Goal: Transaction & Acquisition: Book appointment/travel/reservation

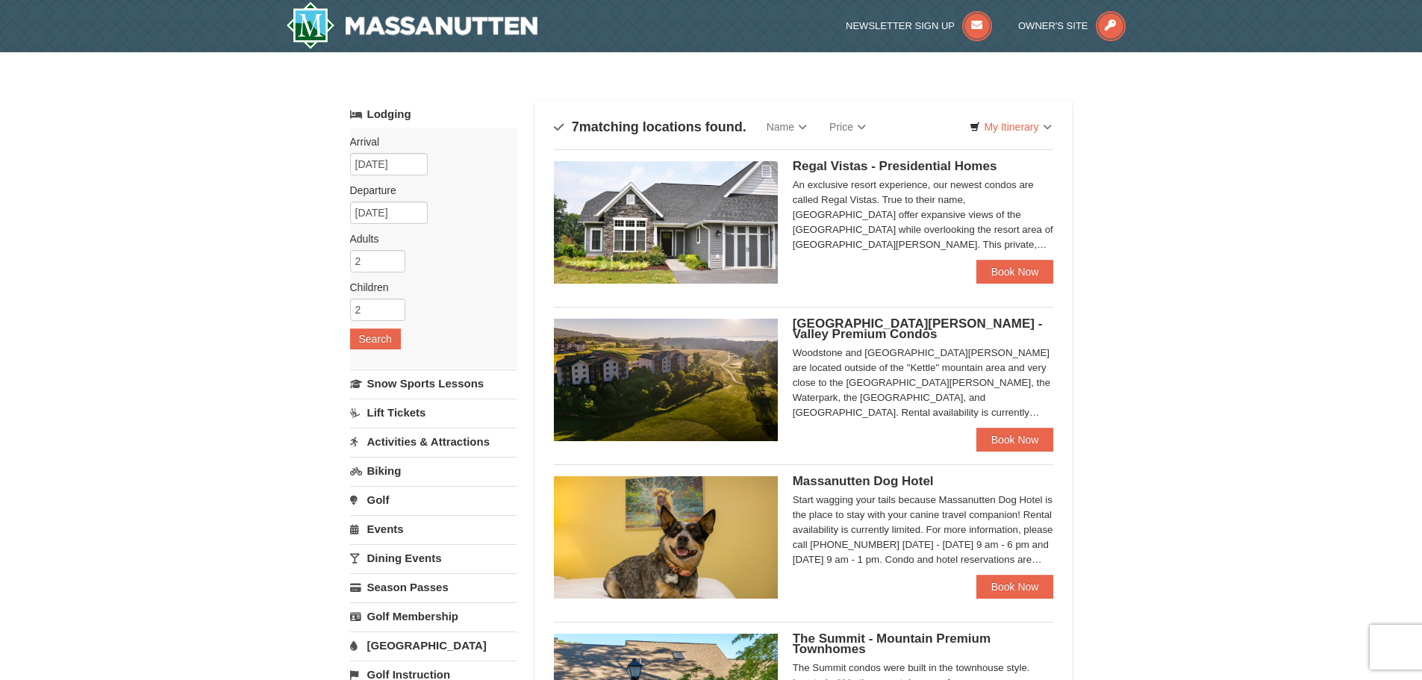
click at [981, 239] on div "An exclusive resort experience, our newest condos are called Regal Vistas. True…" at bounding box center [923, 215] width 261 height 75
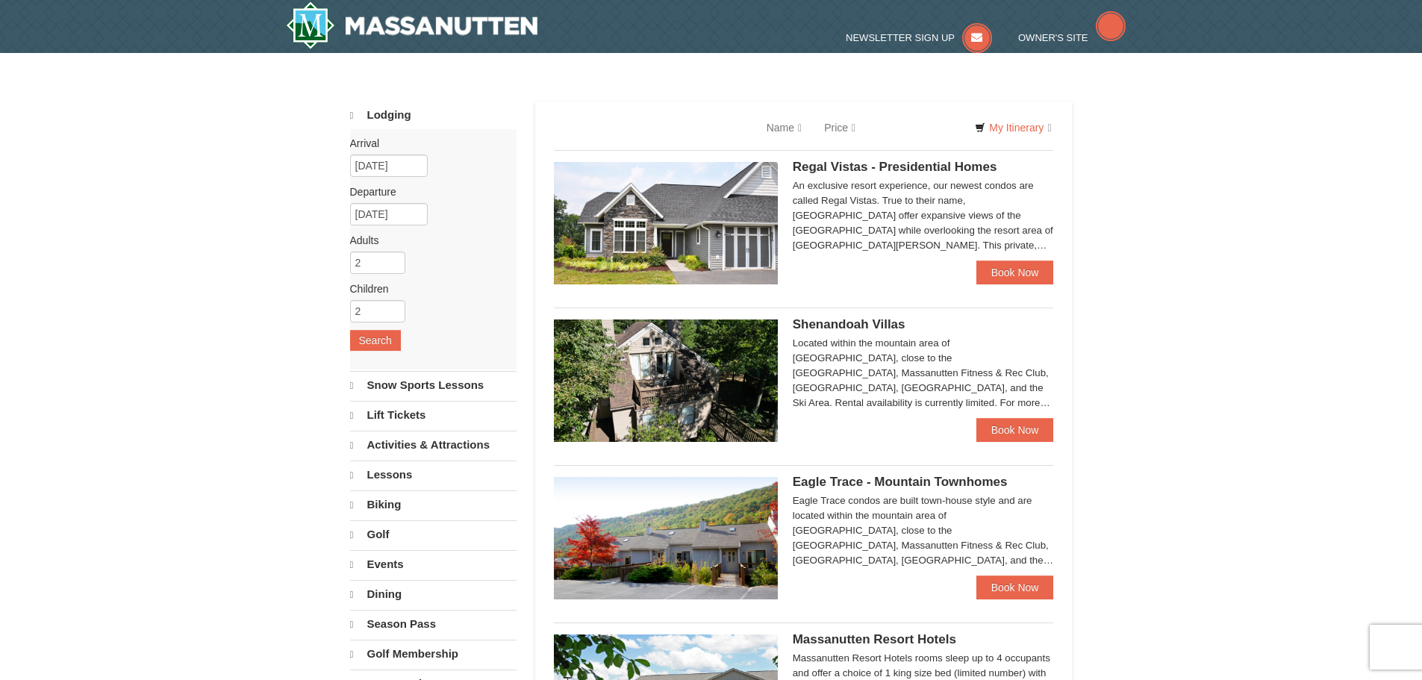
select select "9"
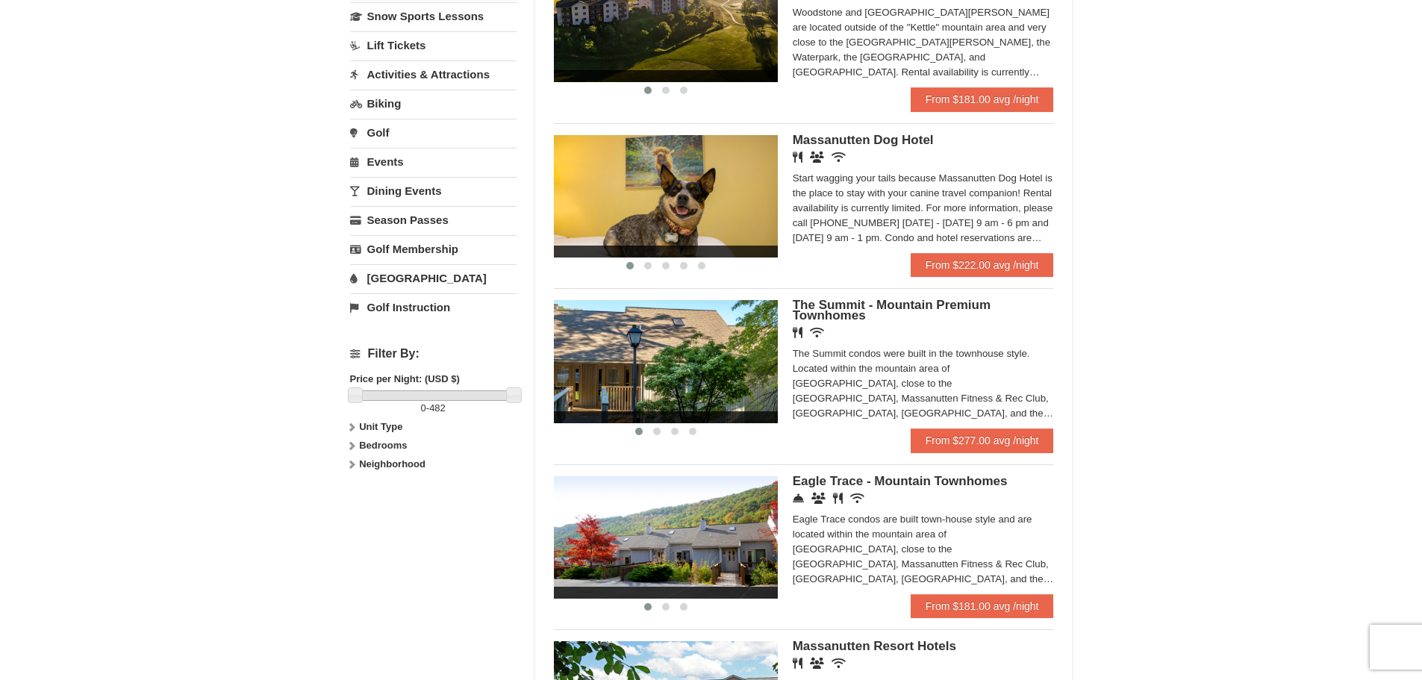
scroll to position [224, 0]
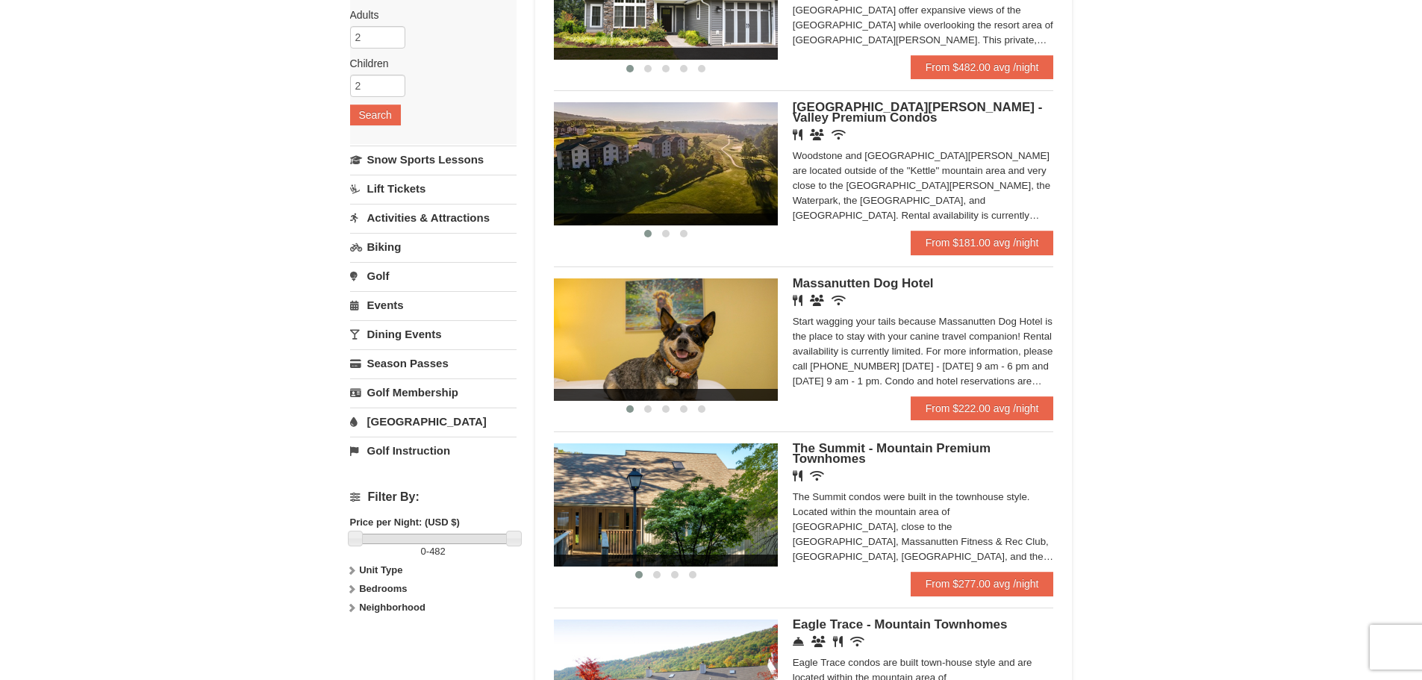
click at [840, 177] on div "Woodstone and [GEOGRAPHIC_DATA][PERSON_NAME] are located outside of the "Kettle…" at bounding box center [923, 186] width 261 height 75
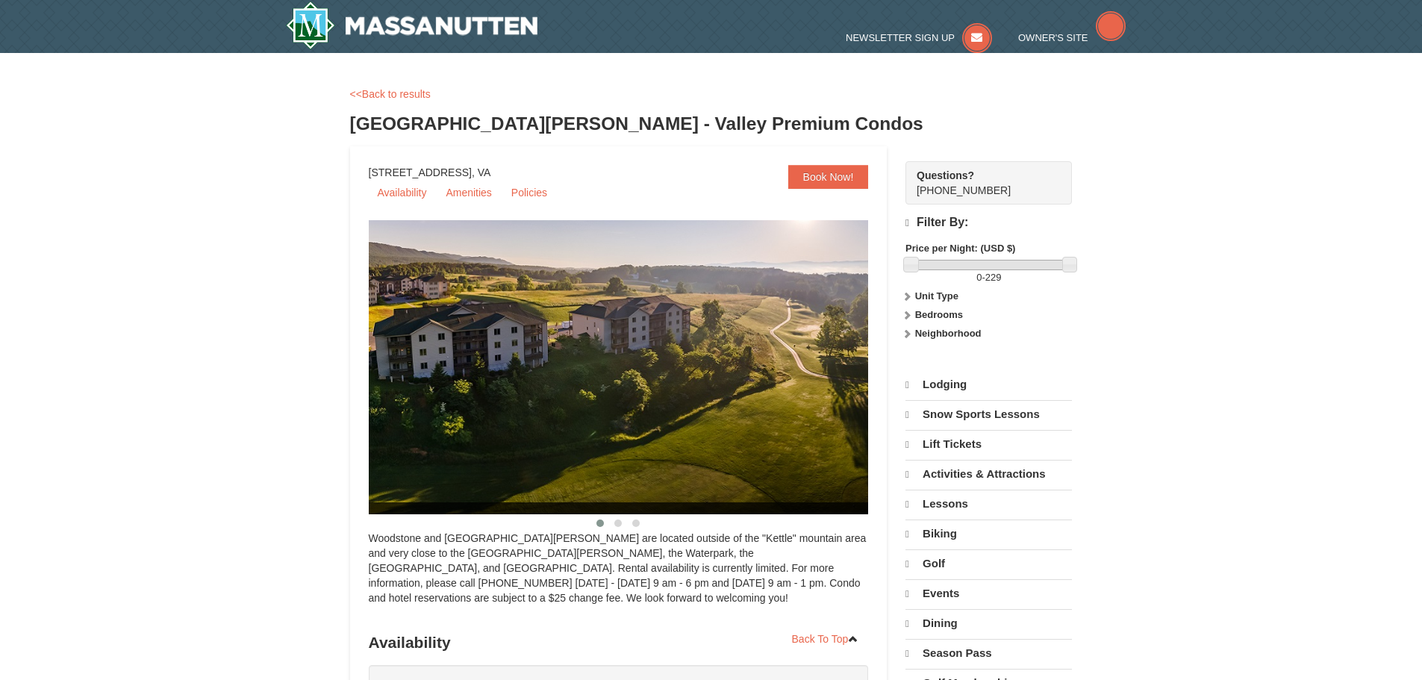
select select "9"
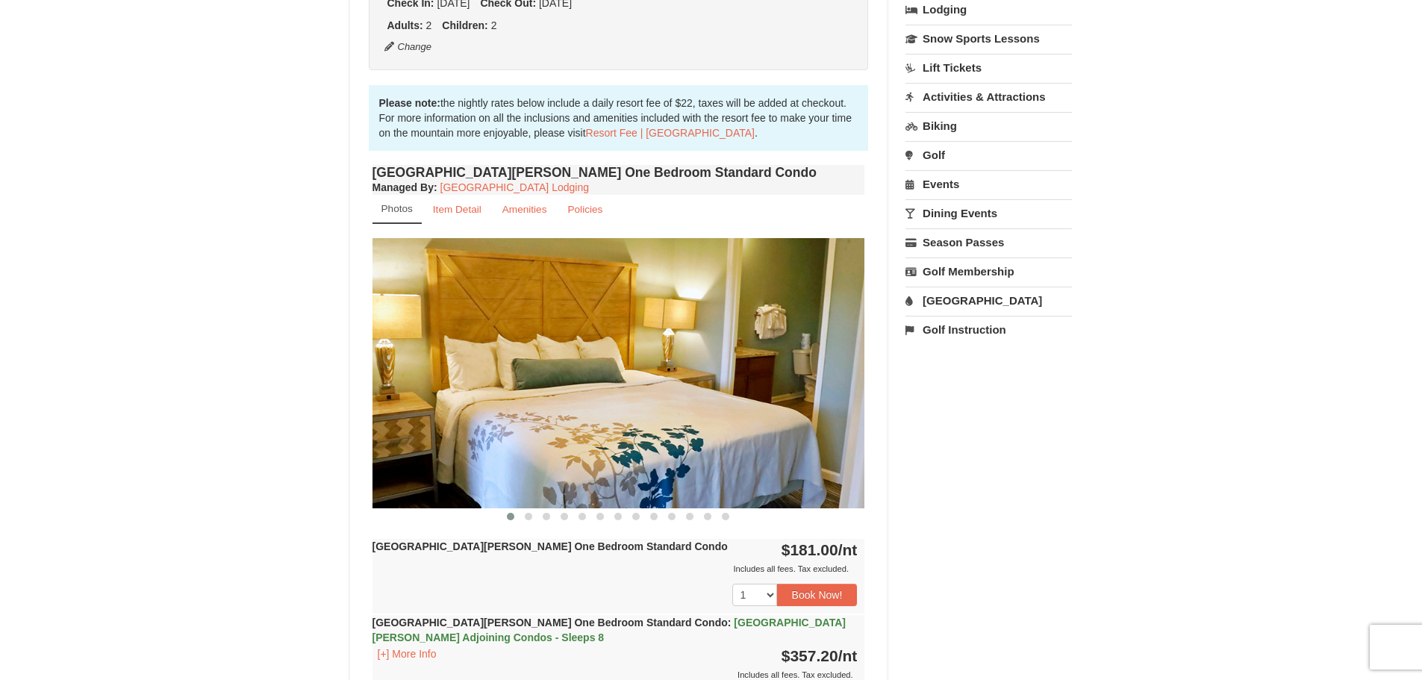
scroll to position [372, 0]
click at [485, 213] on link "Item Detail" at bounding box center [457, 210] width 68 height 29
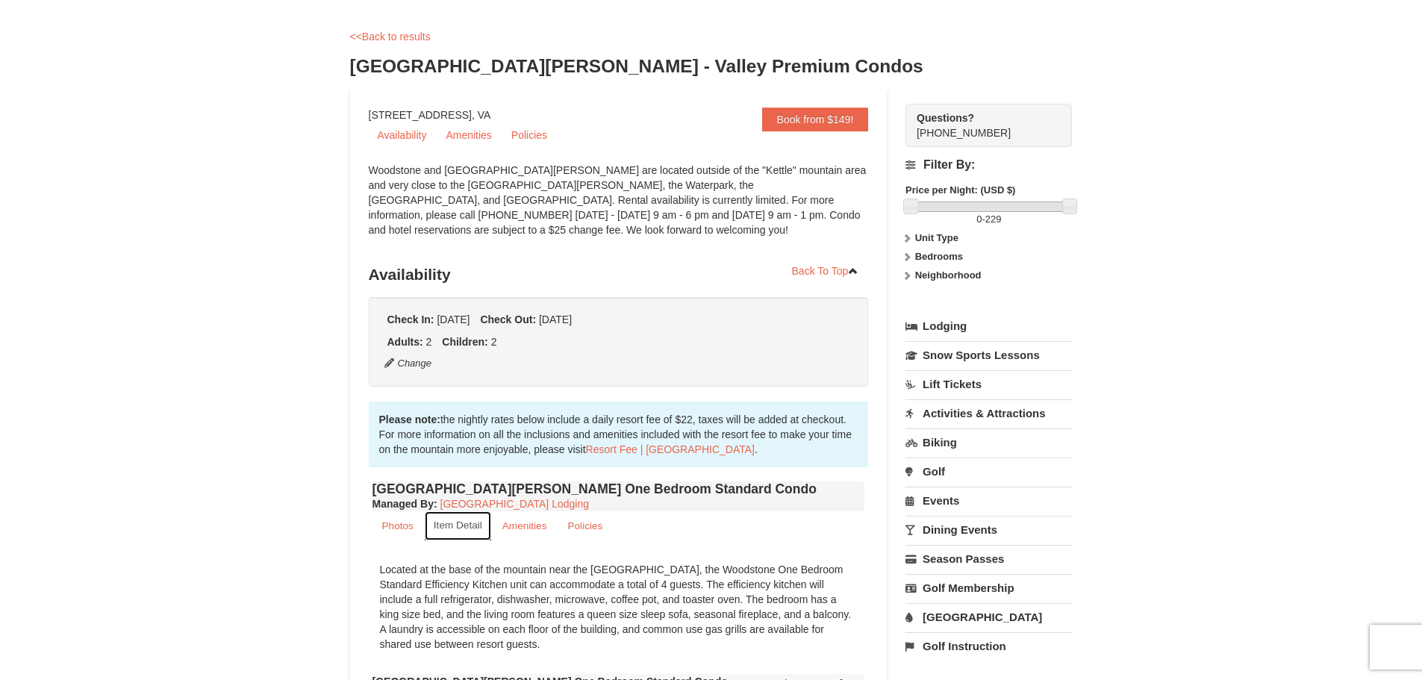
scroll to position [0, 0]
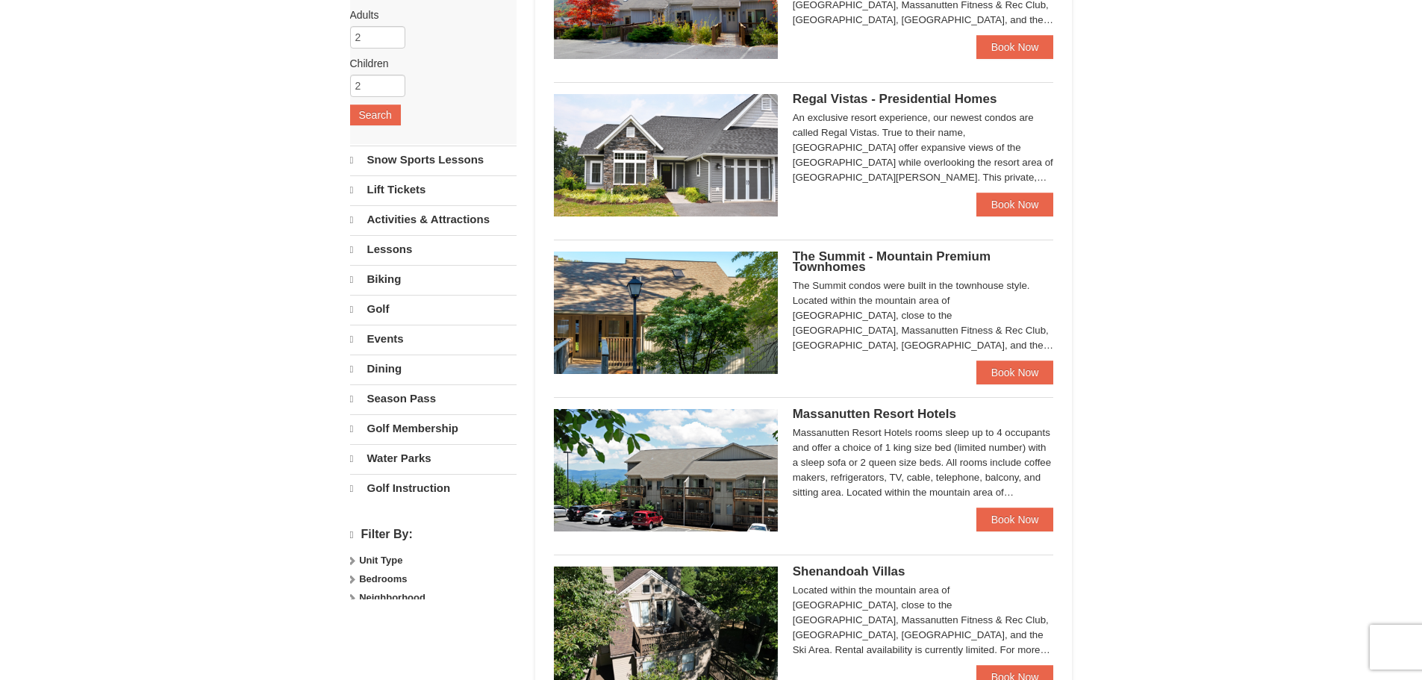
select select "9"
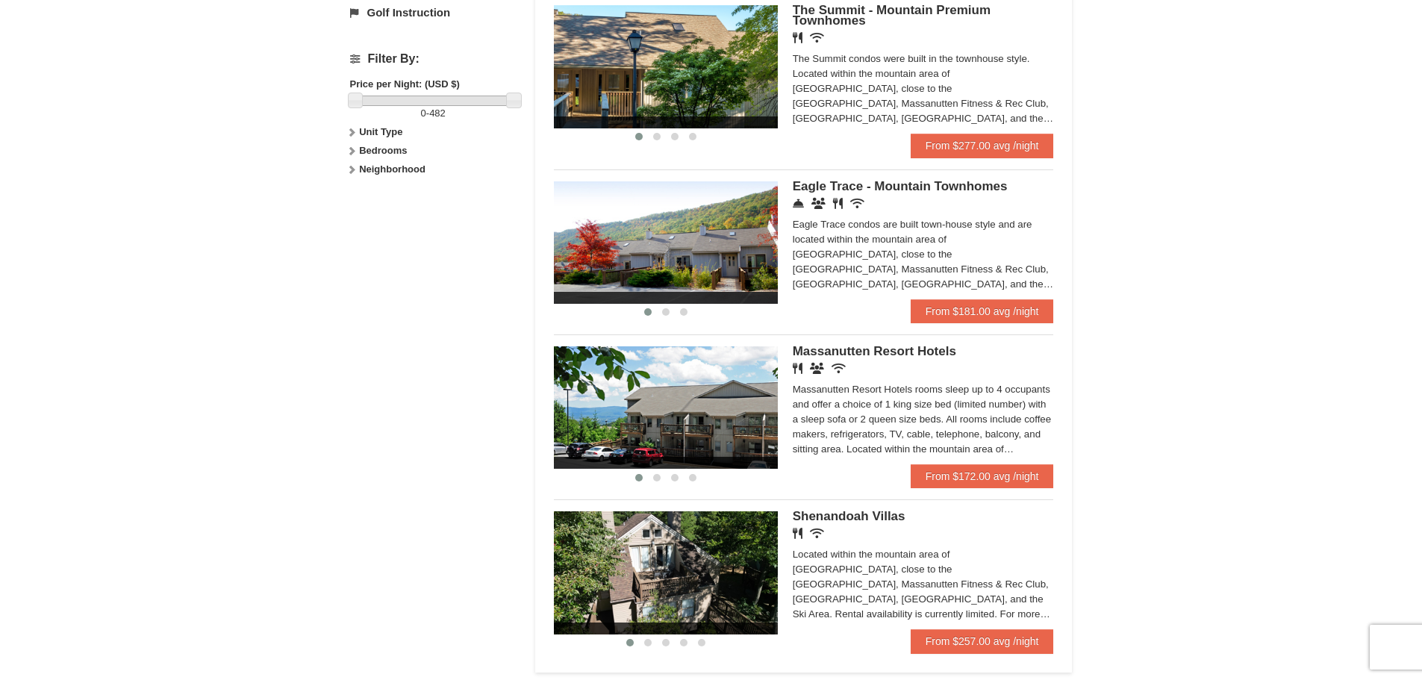
scroll to position [672, 0]
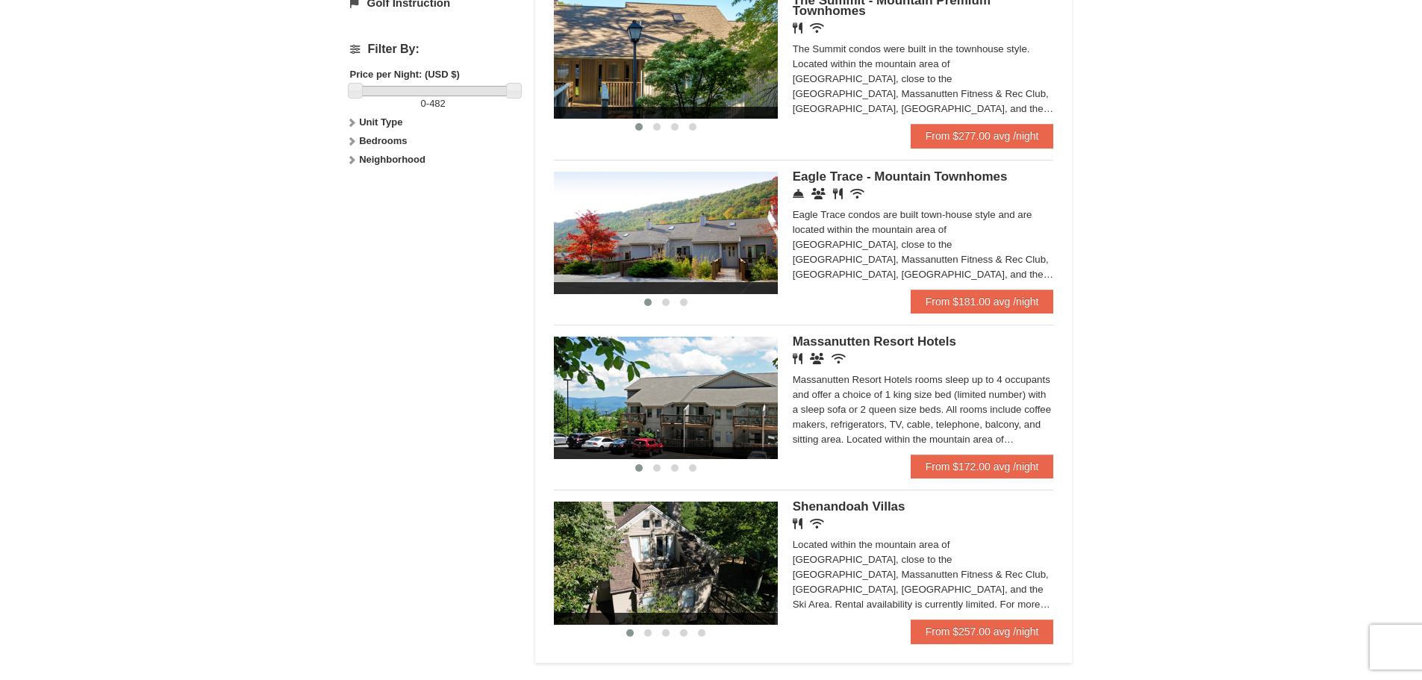
click at [740, 246] on img at bounding box center [666, 233] width 224 height 122
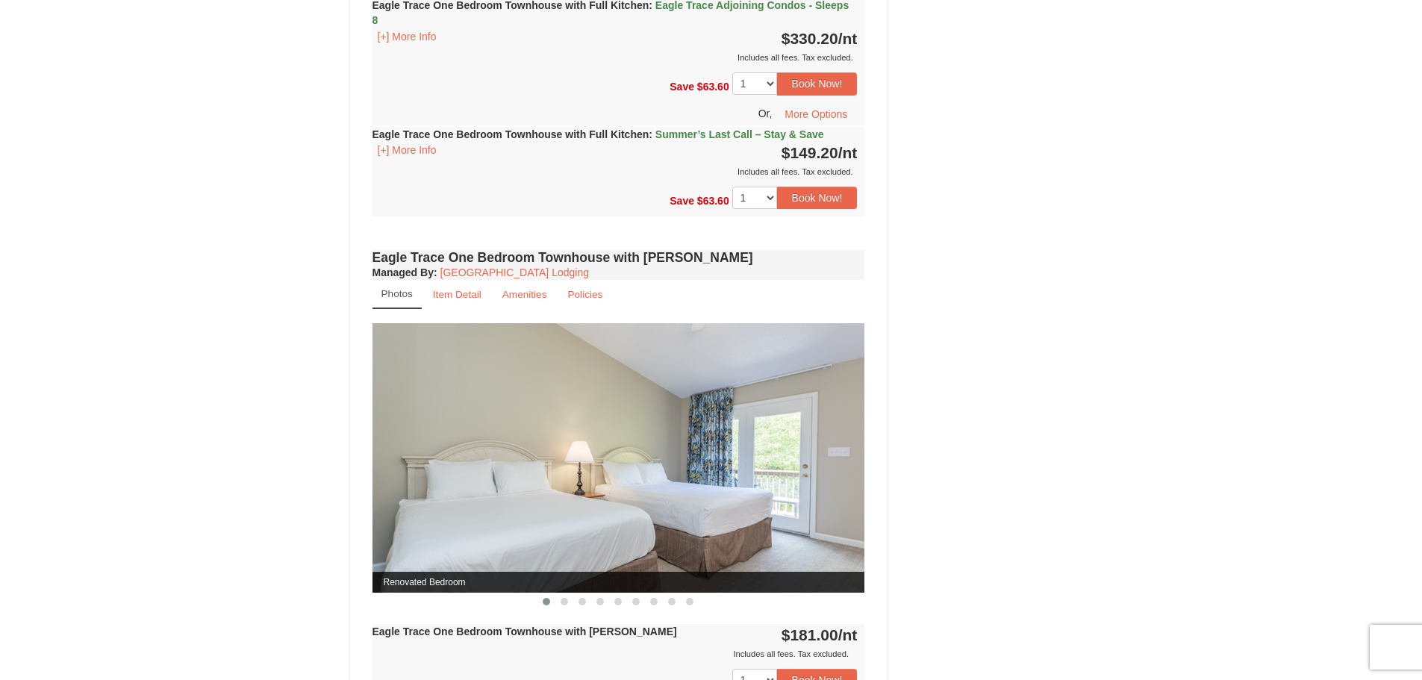
scroll to position [1194, 0]
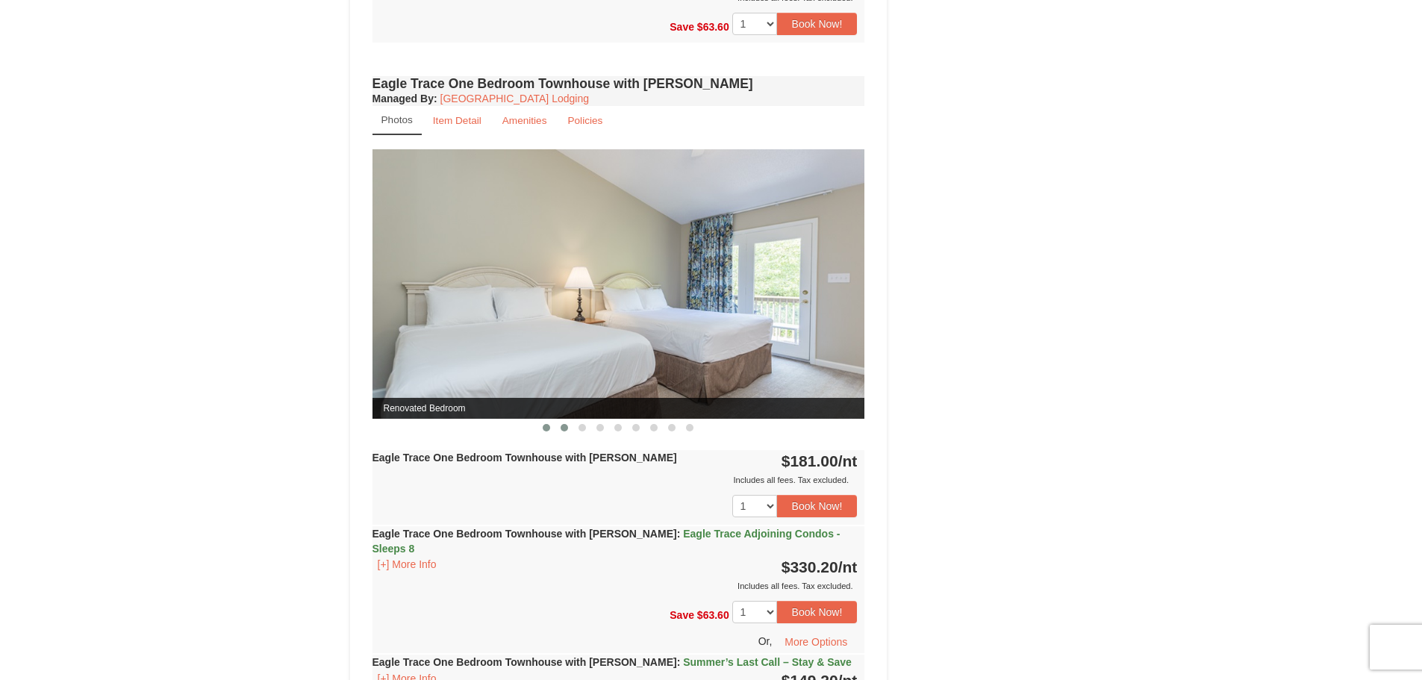
click at [562, 429] on span at bounding box center [563, 427] width 7 height 7
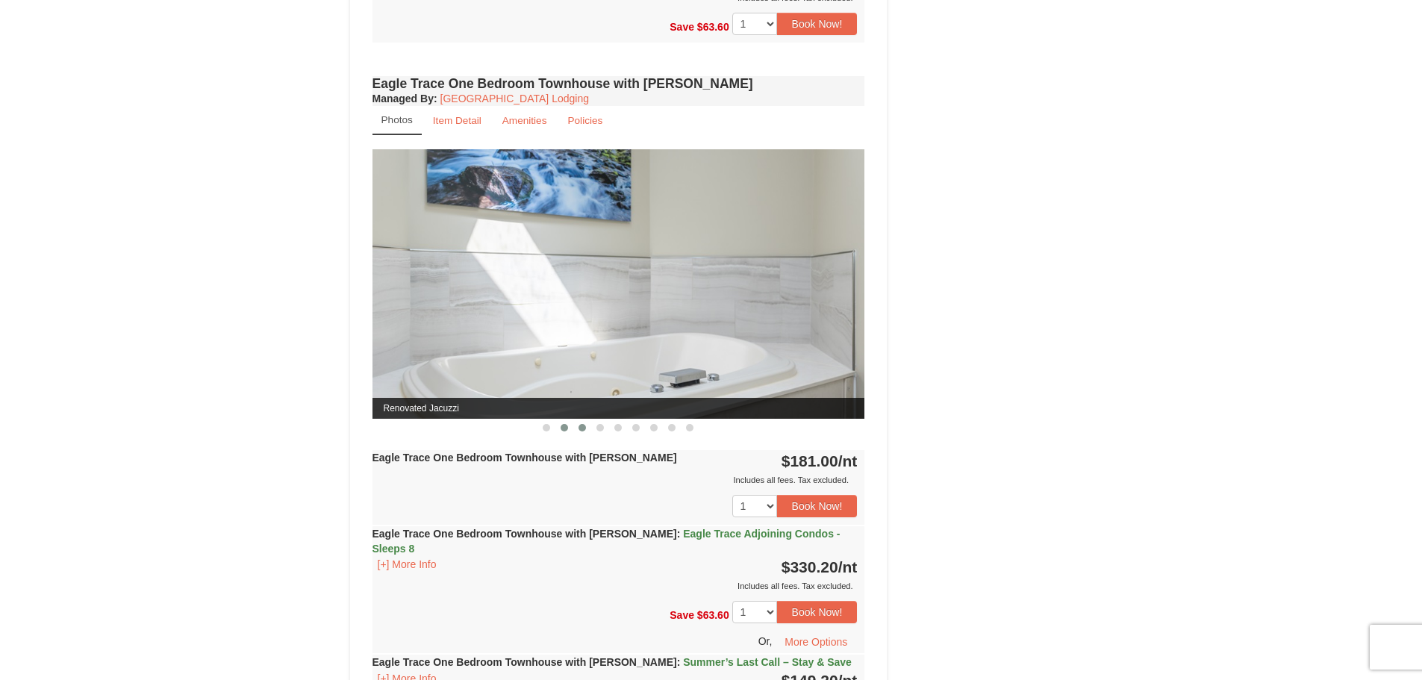
click at [581, 424] on span at bounding box center [581, 427] width 7 height 7
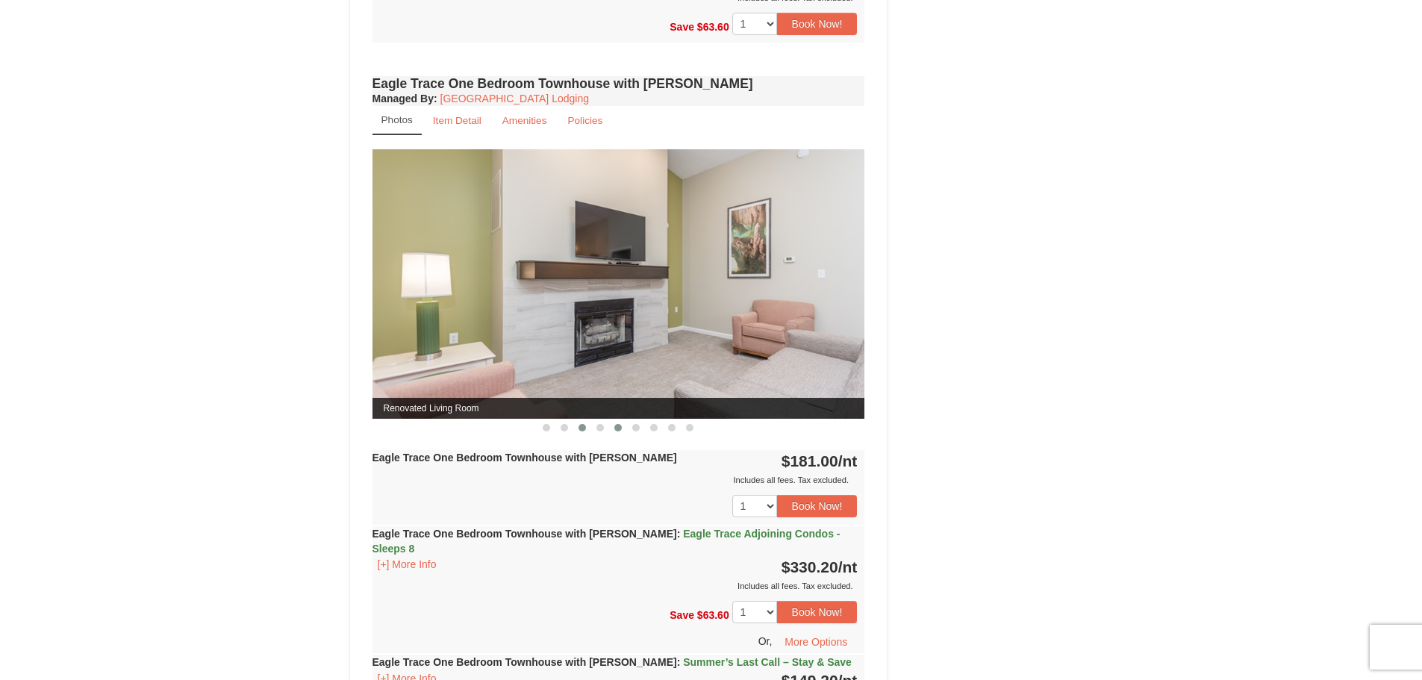
click at [613, 427] on button at bounding box center [618, 427] width 18 height 15
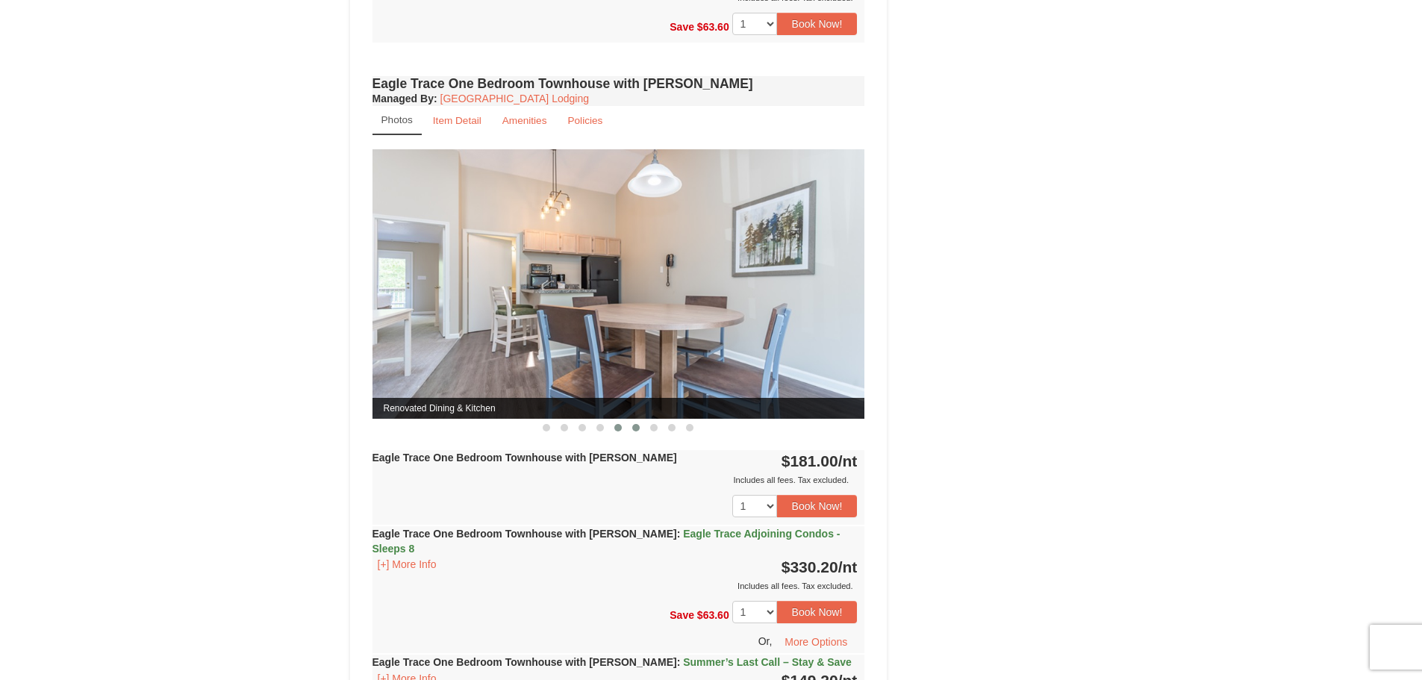
click at [634, 428] on span at bounding box center [635, 427] width 7 height 7
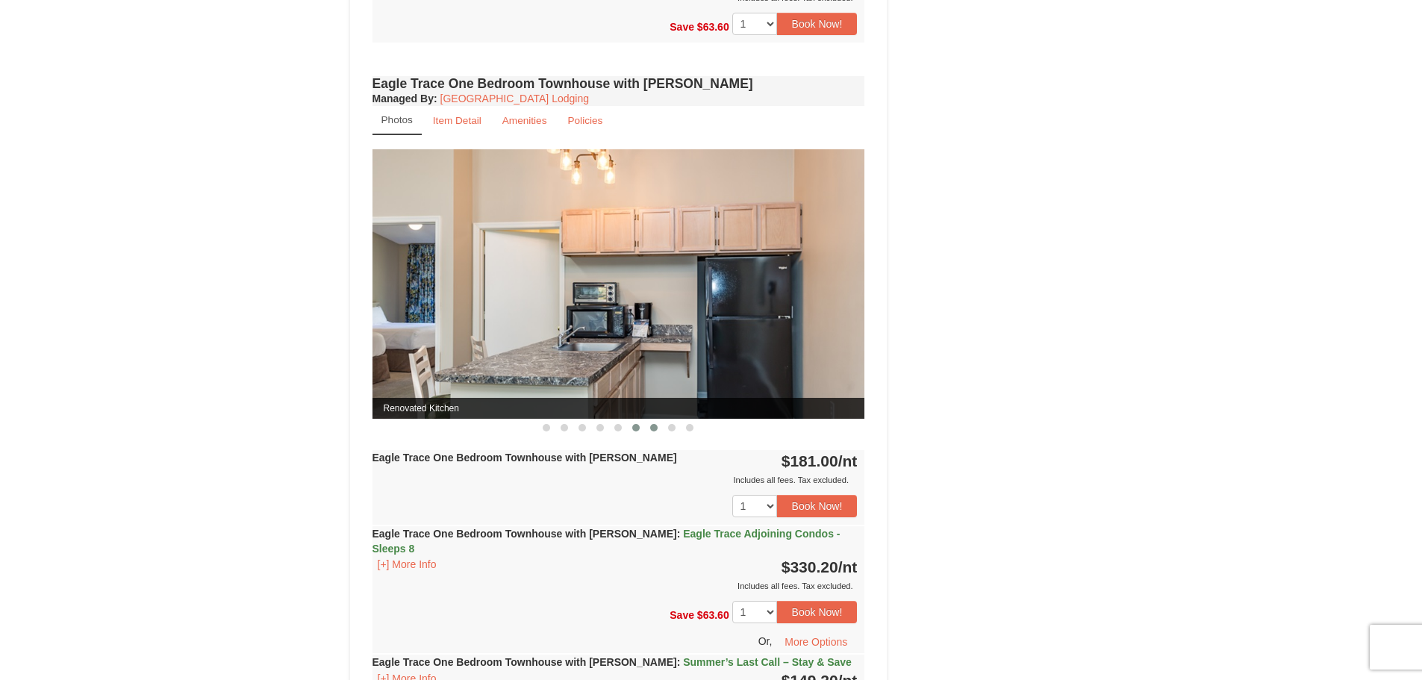
click at [662, 428] on button at bounding box center [654, 427] width 18 height 15
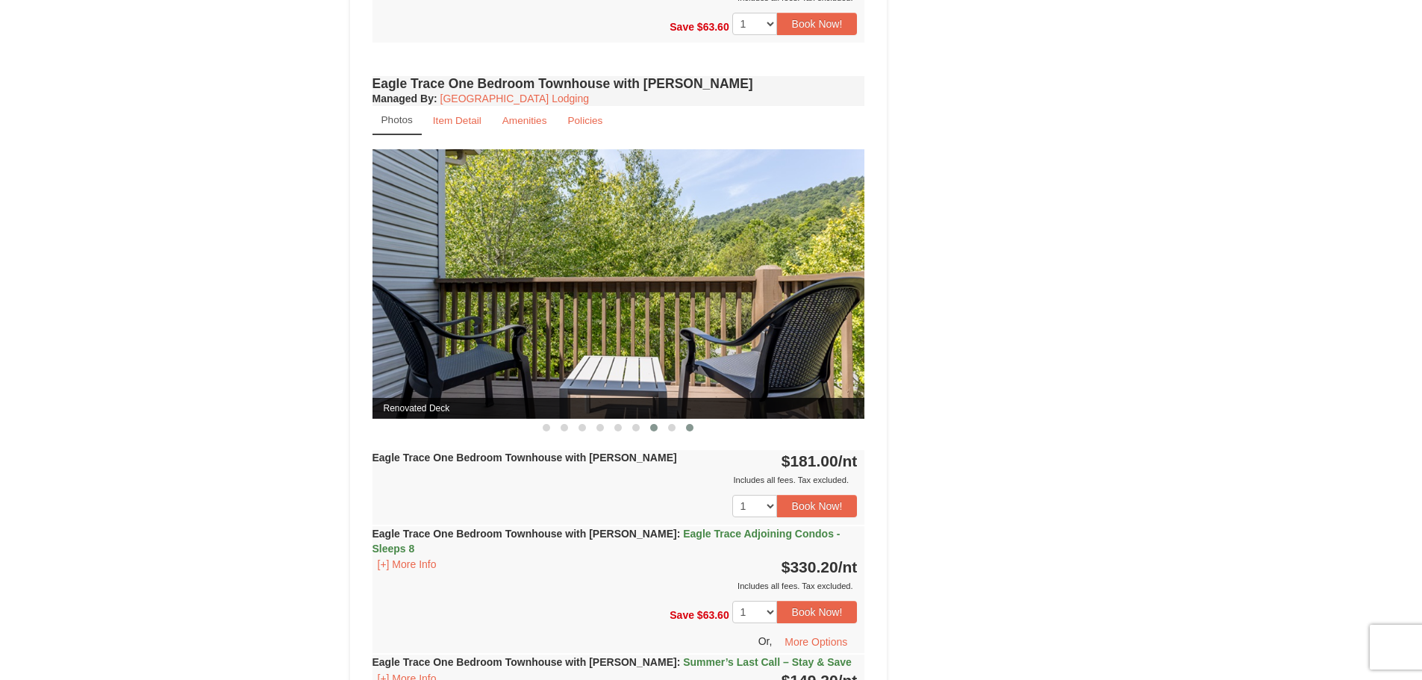
click at [687, 428] on span at bounding box center [689, 427] width 7 height 7
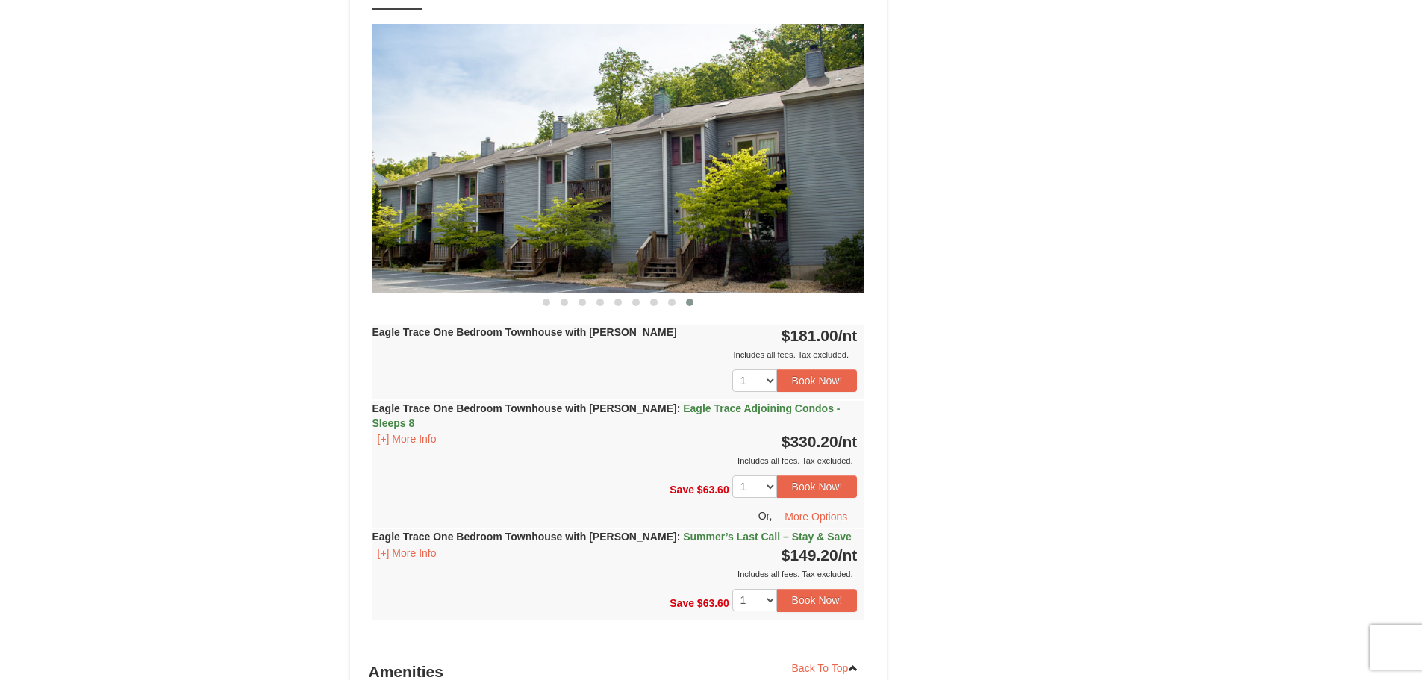
scroll to position [1343, 0]
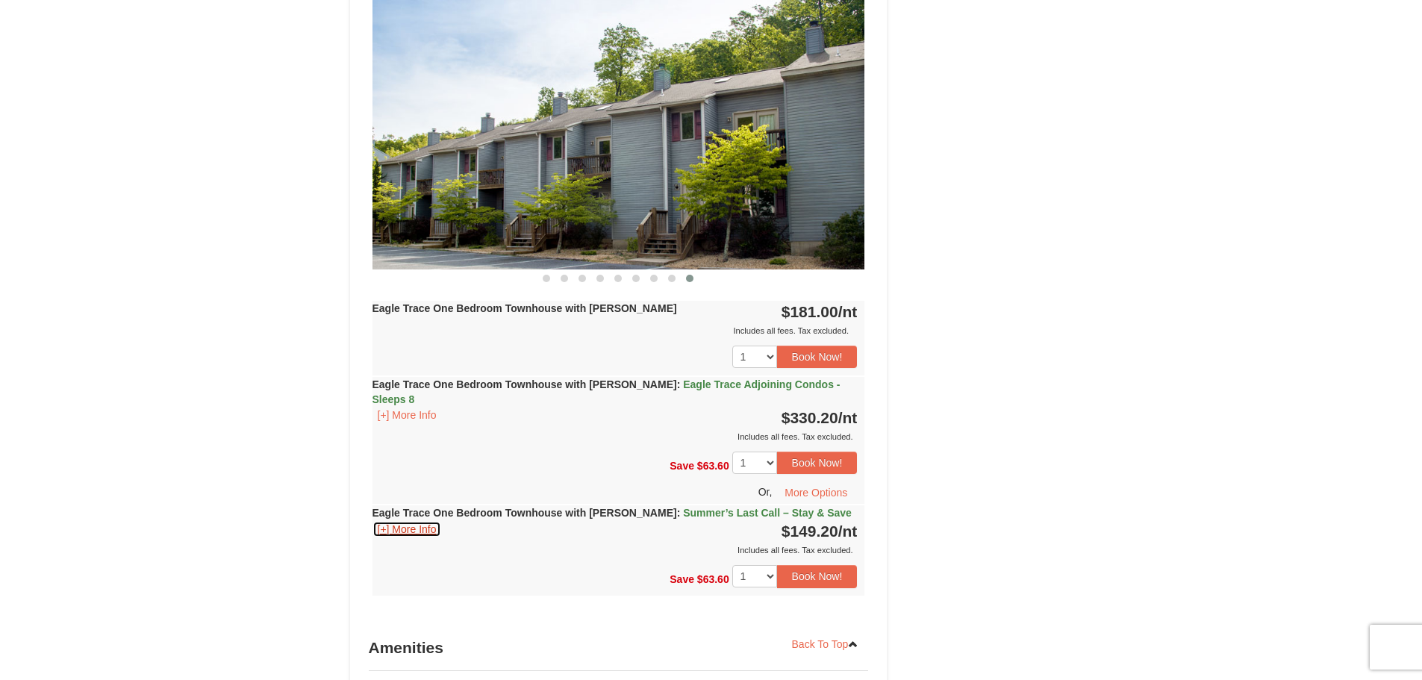
click at [431, 521] on button "[+] More Info" at bounding box center [406, 529] width 69 height 16
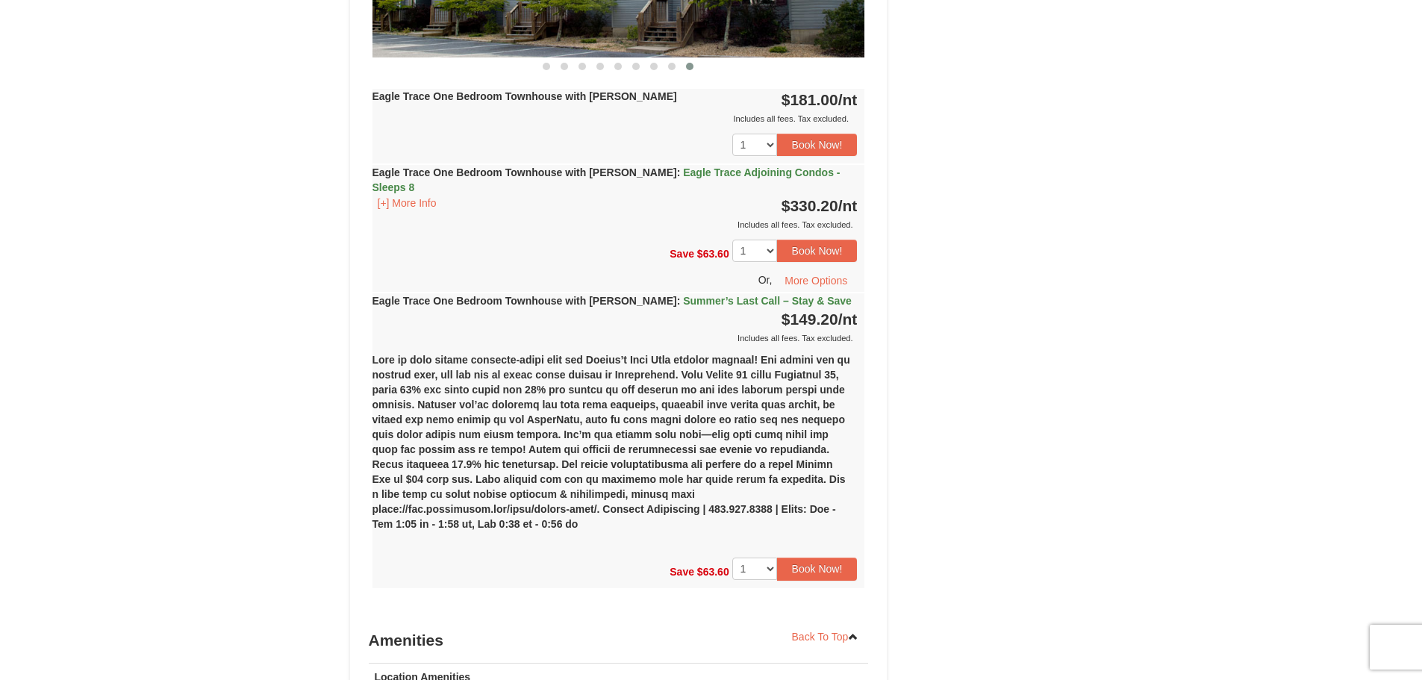
scroll to position [1567, 0]
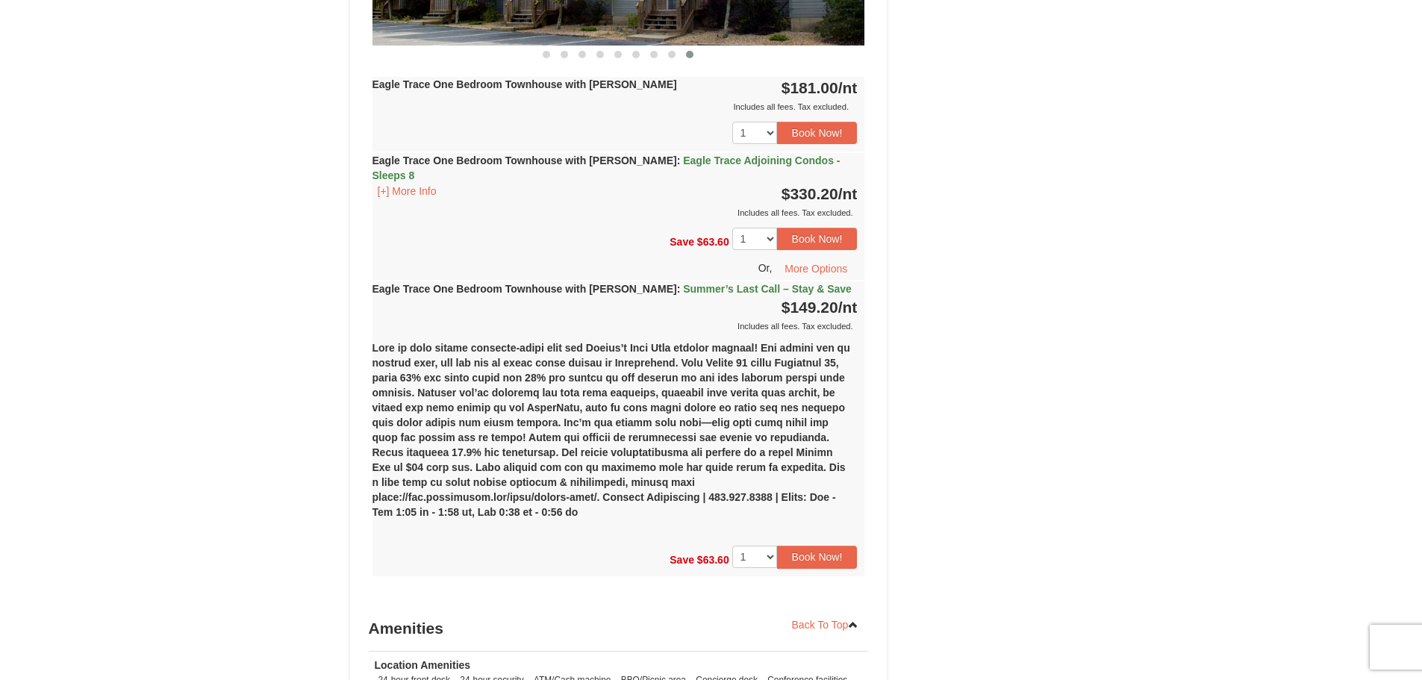
click at [559, 319] on div "Includes all fees. Tax excluded." at bounding box center [614, 326] width 485 height 15
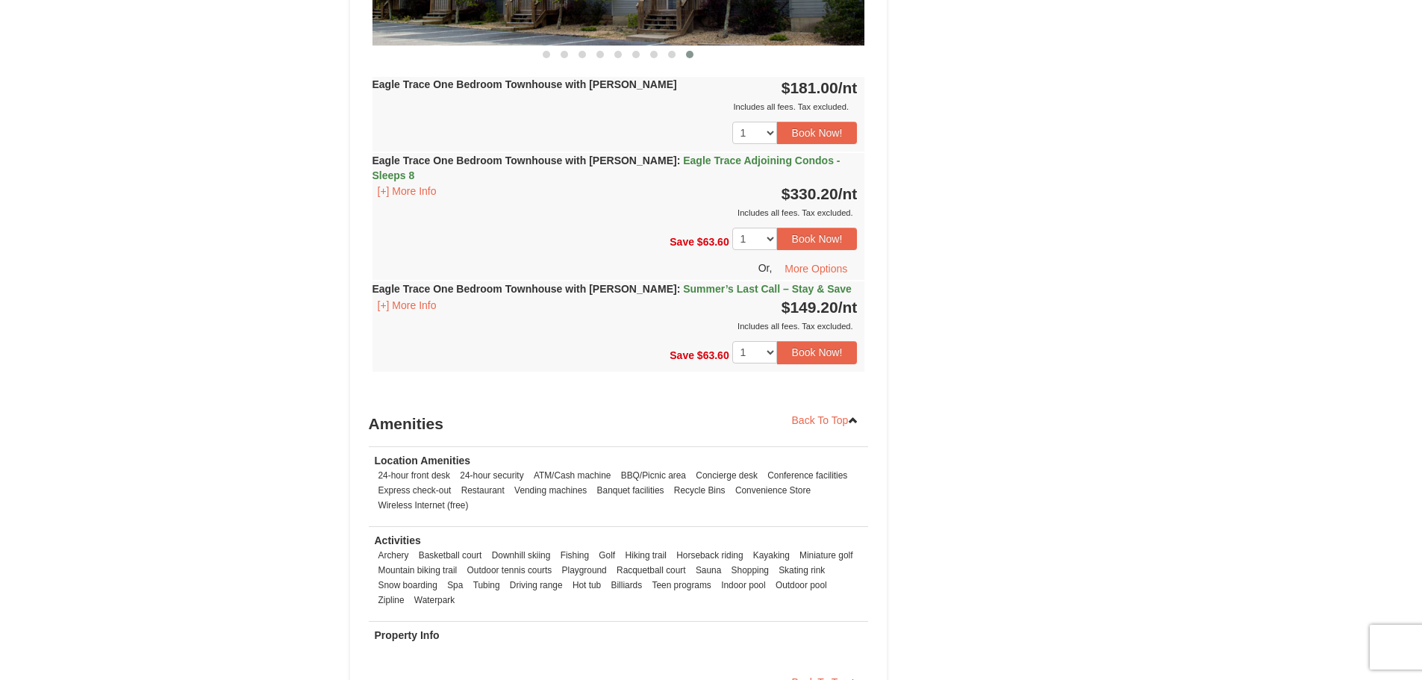
scroll to position [1493, 0]
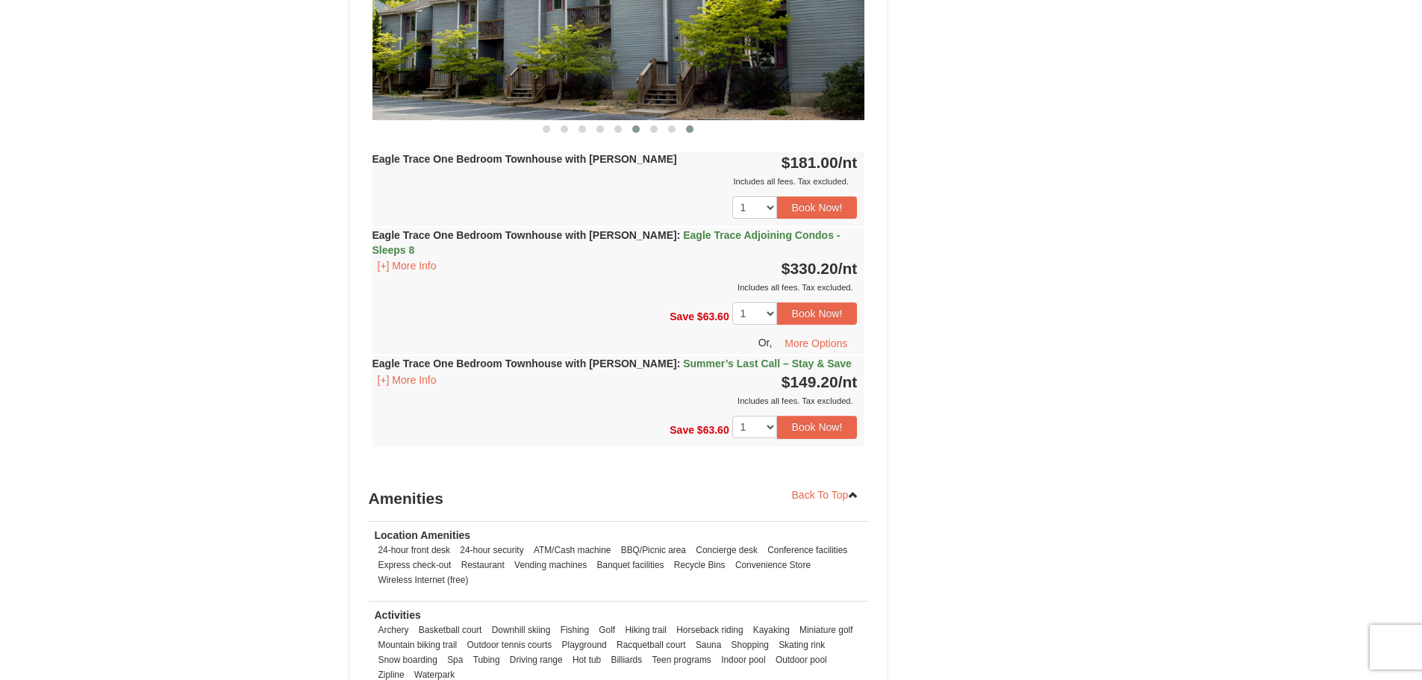
click at [642, 125] on button at bounding box center [636, 129] width 18 height 15
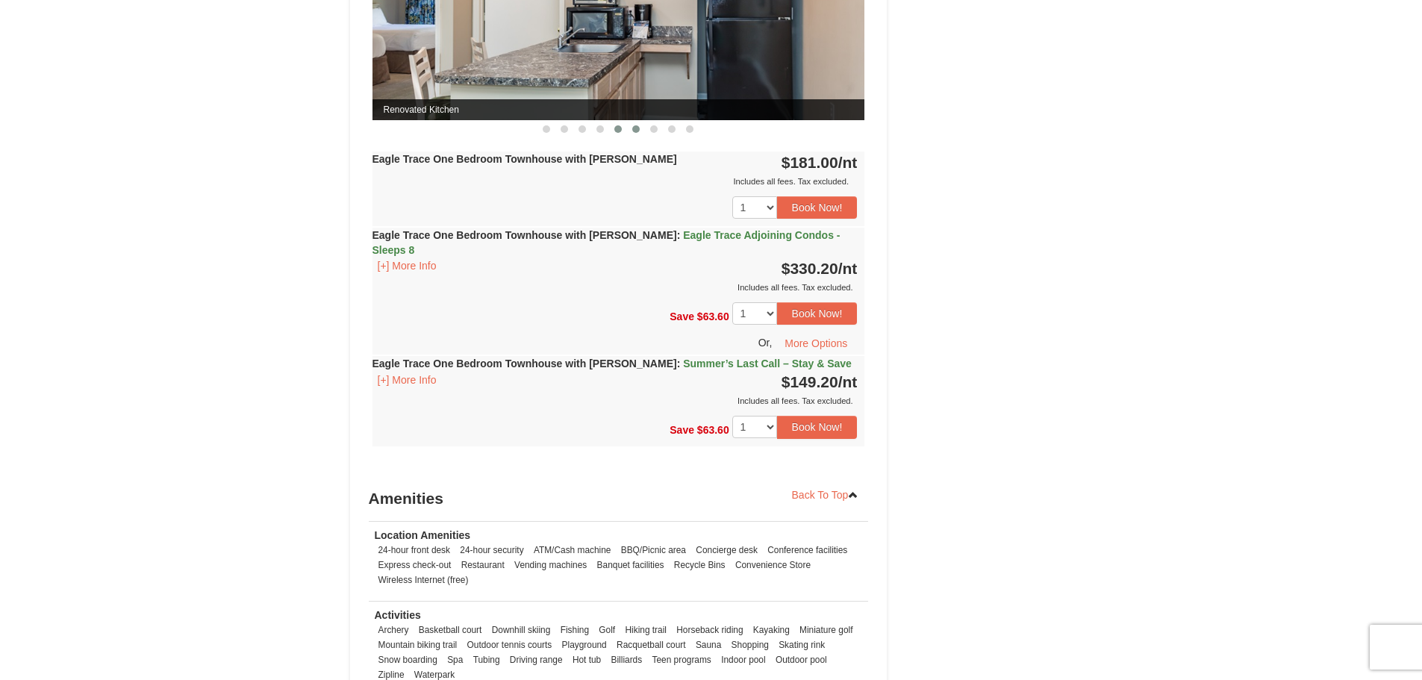
click at [612, 128] on button at bounding box center [618, 129] width 18 height 15
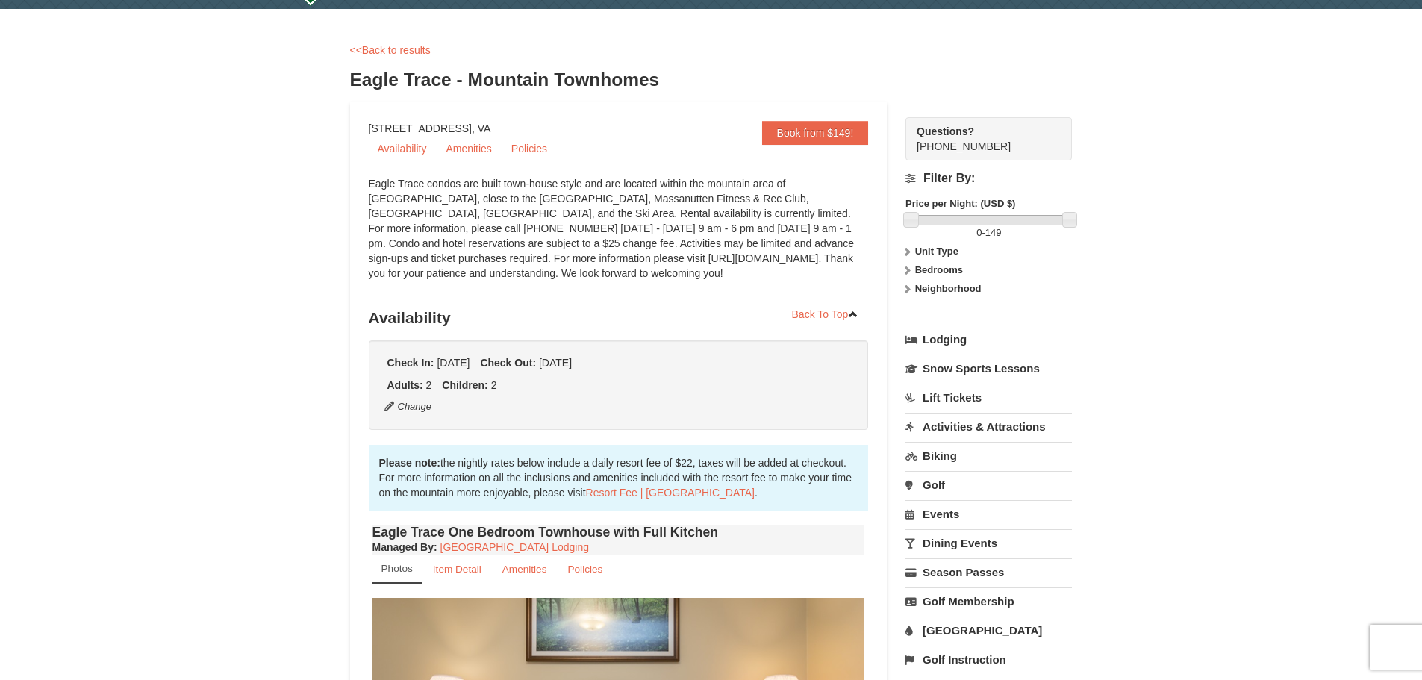
scroll to position [0, 0]
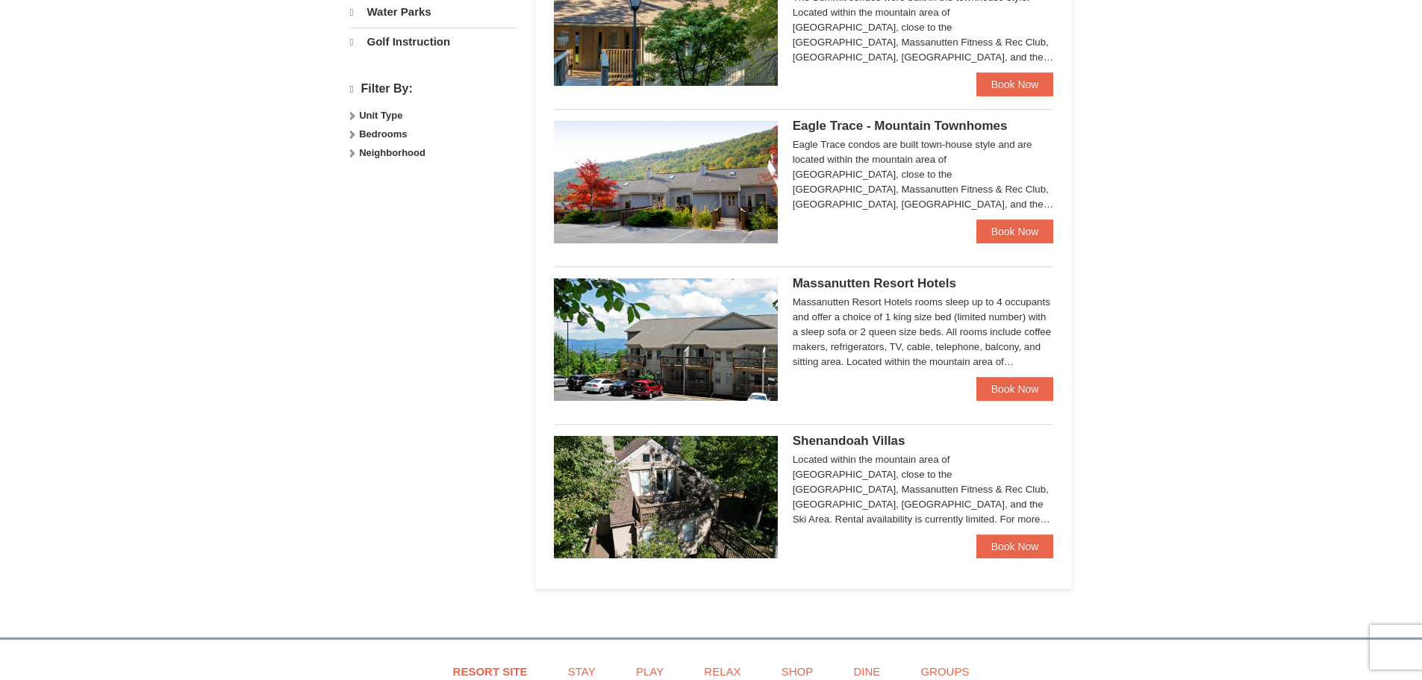
select select "9"
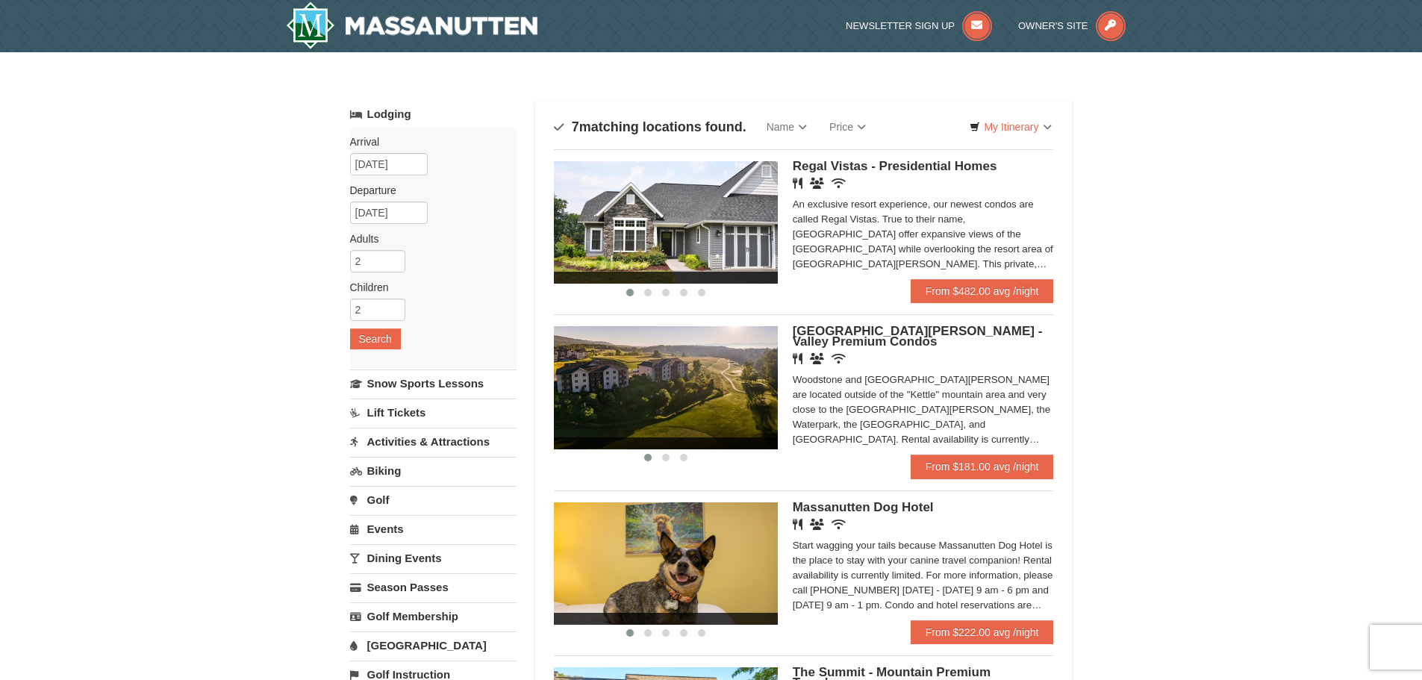
click at [852, 335] on span "[GEOGRAPHIC_DATA][PERSON_NAME] - Valley Premium Condos" at bounding box center [918, 336] width 250 height 25
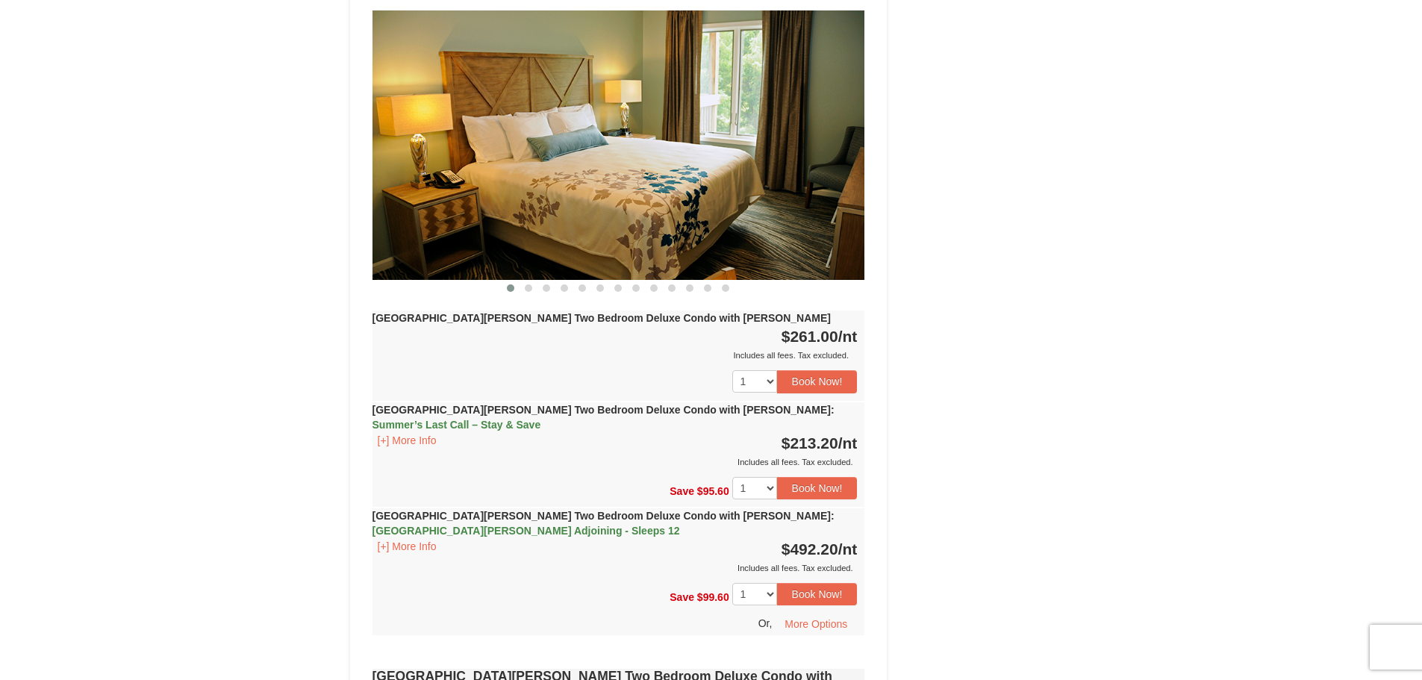
scroll to position [2152, 0]
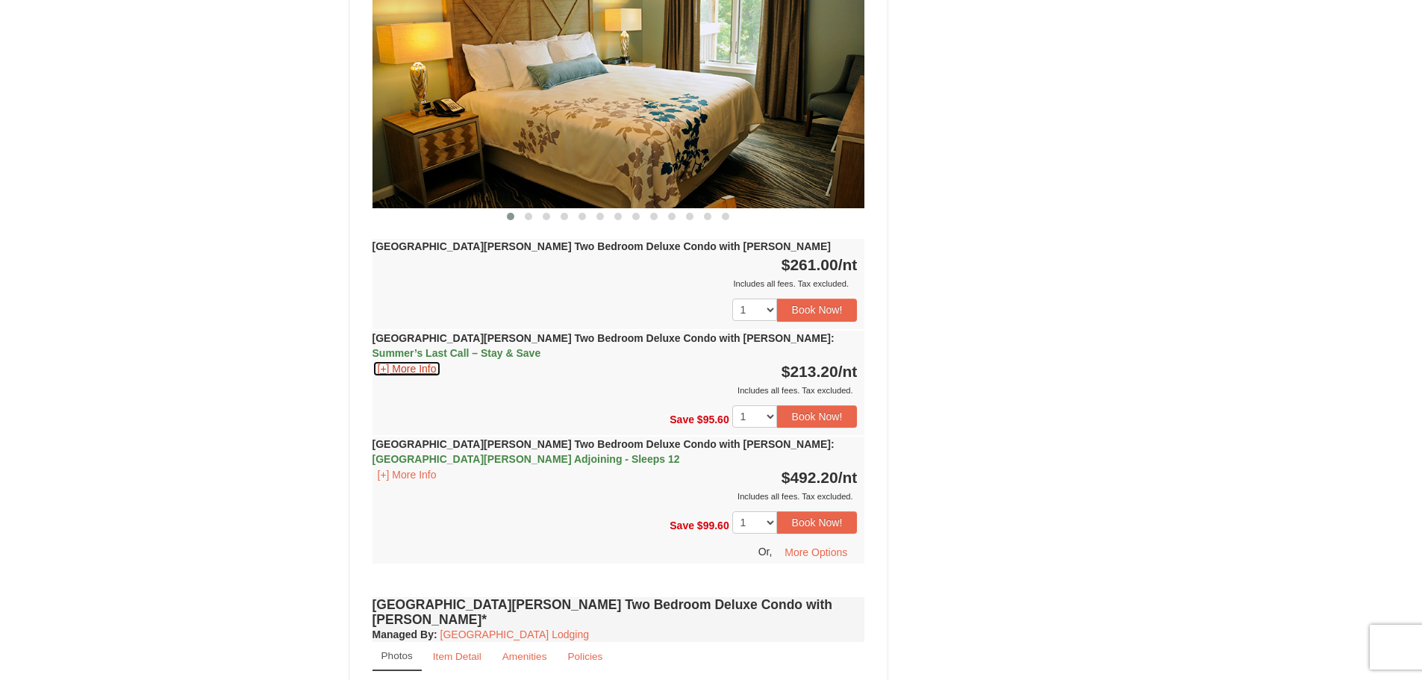
click at [399, 360] on button "[+] More Info" at bounding box center [406, 368] width 69 height 16
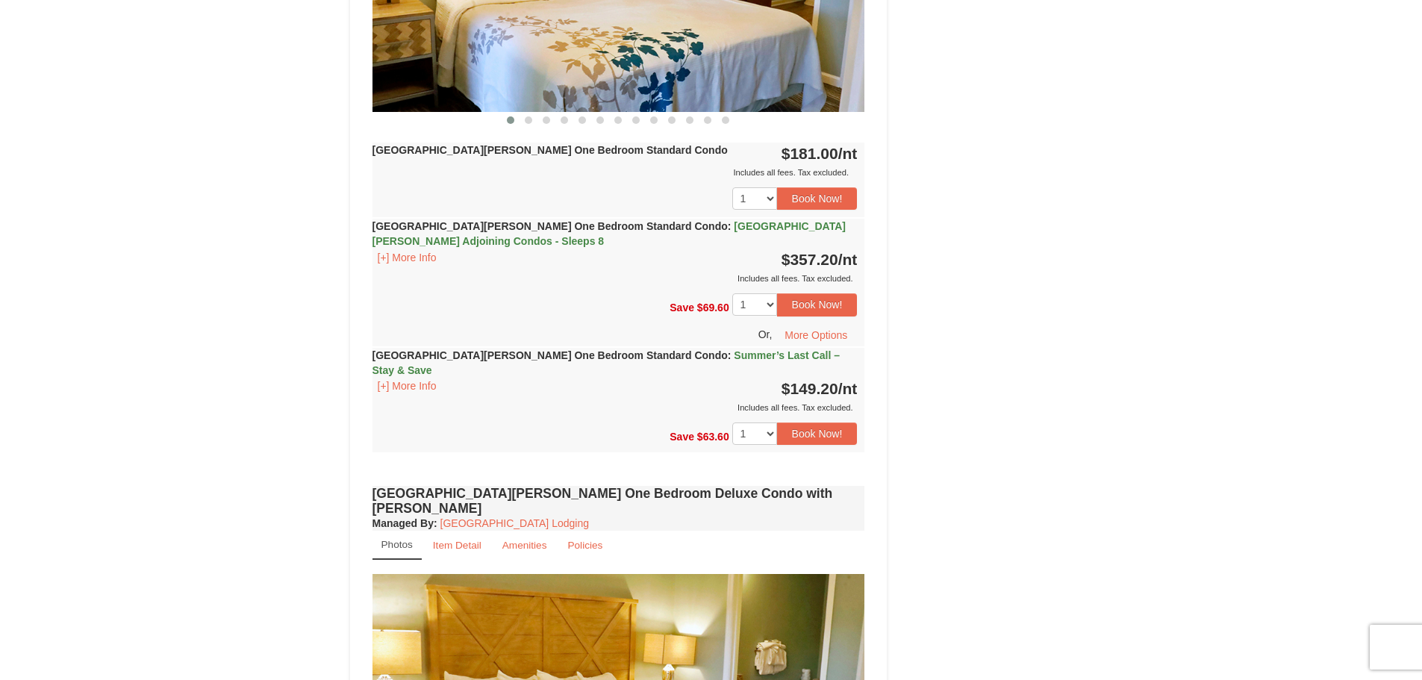
scroll to position [734, 0]
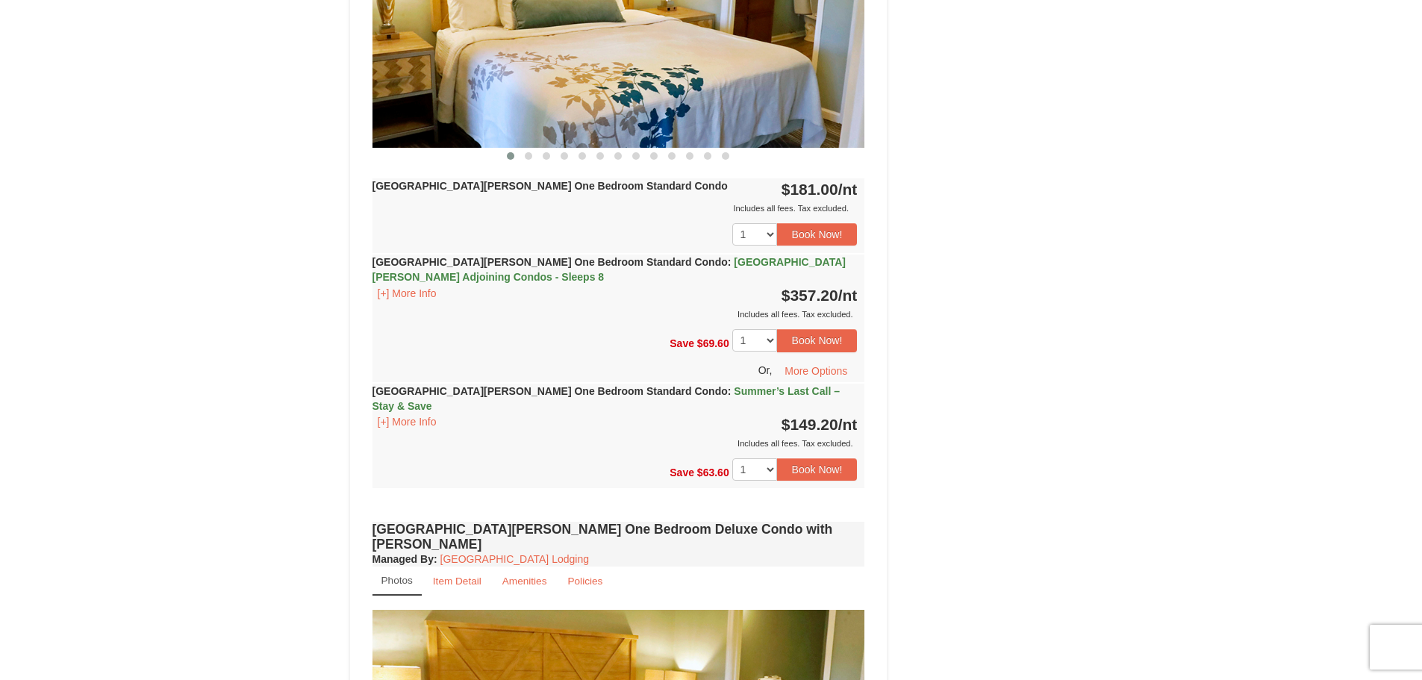
click at [416, 398] on div "Woodstone Meadows One Bedroom Standard Condo : Summer’s Last Call – Stay & Save…" at bounding box center [618, 417] width 493 height 67
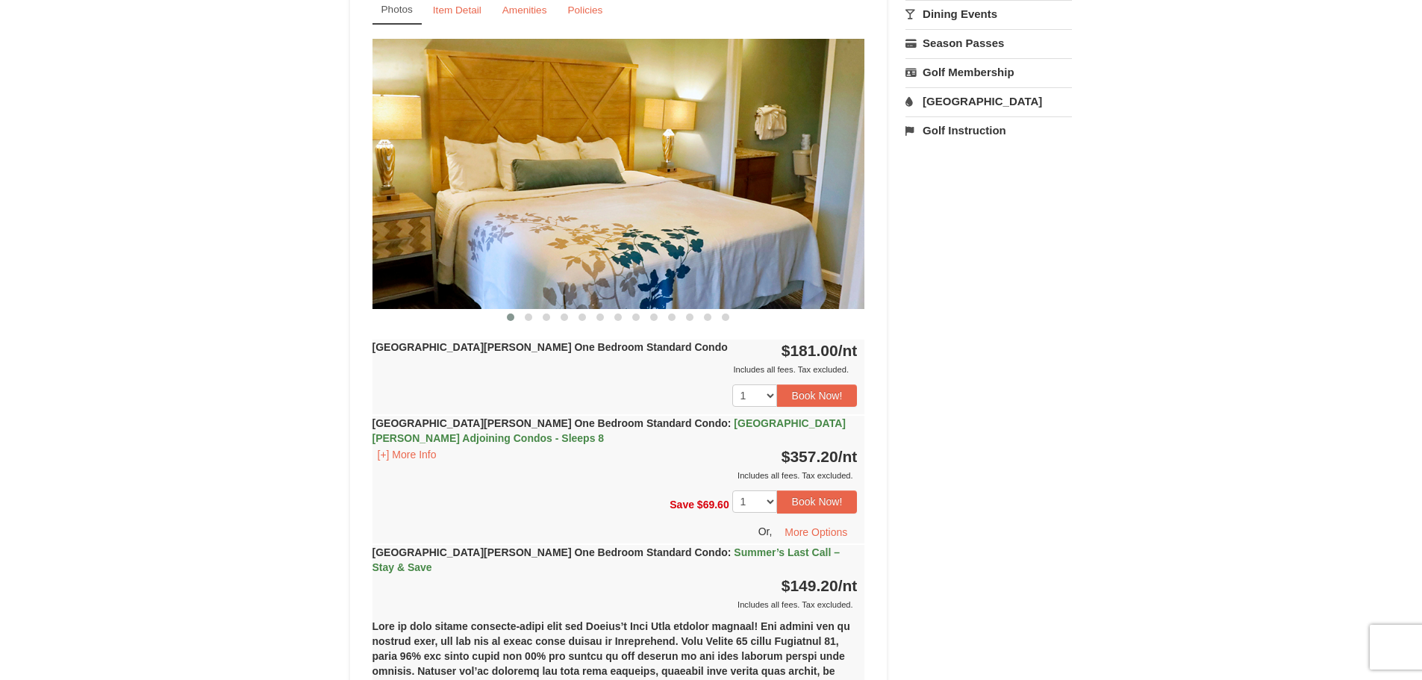
scroll to position [211, 0]
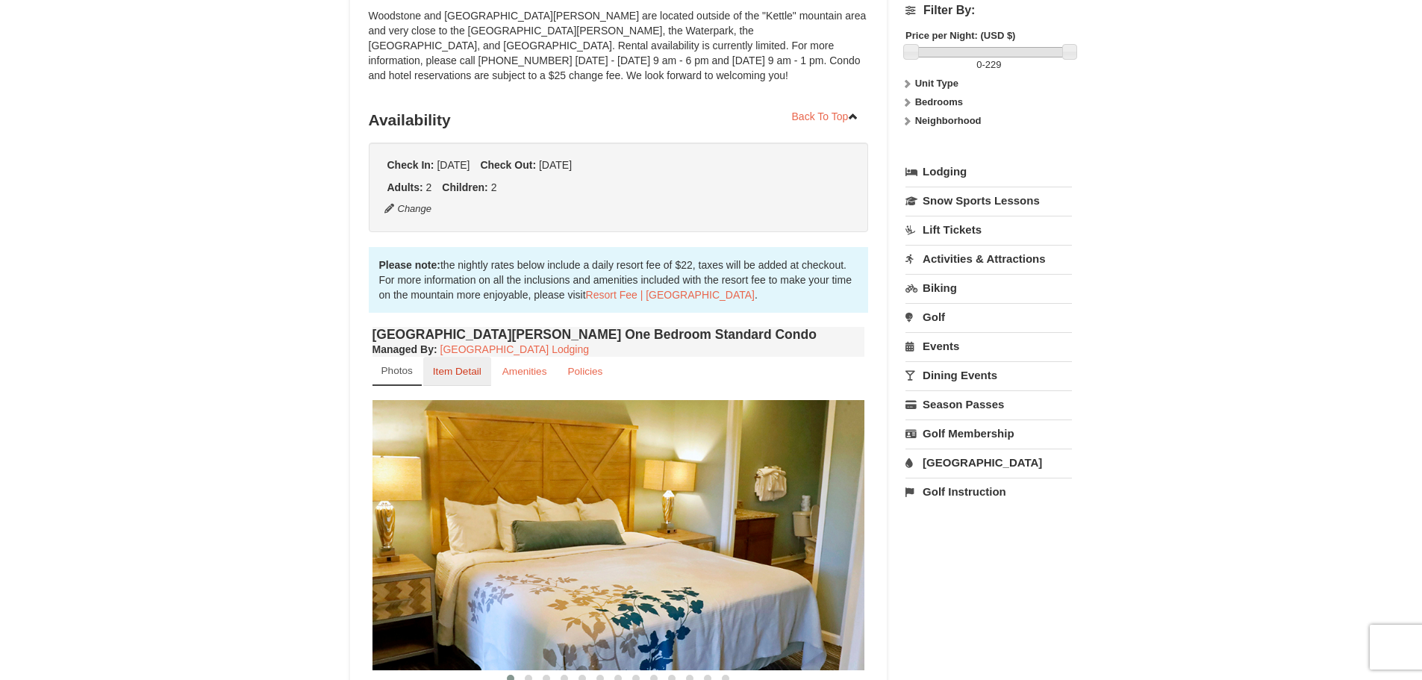
click at [471, 373] on small "Item Detail" at bounding box center [457, 371] width 49 height 11
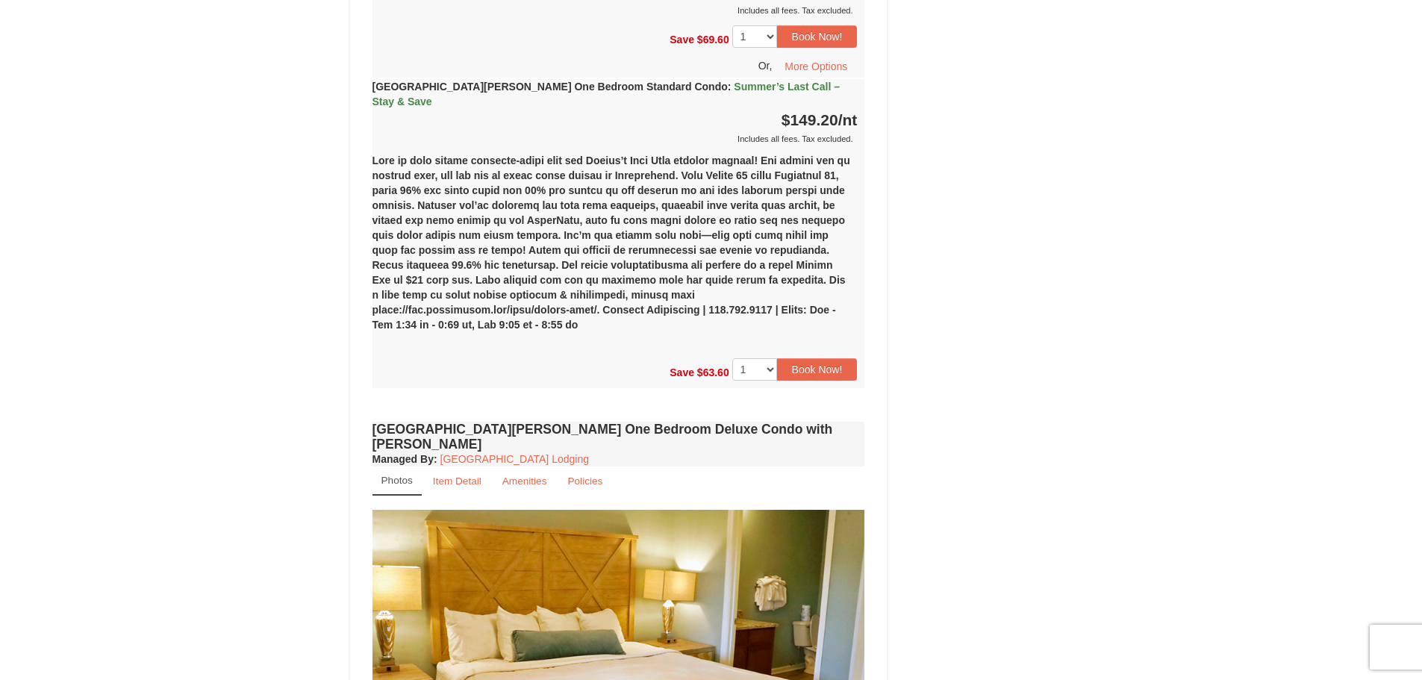
scroll to position [883, 0]
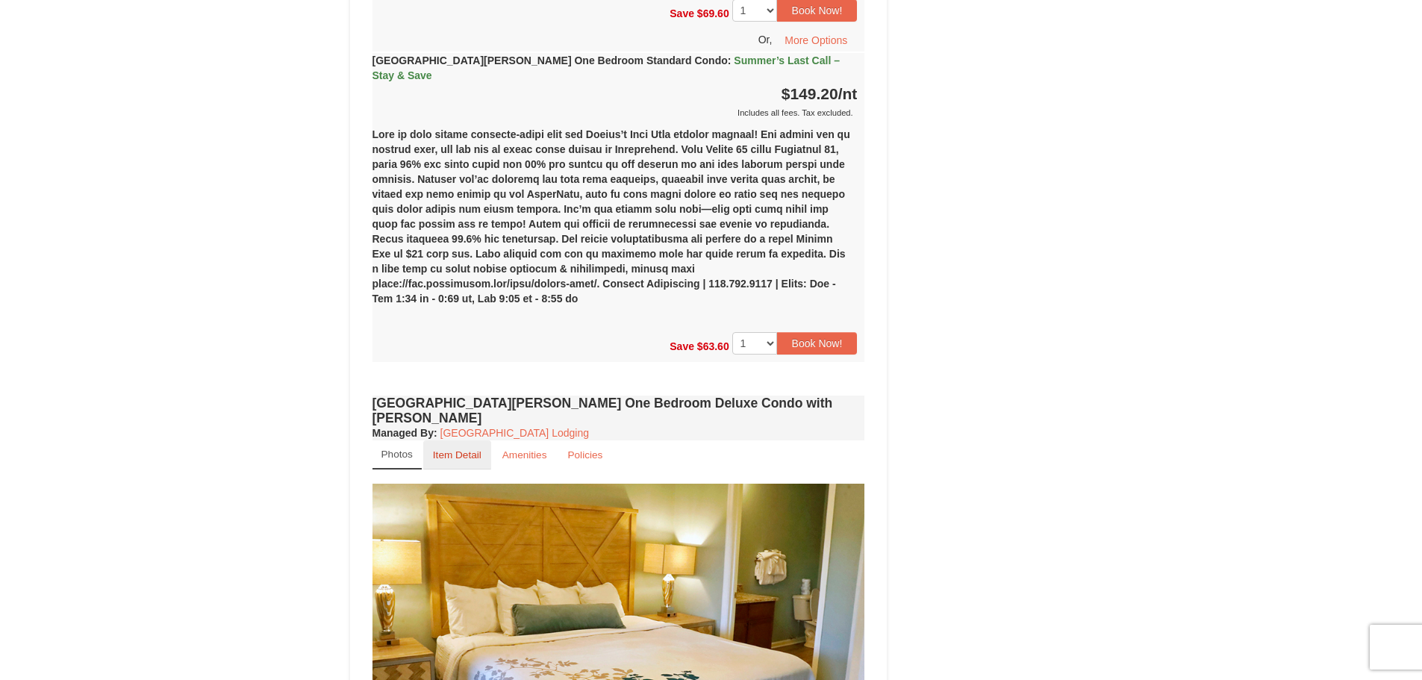
click at [442, 449] on small "Item Detail" at bounding box center [457, 454] width 49 height 11
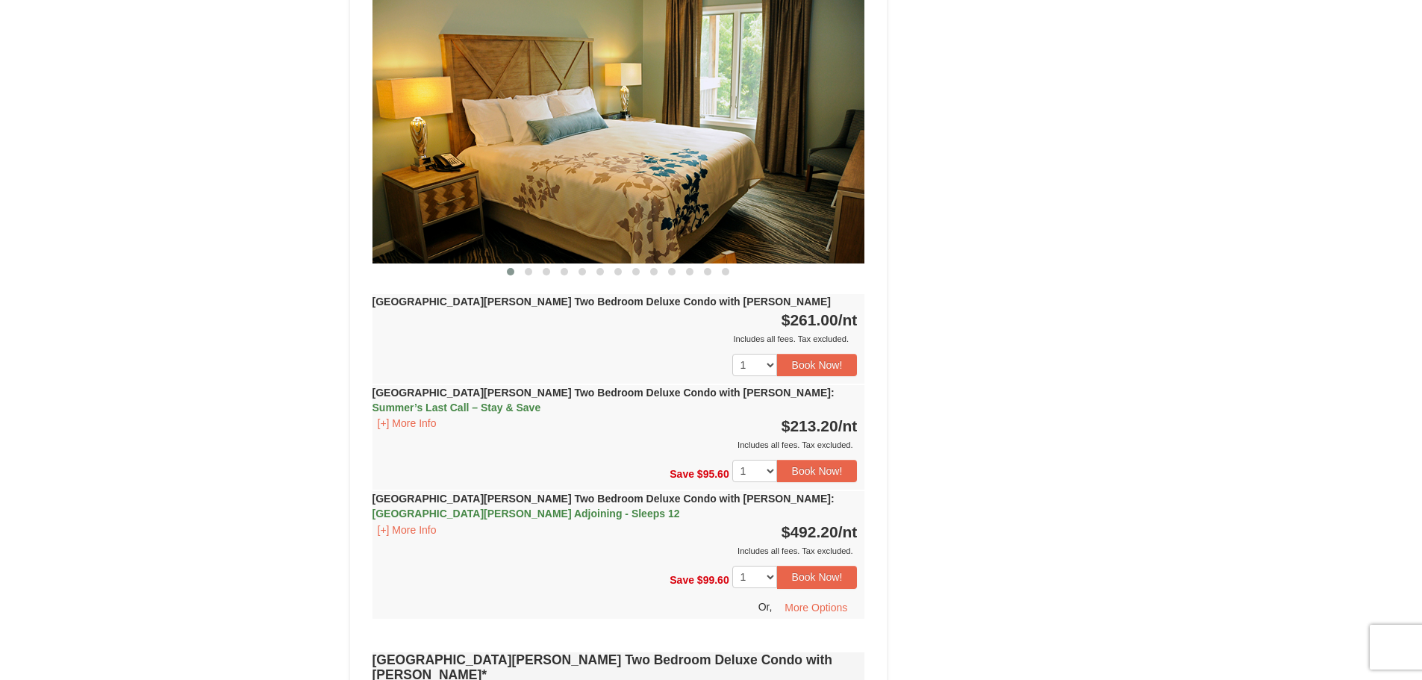
scroll to position [1629, 0]
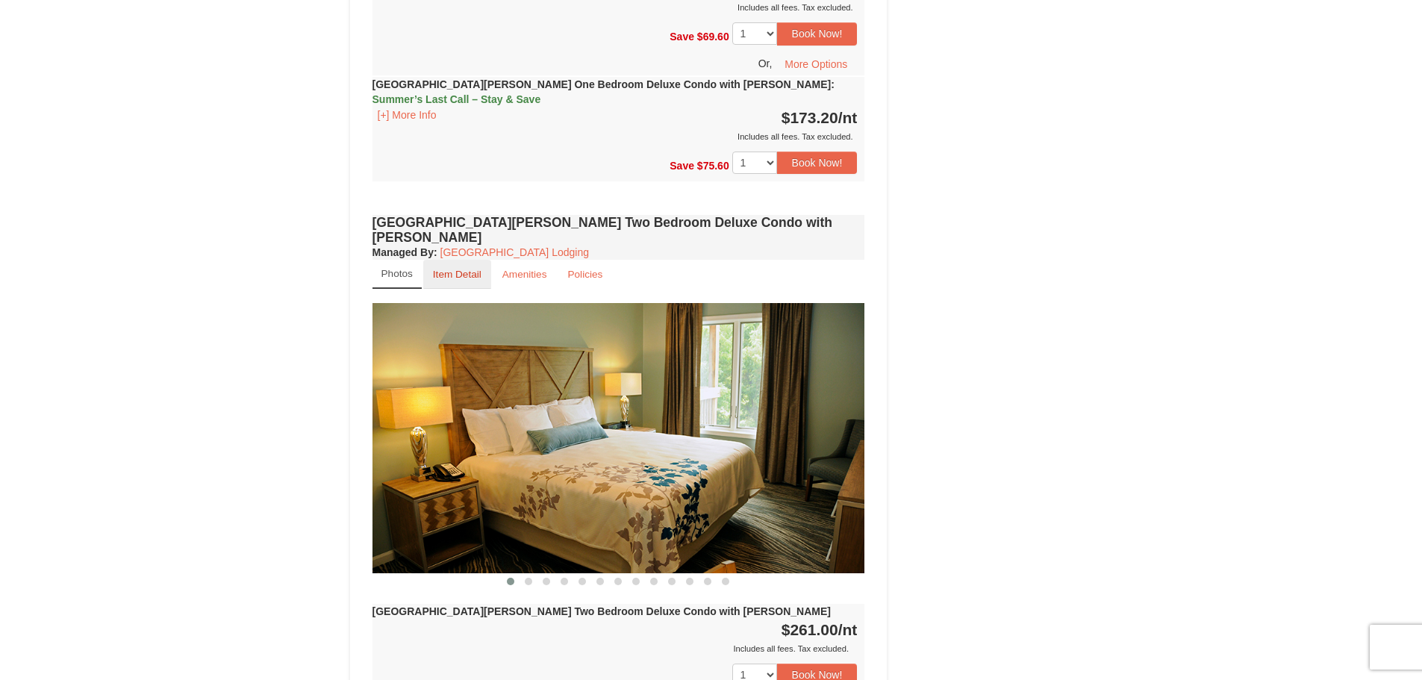
click at [460, 269] on small "Item Detail" at bounding box center [457, 274] width 49 height 11
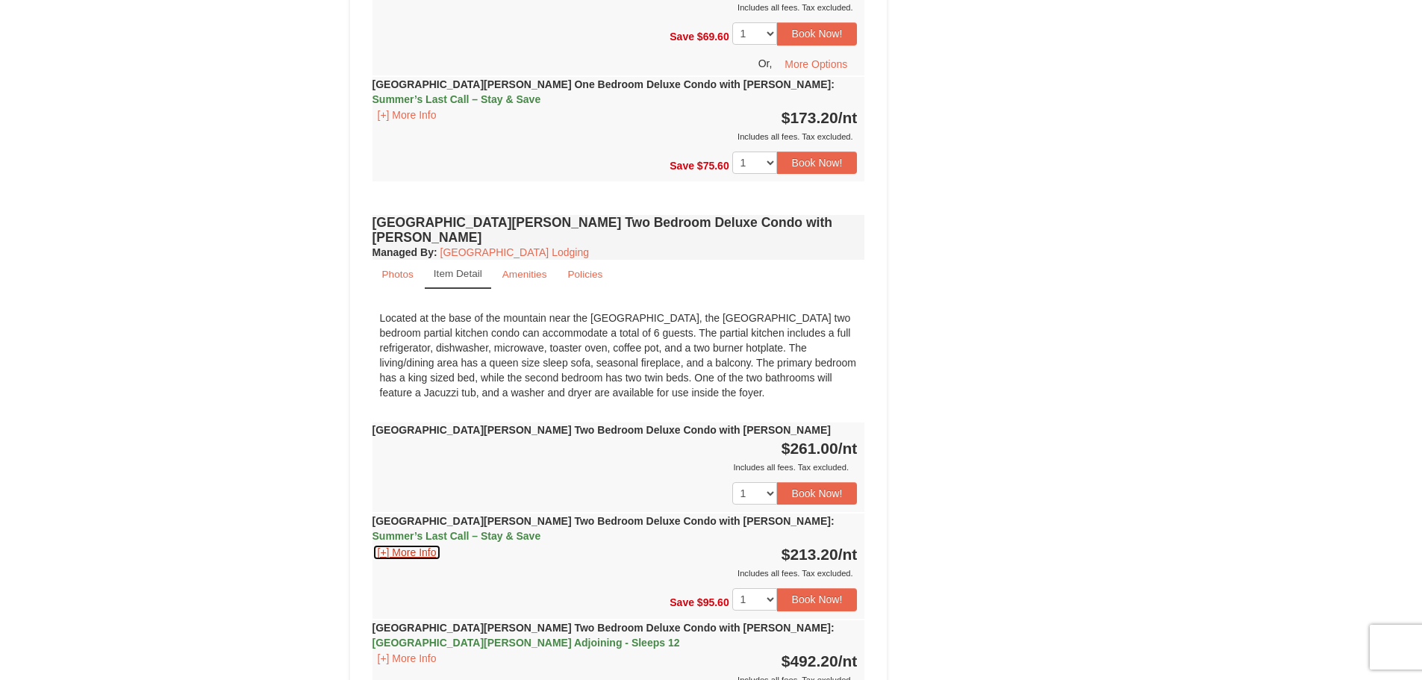
click at [425, 544] on button "[+] More Info" at bounding box center [406, 552] width 69 height 16
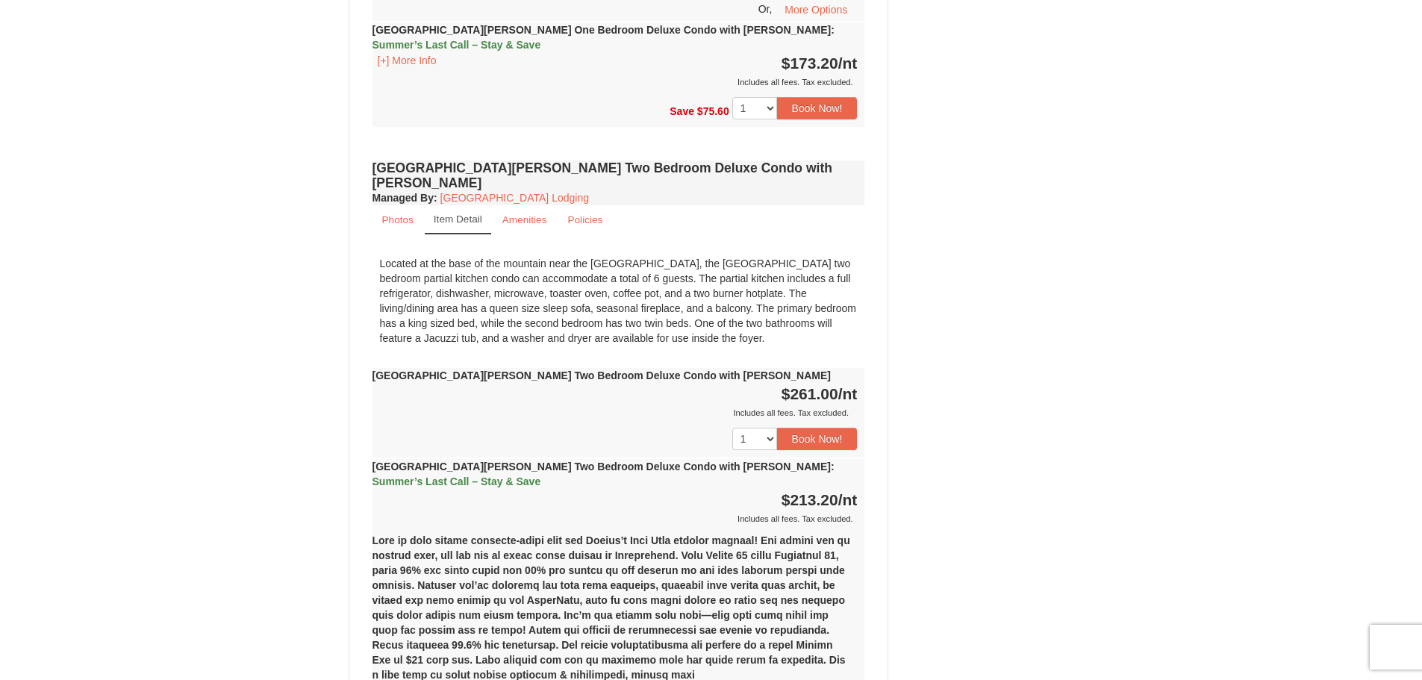
scroll to position [1514, 0]
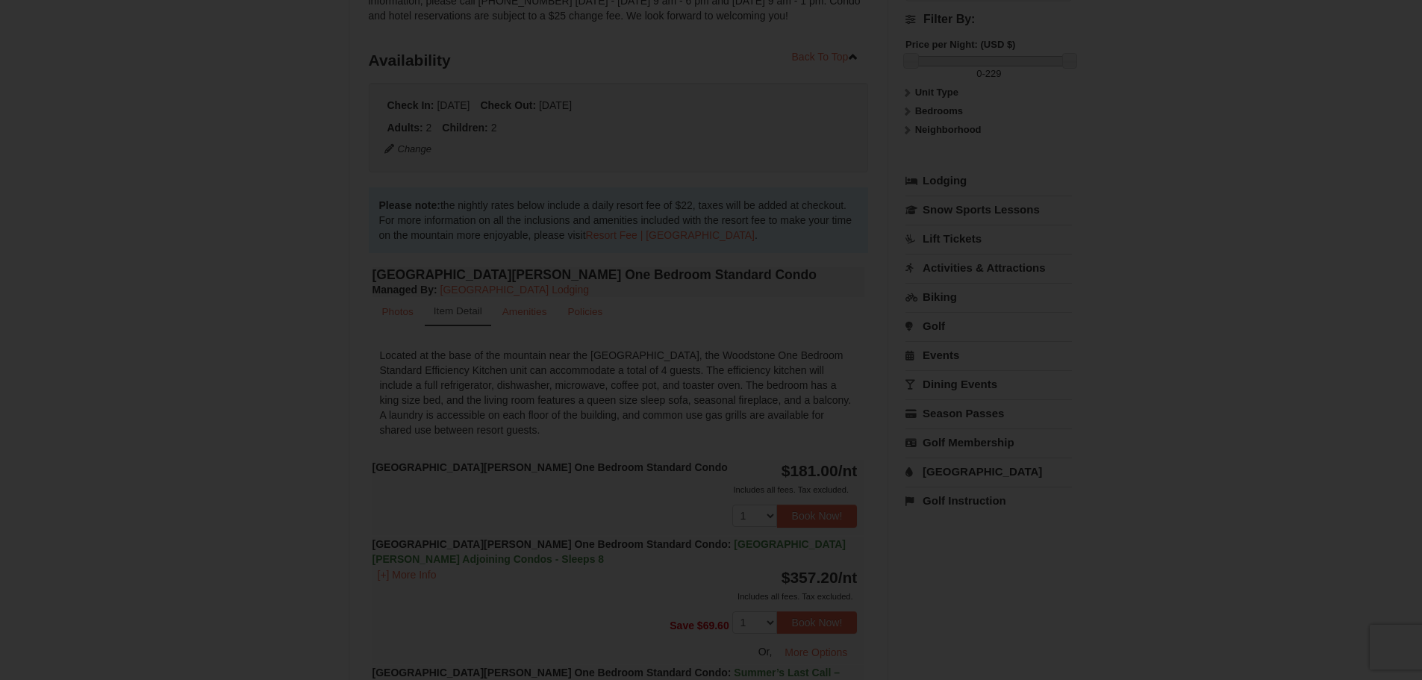
scroll to position [146, 0]
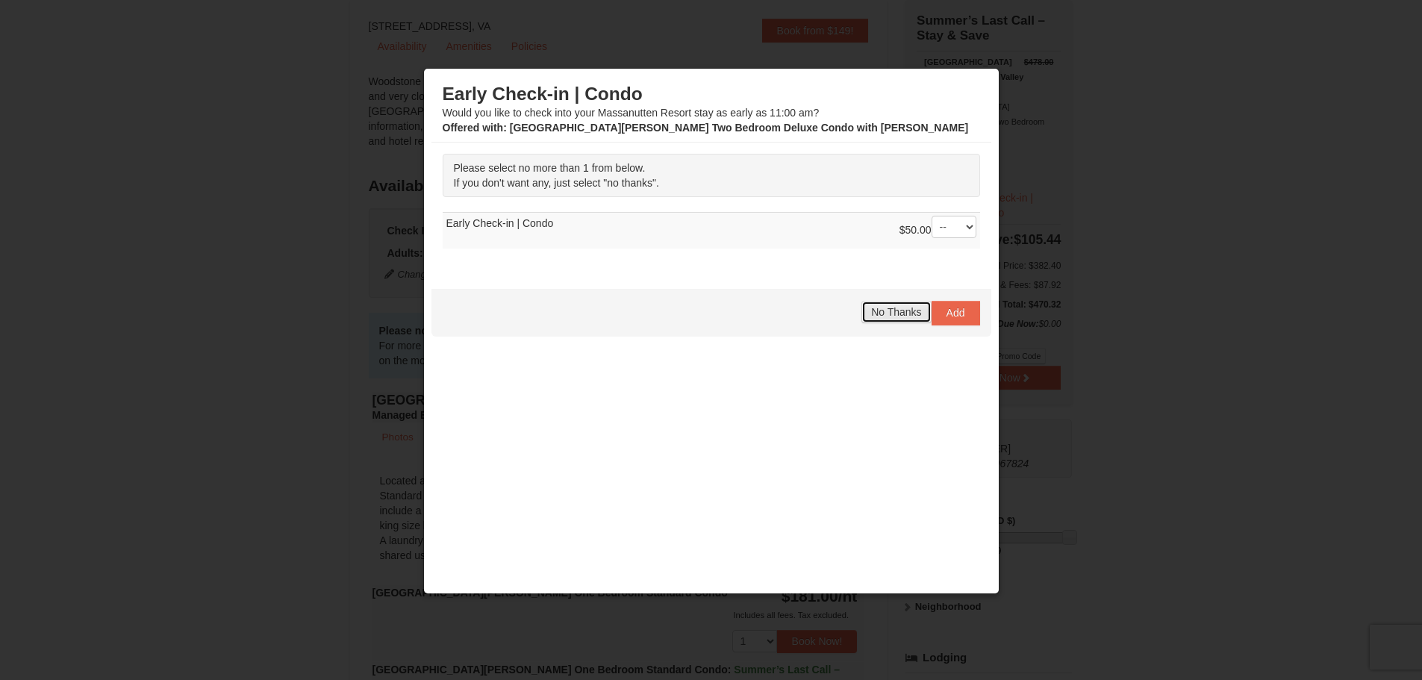
click at [901, 315] on span "No Thanks" at bounding box center [896, 312] width 50 height 12
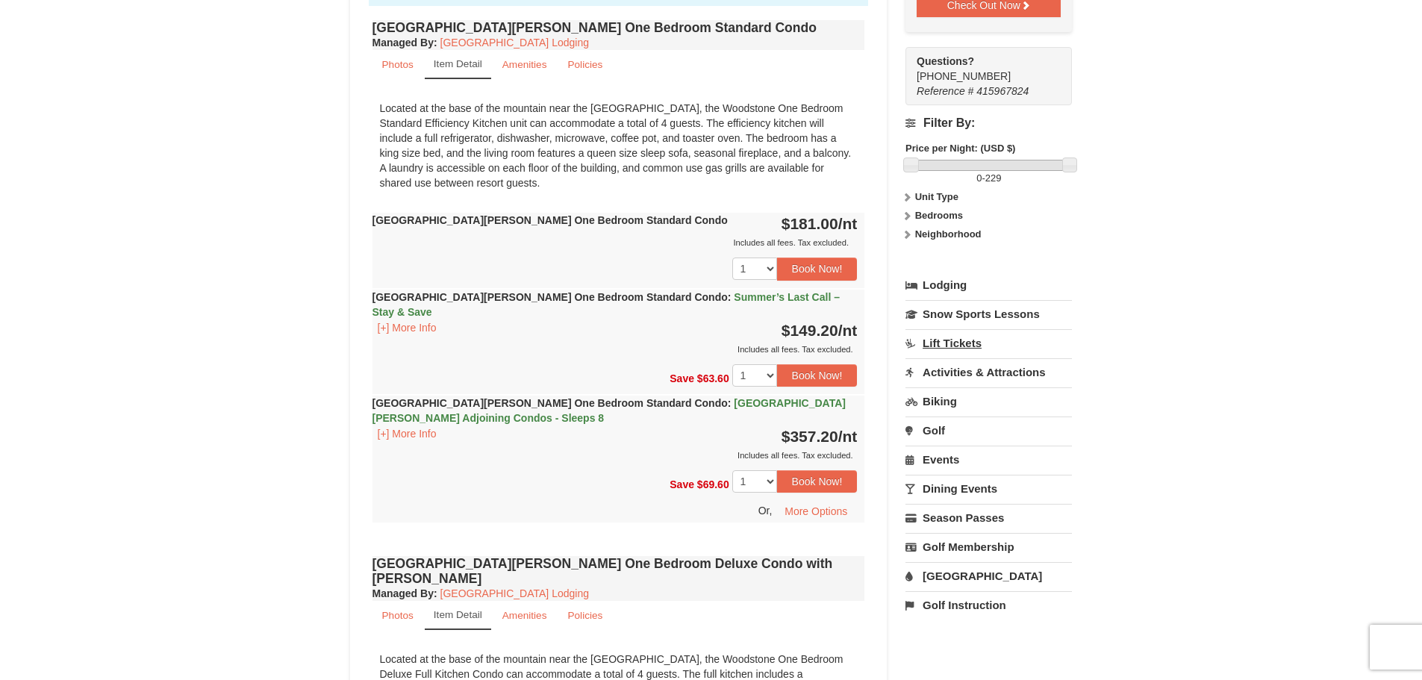
scroll to position [519, 0]
click at [987, 357] on link "Activities & Attractions" at bounding box center [988, 371] width 166 height 28
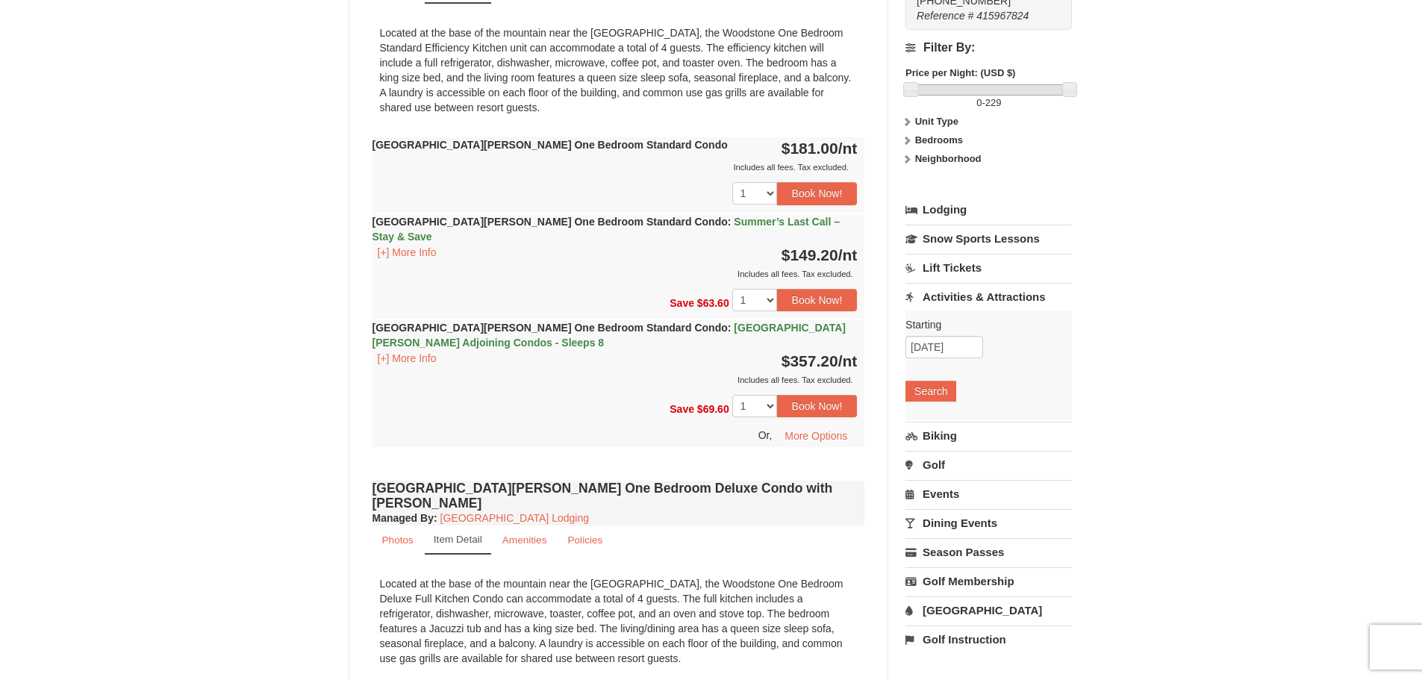
scroll to position [668, 0]
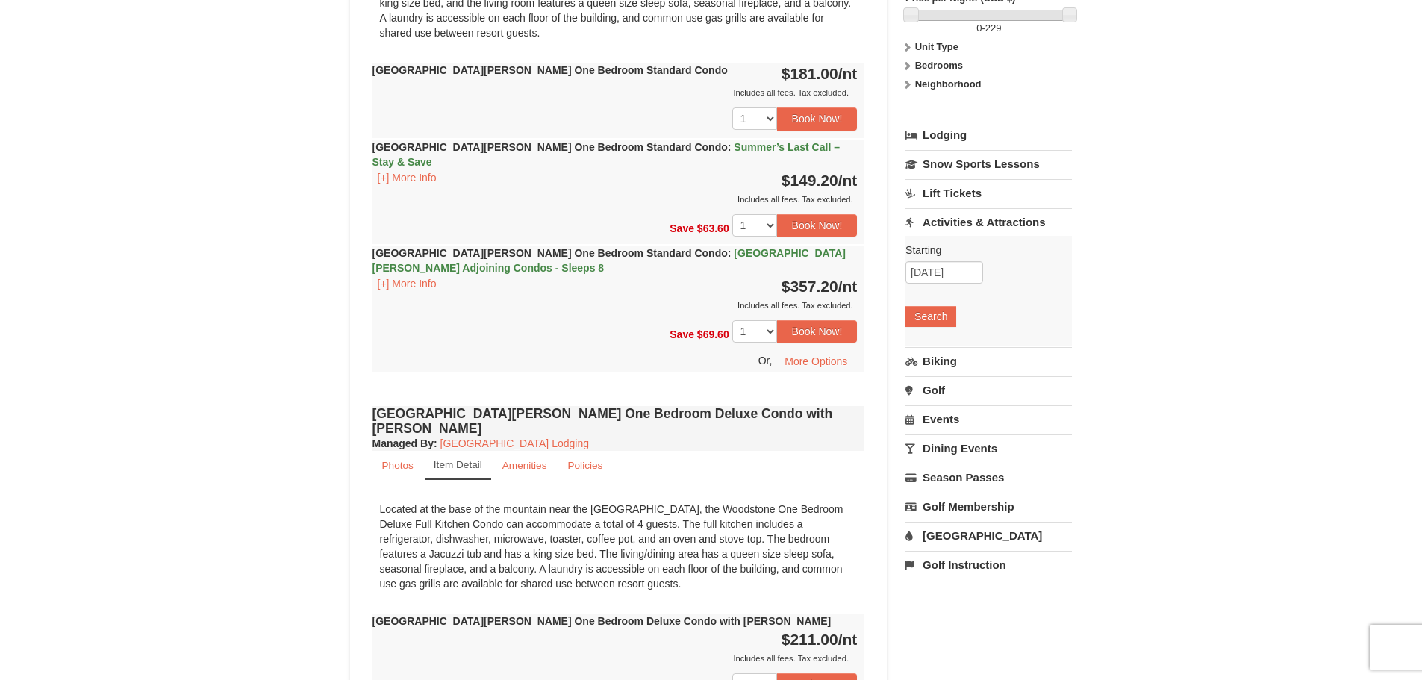
click at [946, 522] on link "[GEOGRAPHIC_DATA]" at bounding box center [988, 536] width 166 height 28
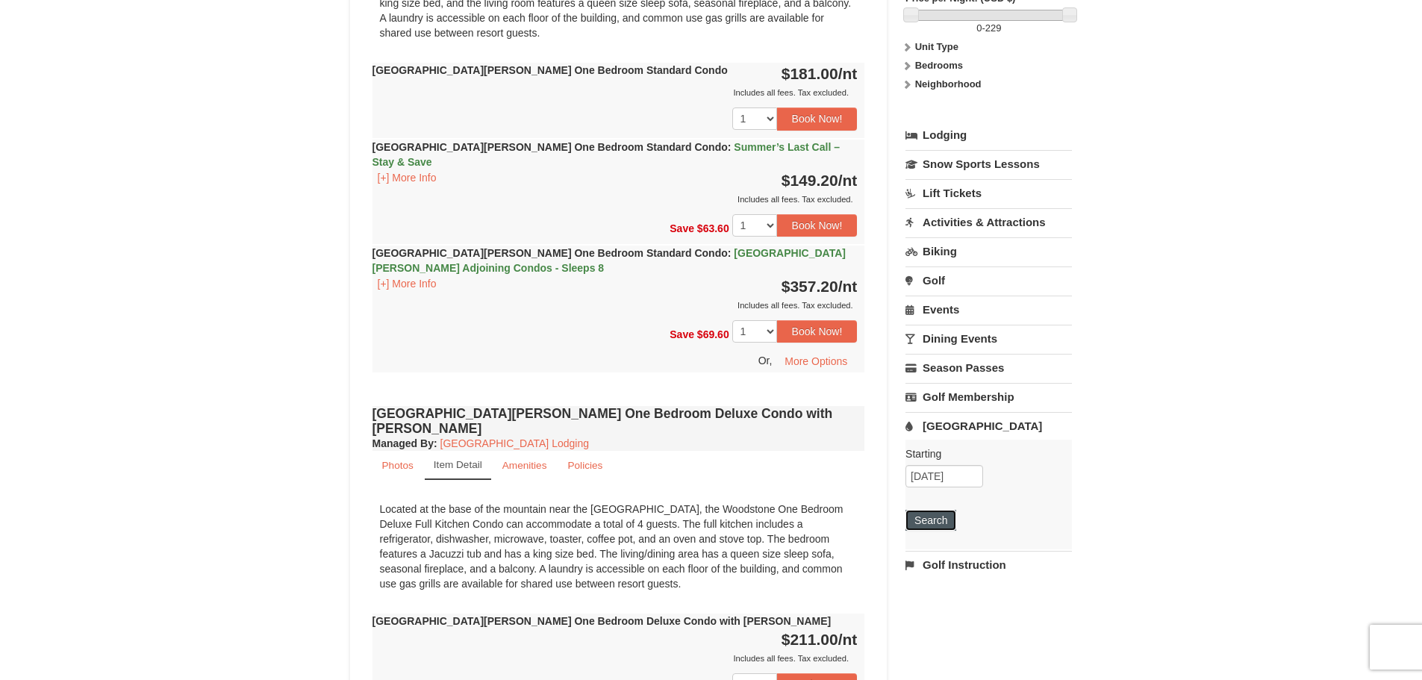
click at [951, 510] on button "Search" at bounding box center [930, 520] width 51 height 21
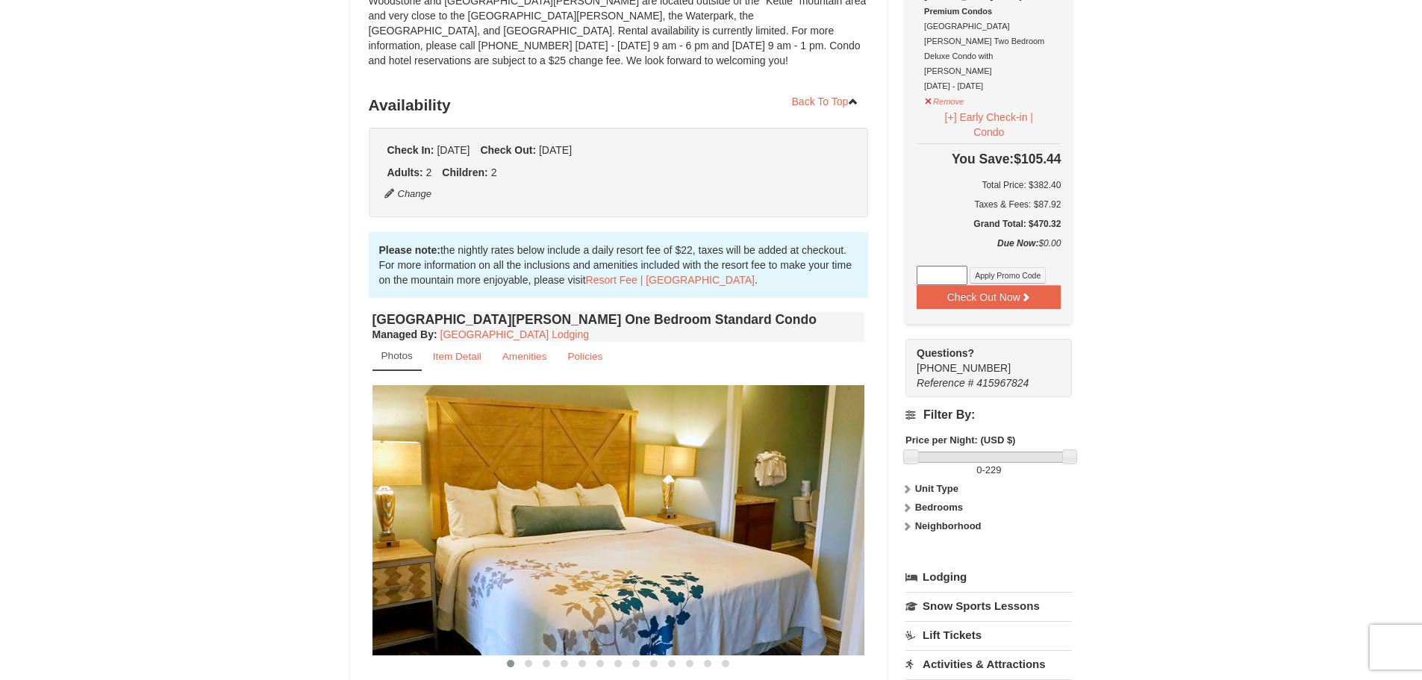
scroll to position [220, 0]
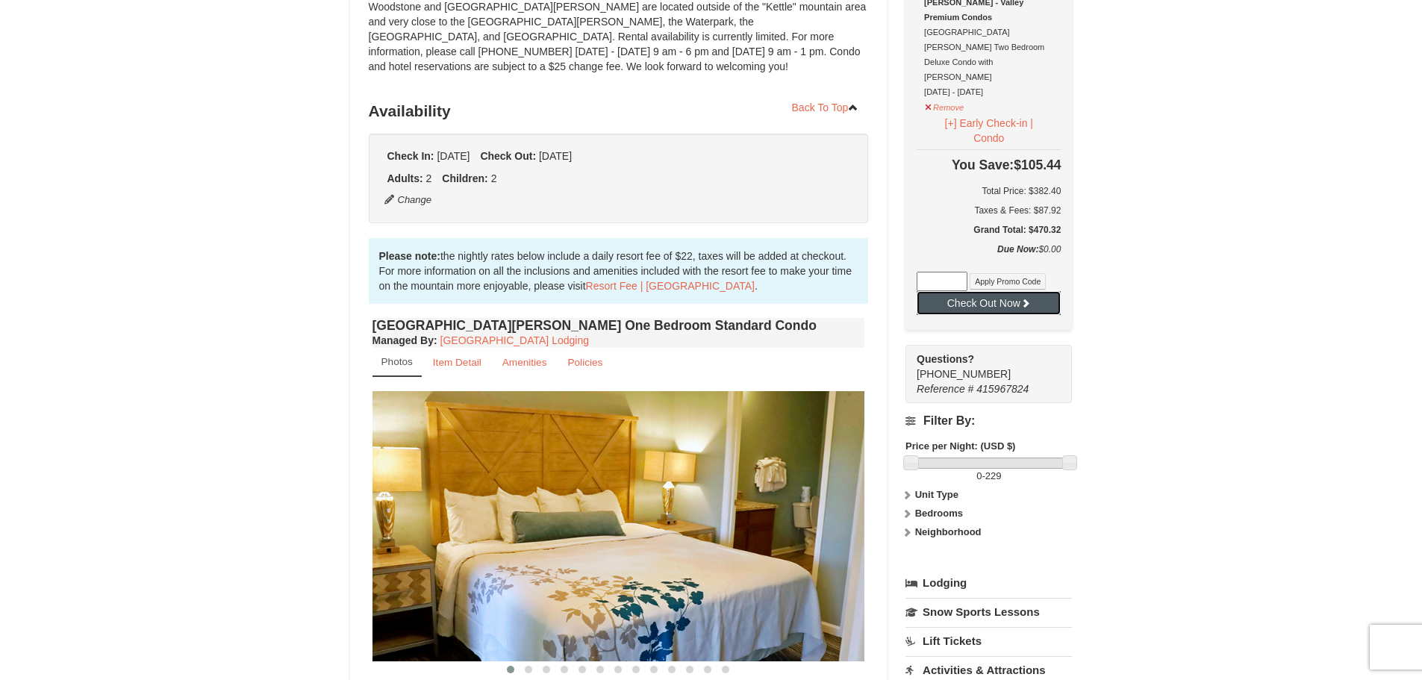
click at [968, 291] on button "Check Out Now" at bounding box center [988, 303] width 144 height 24
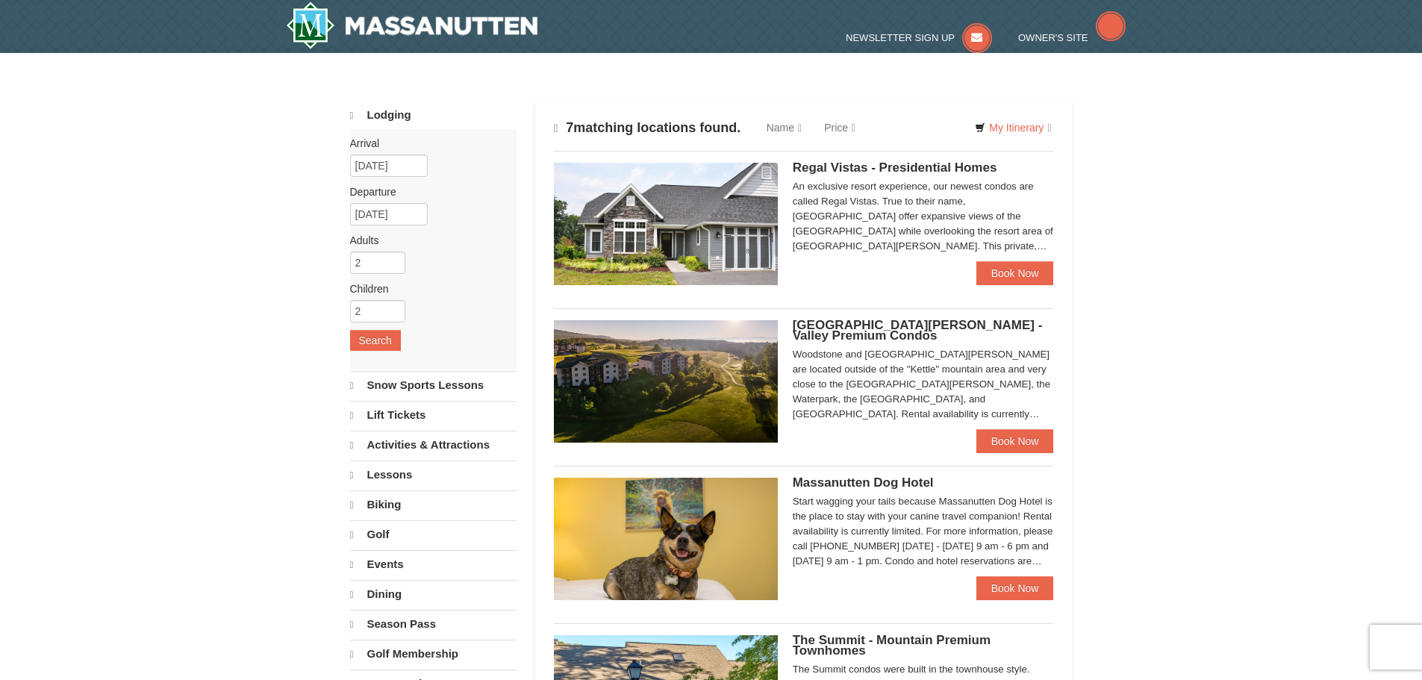
select select "9"
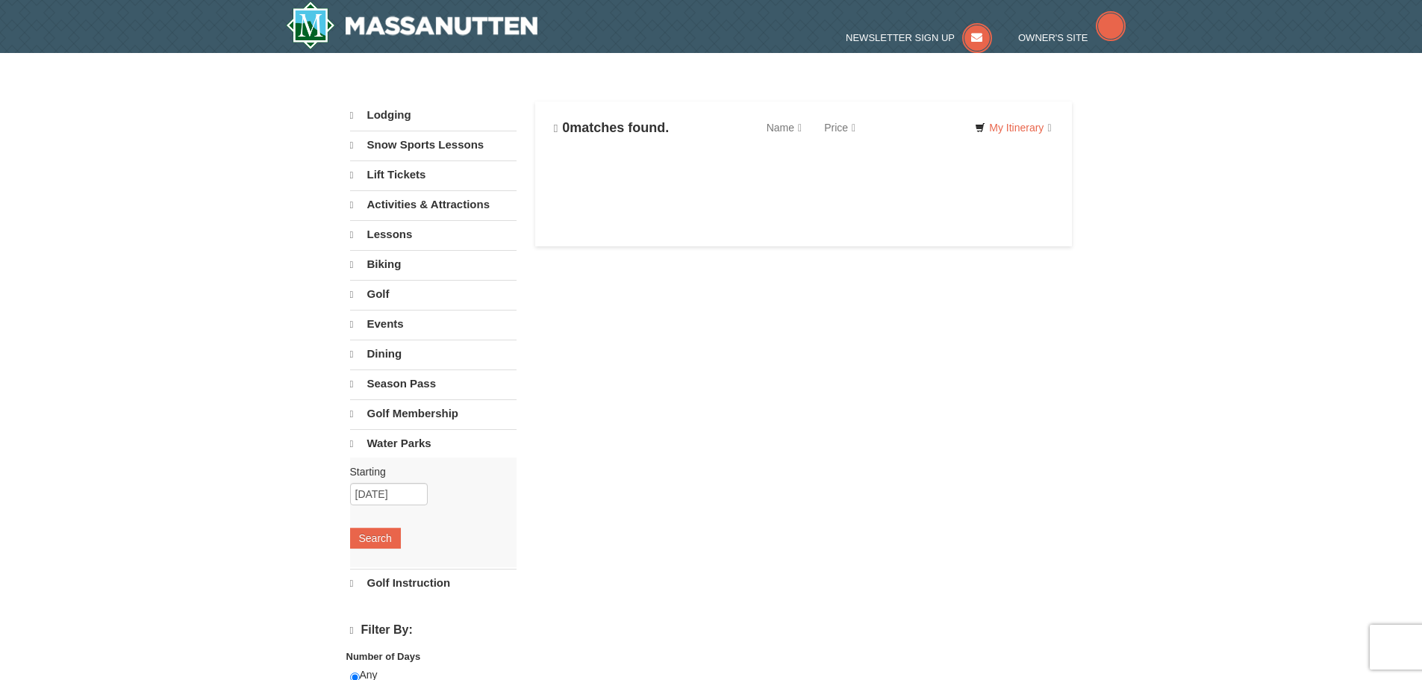
select select "9"
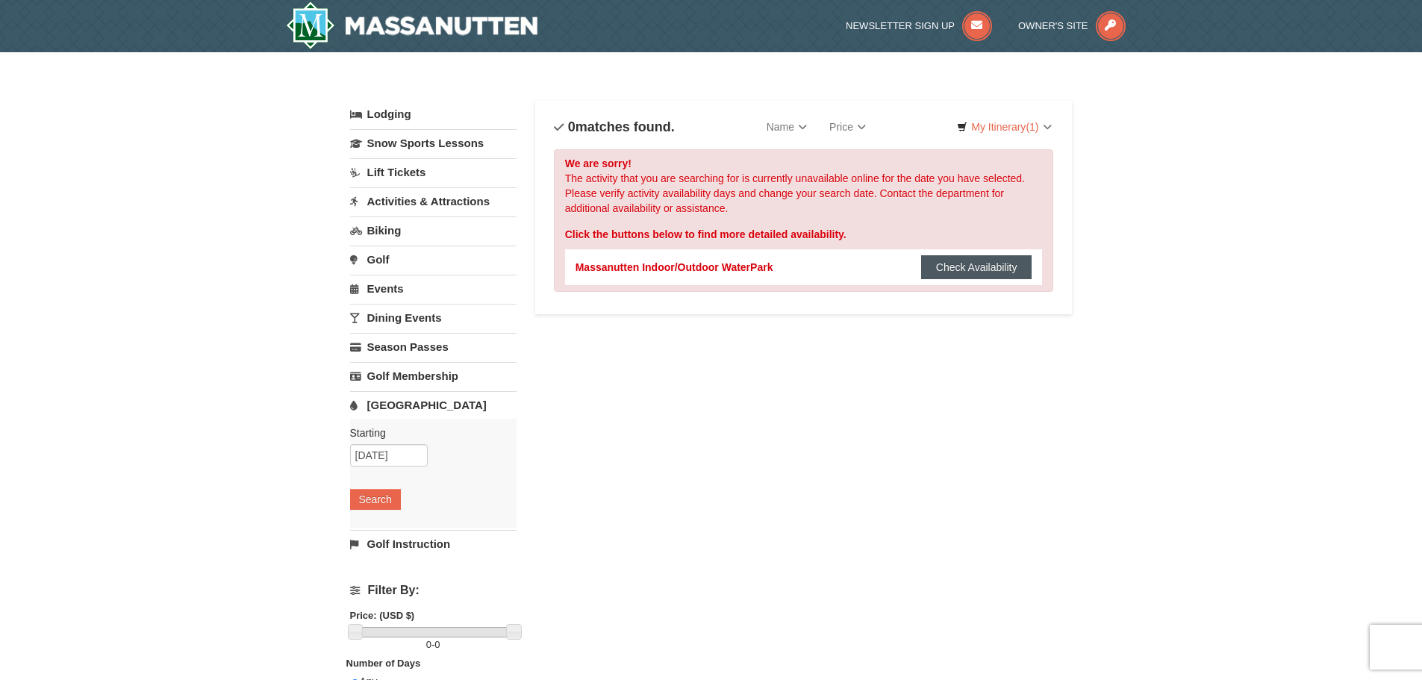
click at [955, 269] on button "Check Availability" at bounding box center [976, 267] width 111 height 24
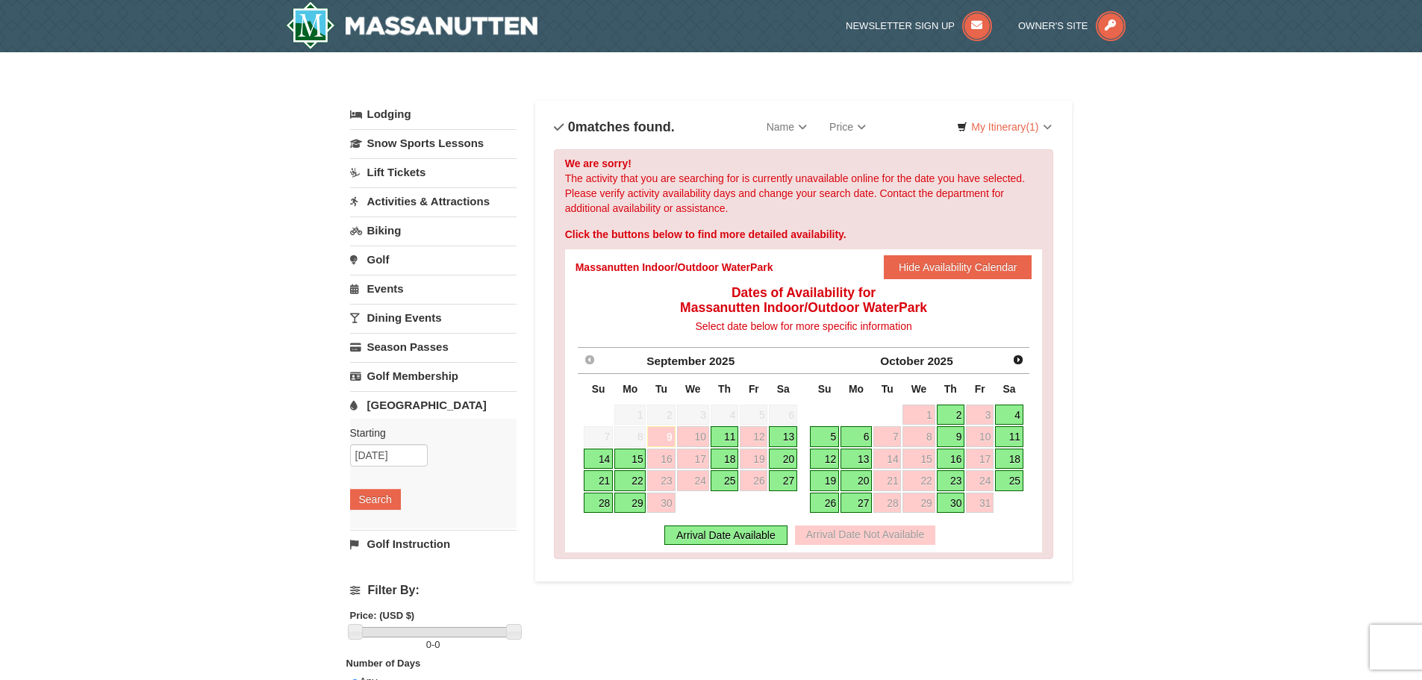
click at [784, 460] on link "20" at bounding box center [783, 459] width 28 height 21
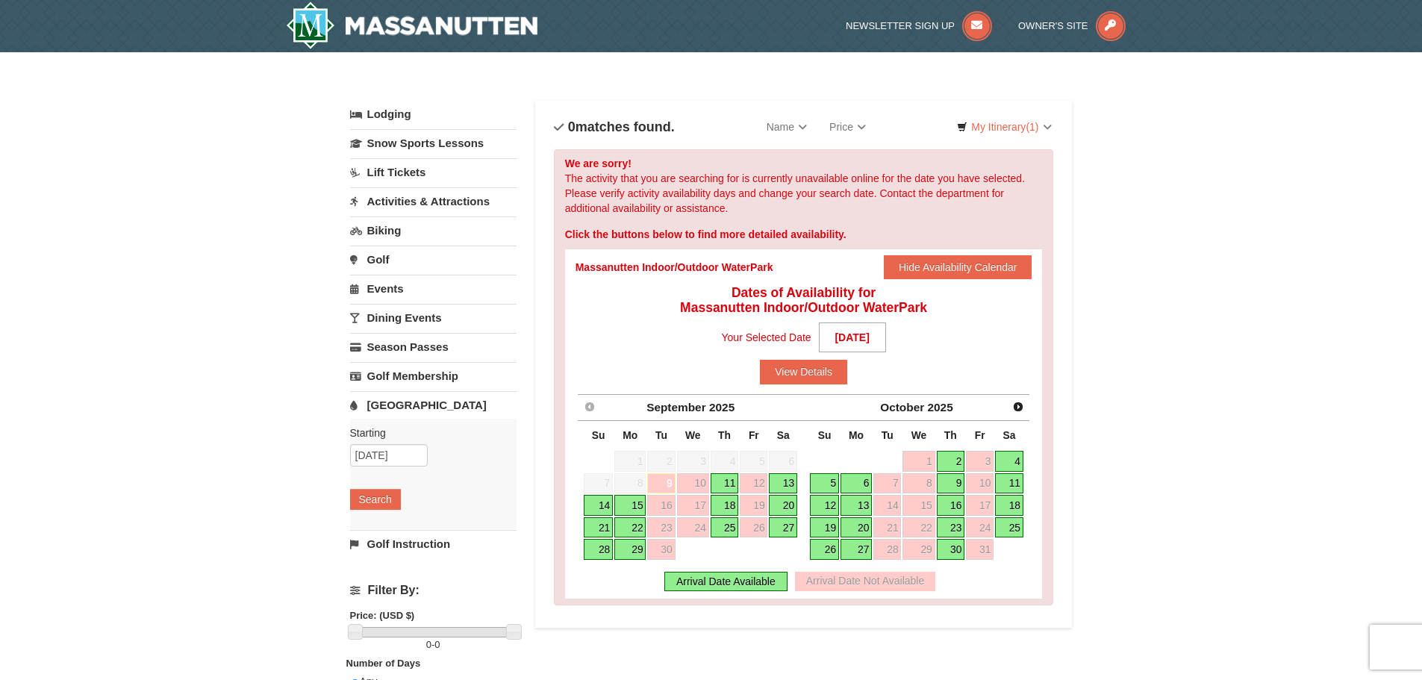
click at [783, 505] on link "20" at bounding box center [783, 505] width 28 height 21
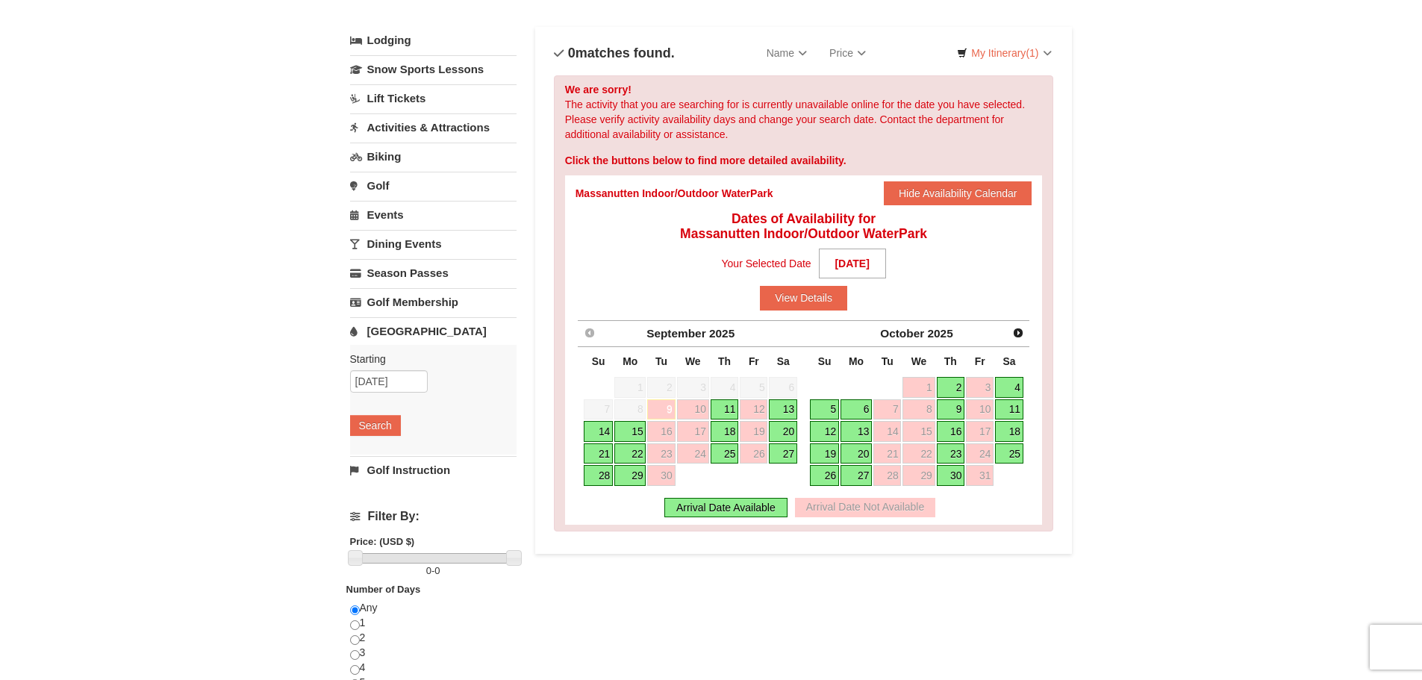
scroll to position [75, 0]
click at [784, 296] on button "View Details" at bounding box center [803, 297] width 87 height 24
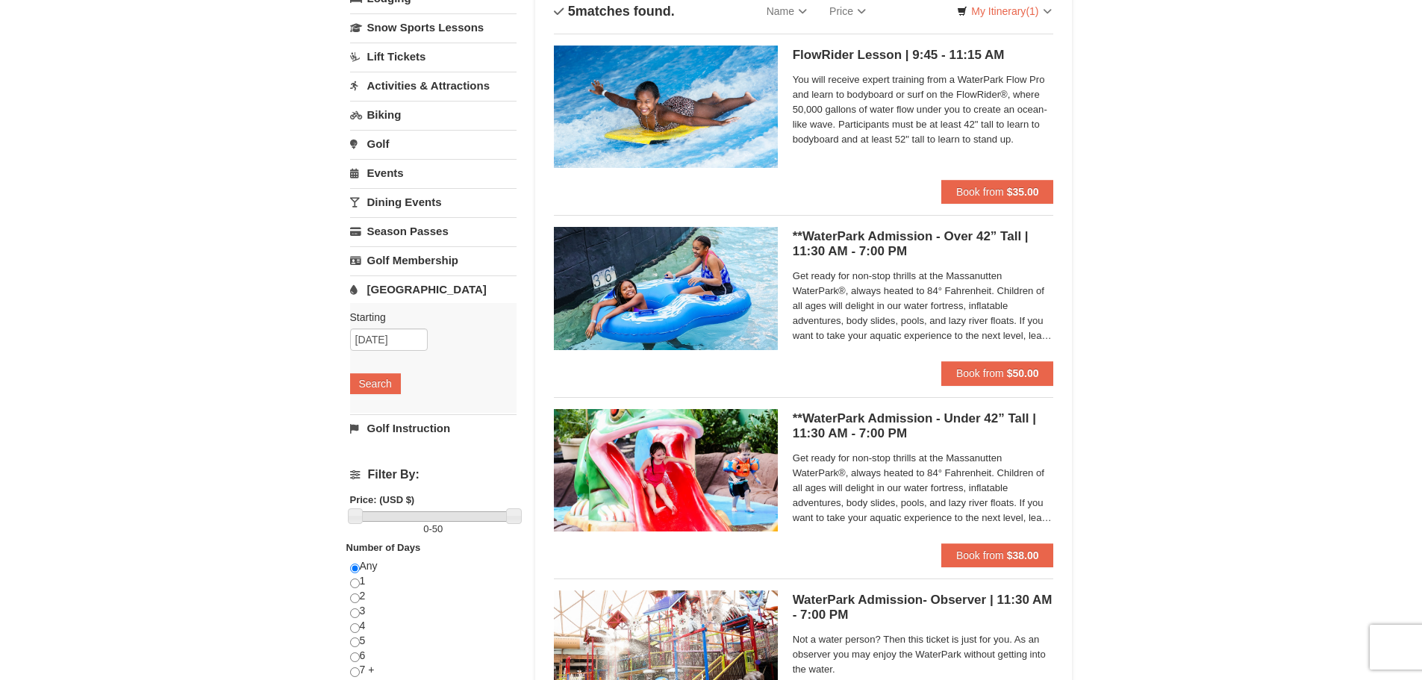
scroll to position [149, 0]
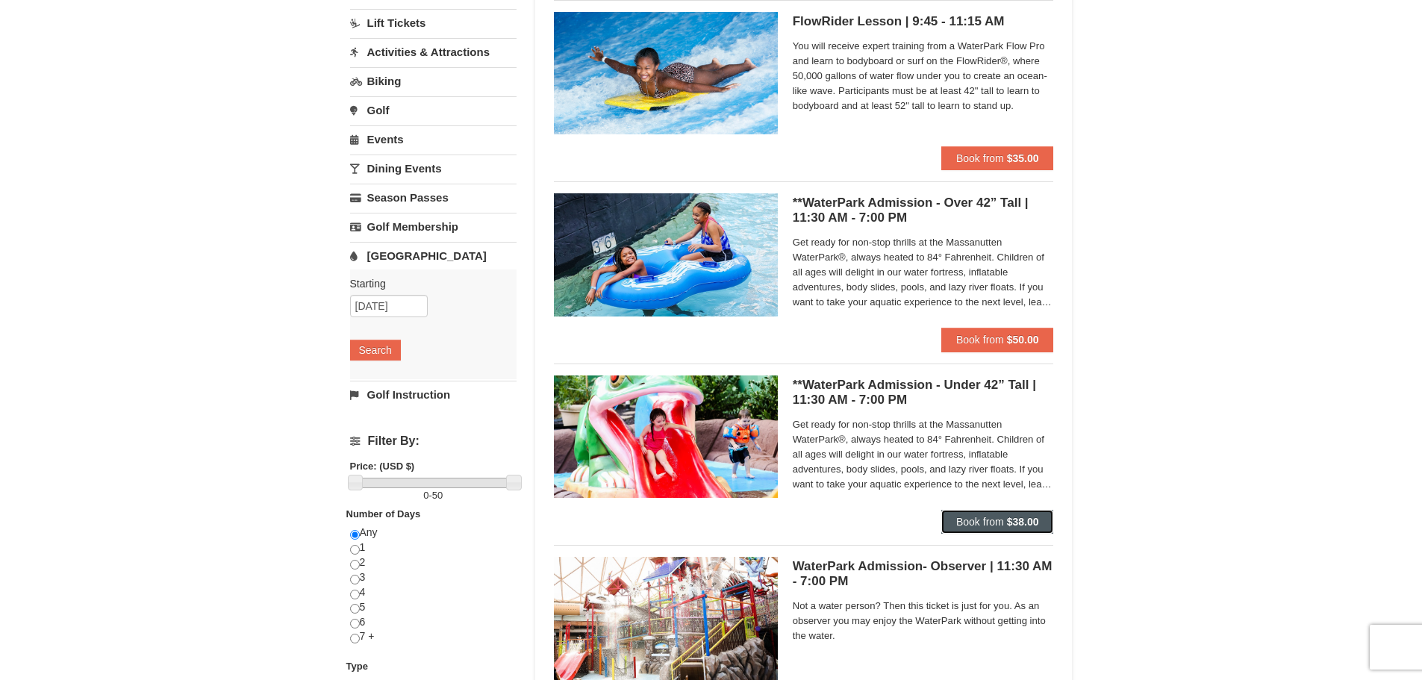
click at [980, 519] on span "Book from" at bounding box center [980, 522] width 48 height 12
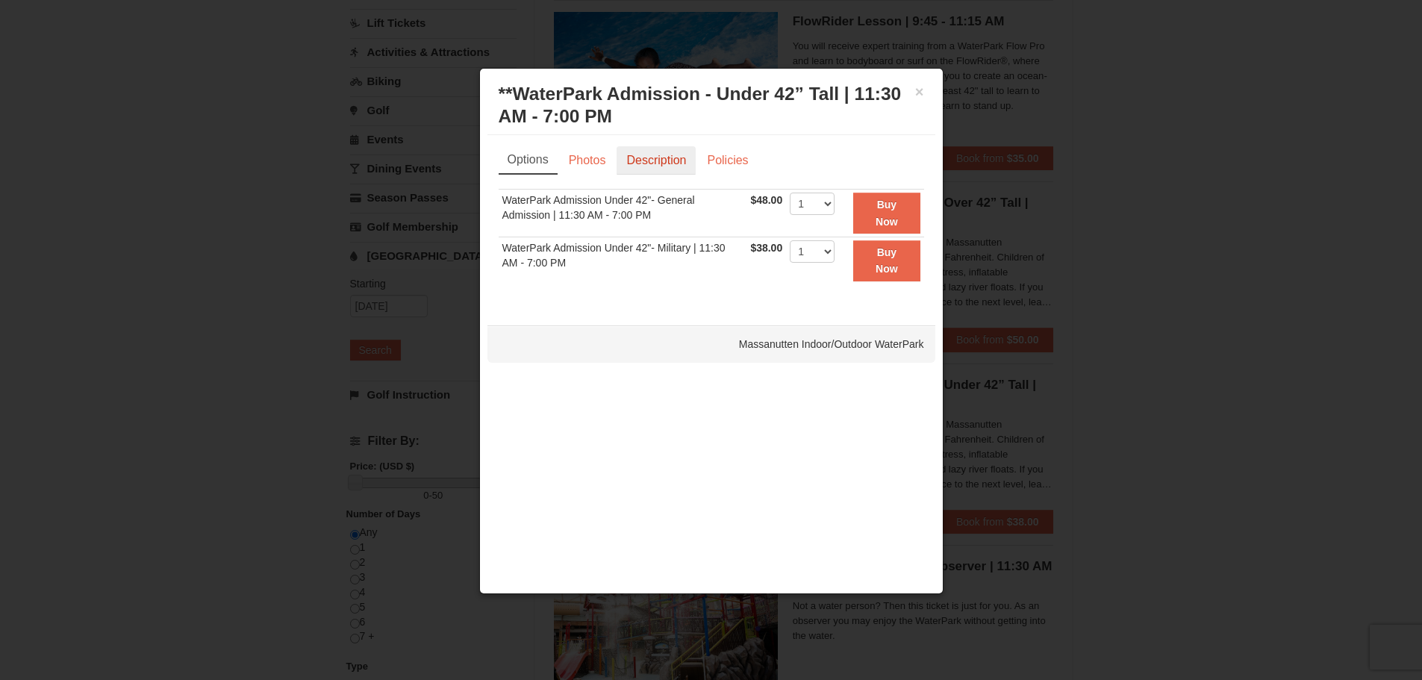
click at [649, 157] on link "Description" at bounding box center [655, 160] width 79 height 28
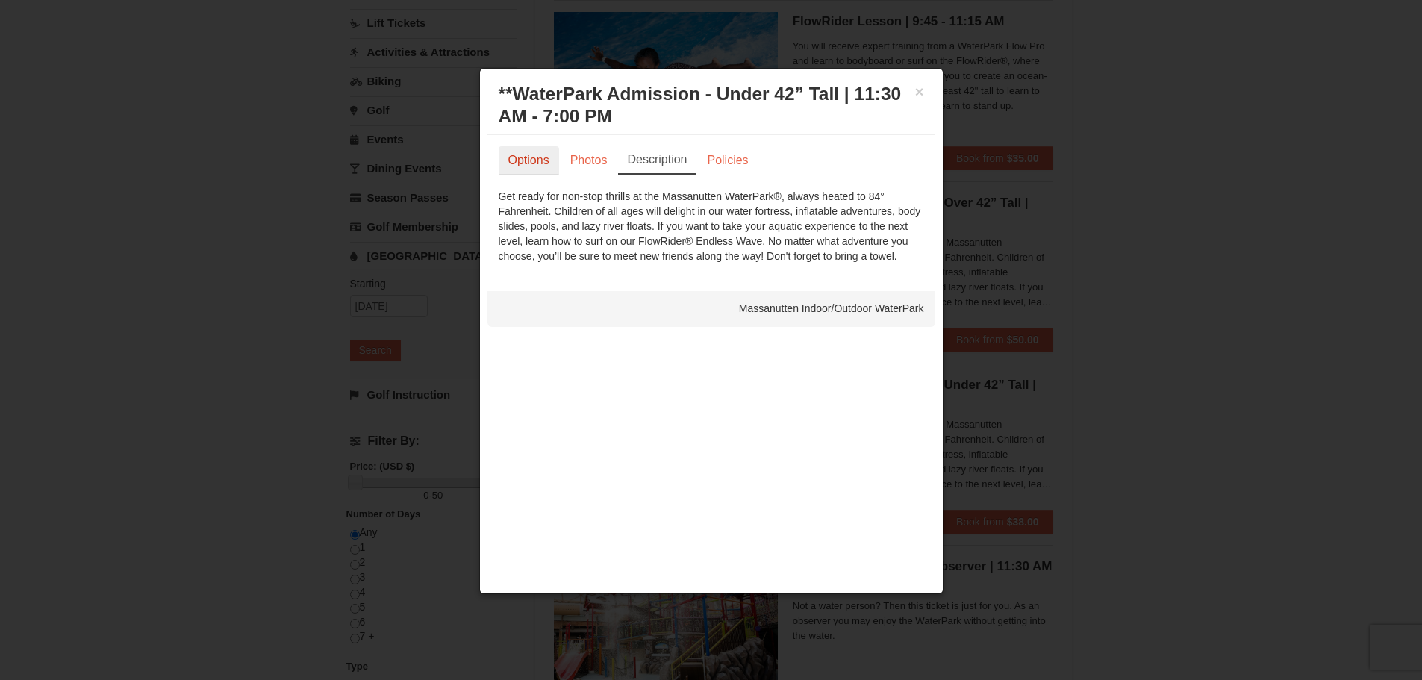
click at [516, 160] on link "Options" at bounding box center [529, 160] width 60 height 28
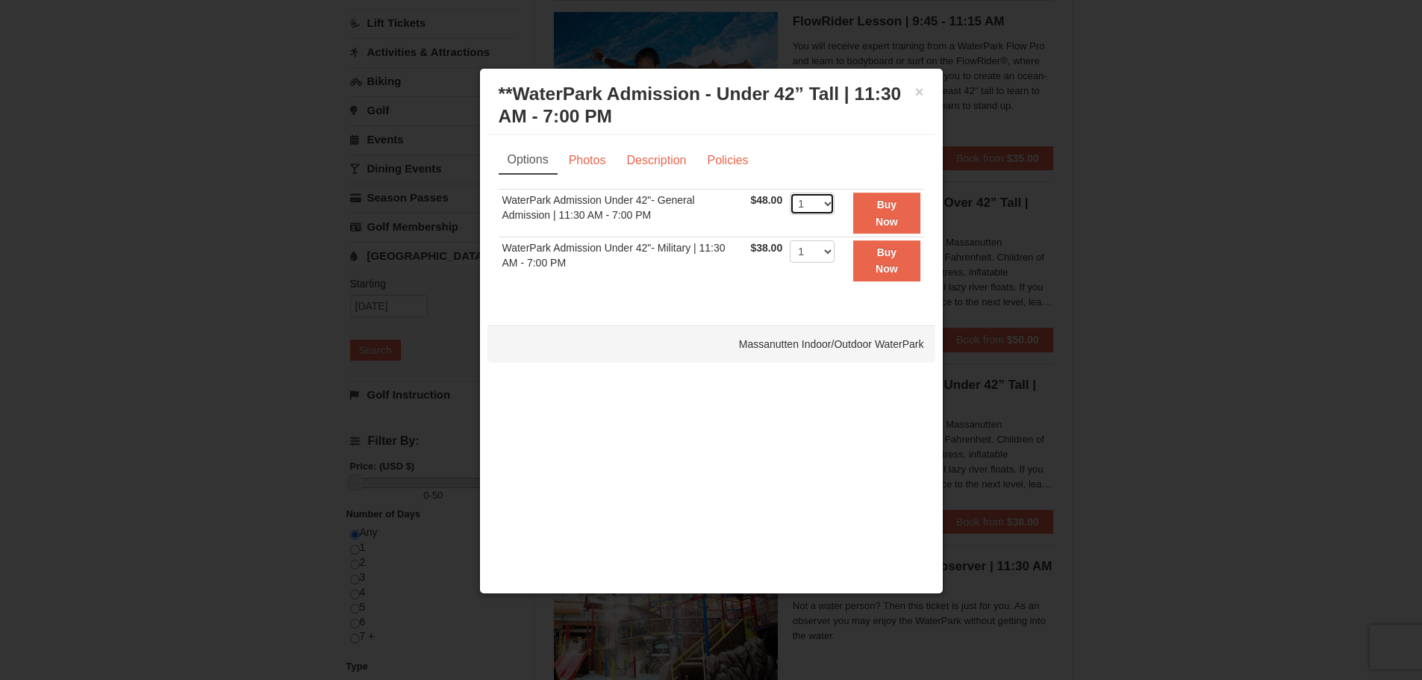
click at [830, 200] on select "1 2 3 4 5 6 7 8 9 10 11 12 13 14 15 16 17 18 19 20 21 22" at bounding box center [812, 204] width 45 height 22
select select "2"
click at [790, 193] on select "1 2 3 4 5 6 7 8 9 10 11 12 13 14 15 16 17 18 19 20 21 22" at bounding box center [812, 204] width 45 height 22
click at [872, 214] on button "Buy Now" at bounding box center [886, 213] width 66 height 41
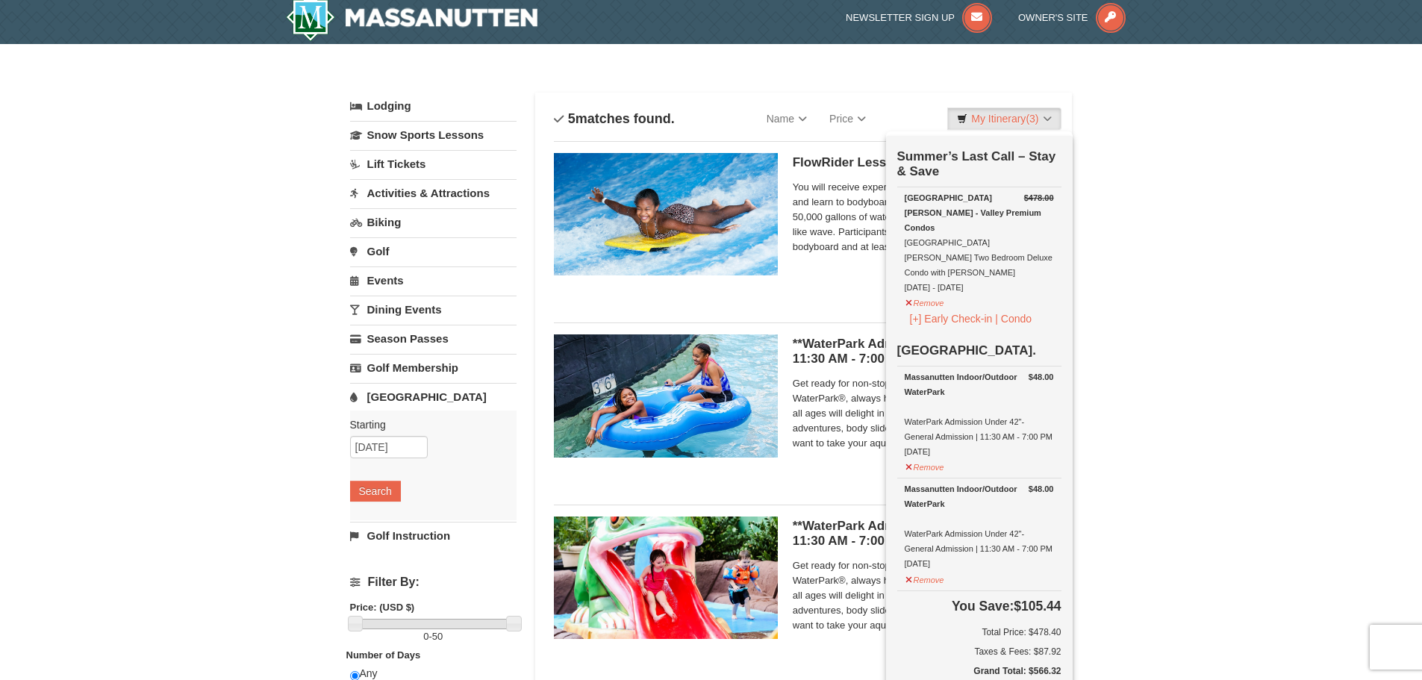
scroll to position [0, 0]
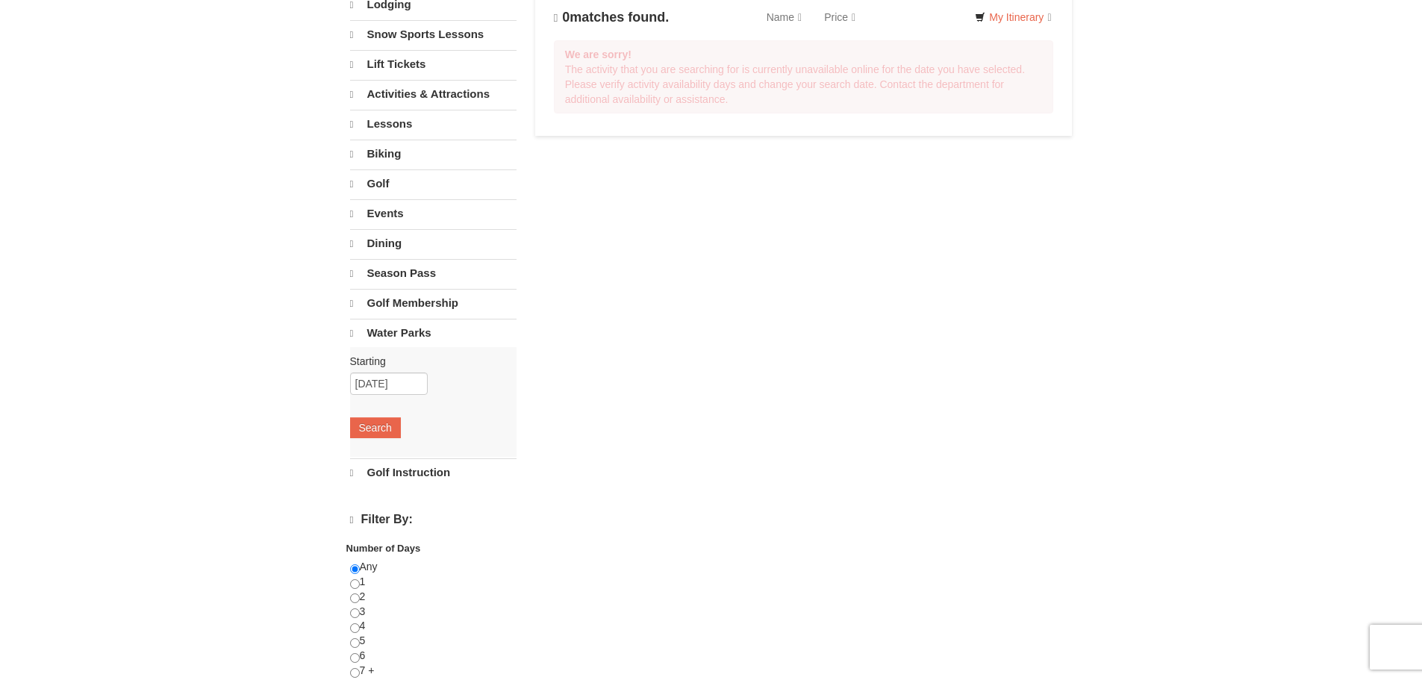
select select "9"
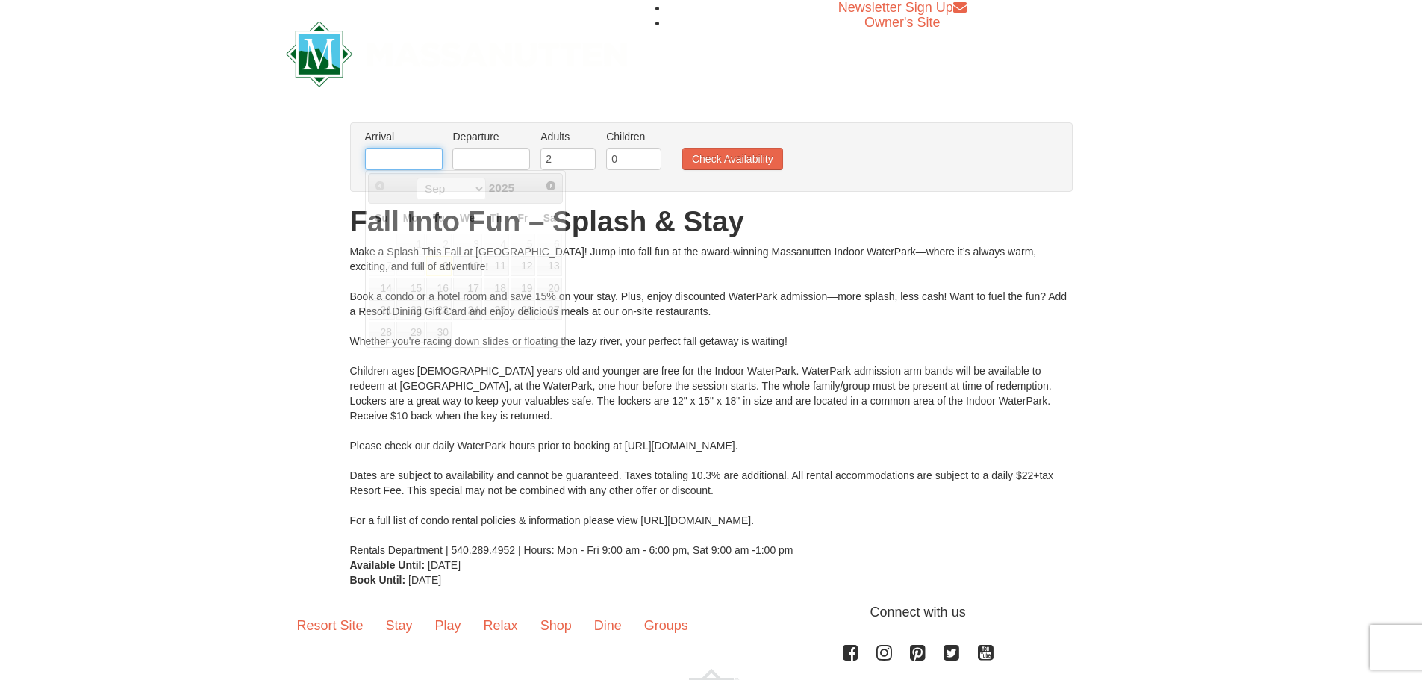
click at [418, 162] on input "text" at bounding box center [404, 159] width 78 height 22
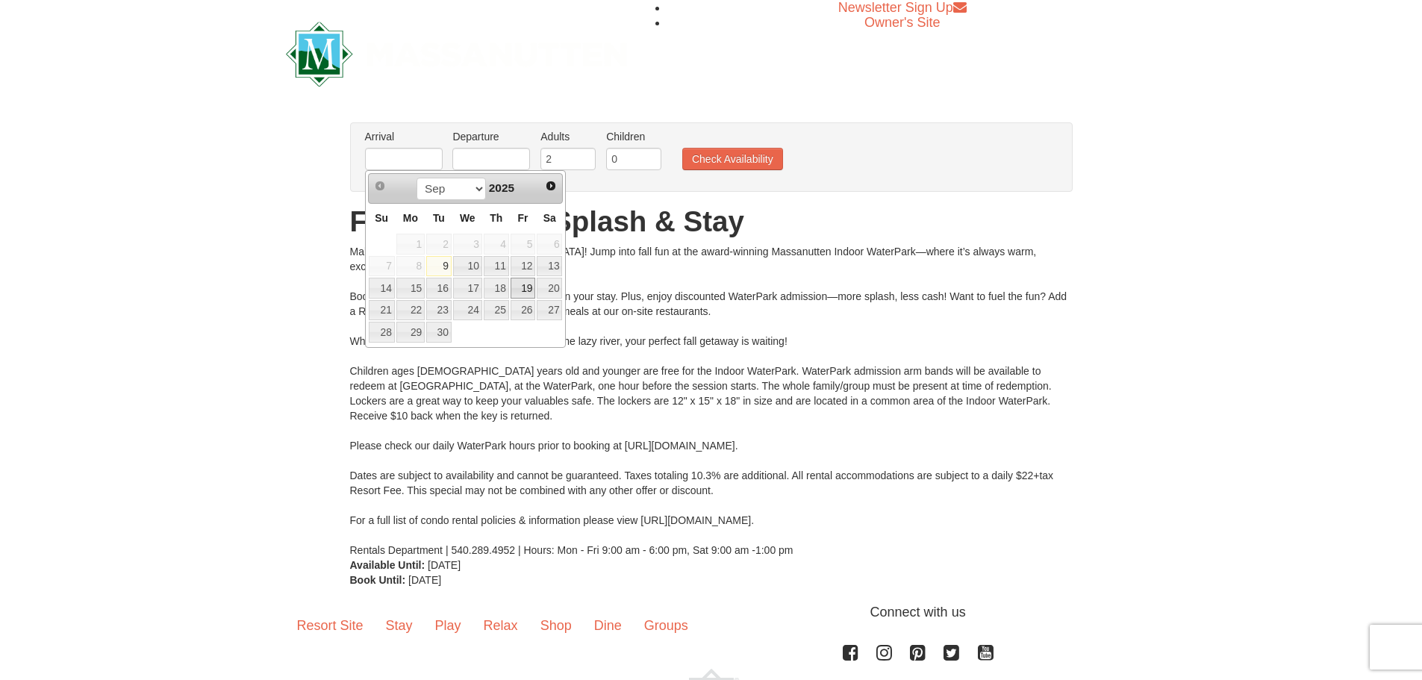
click at [525, 290] on link "19" at bounding box center [522, 288] width 25 height 21
type input "[DATE]"
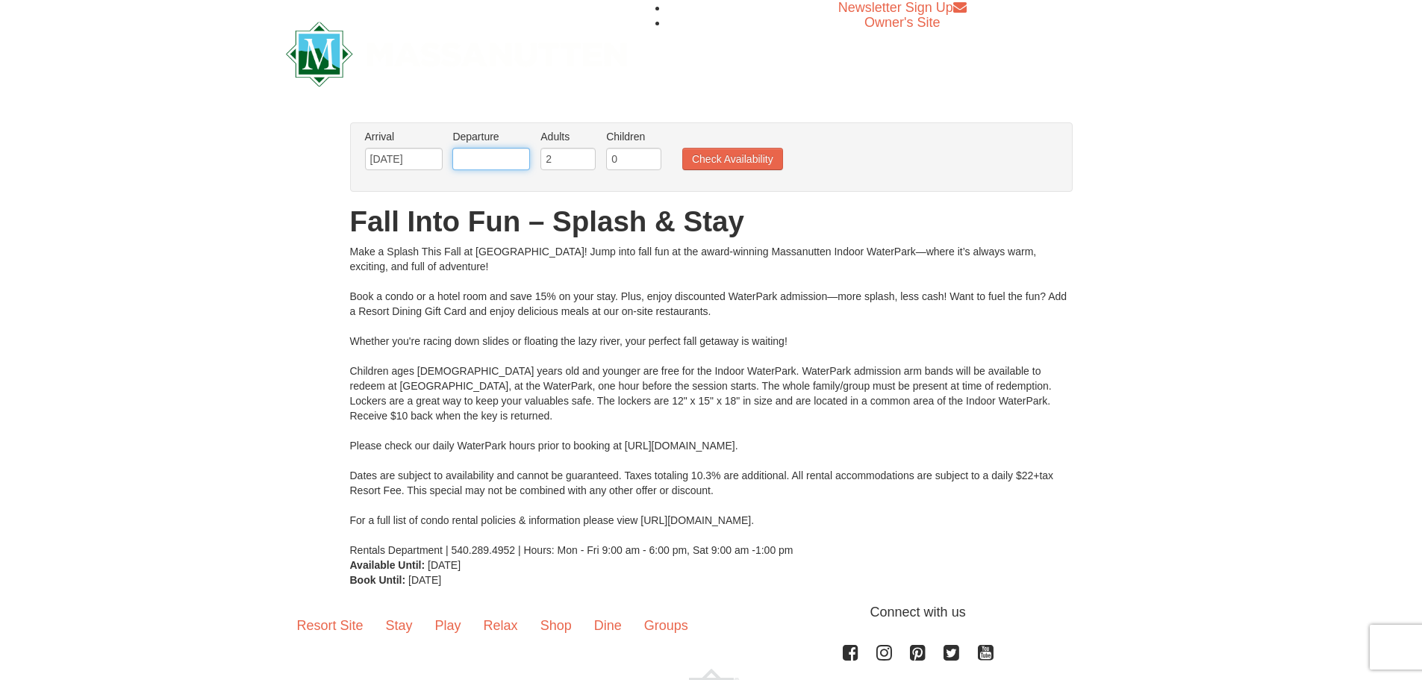
click at [520, 154] on input "text" at bounding box center [491, 159] width 78 height 22
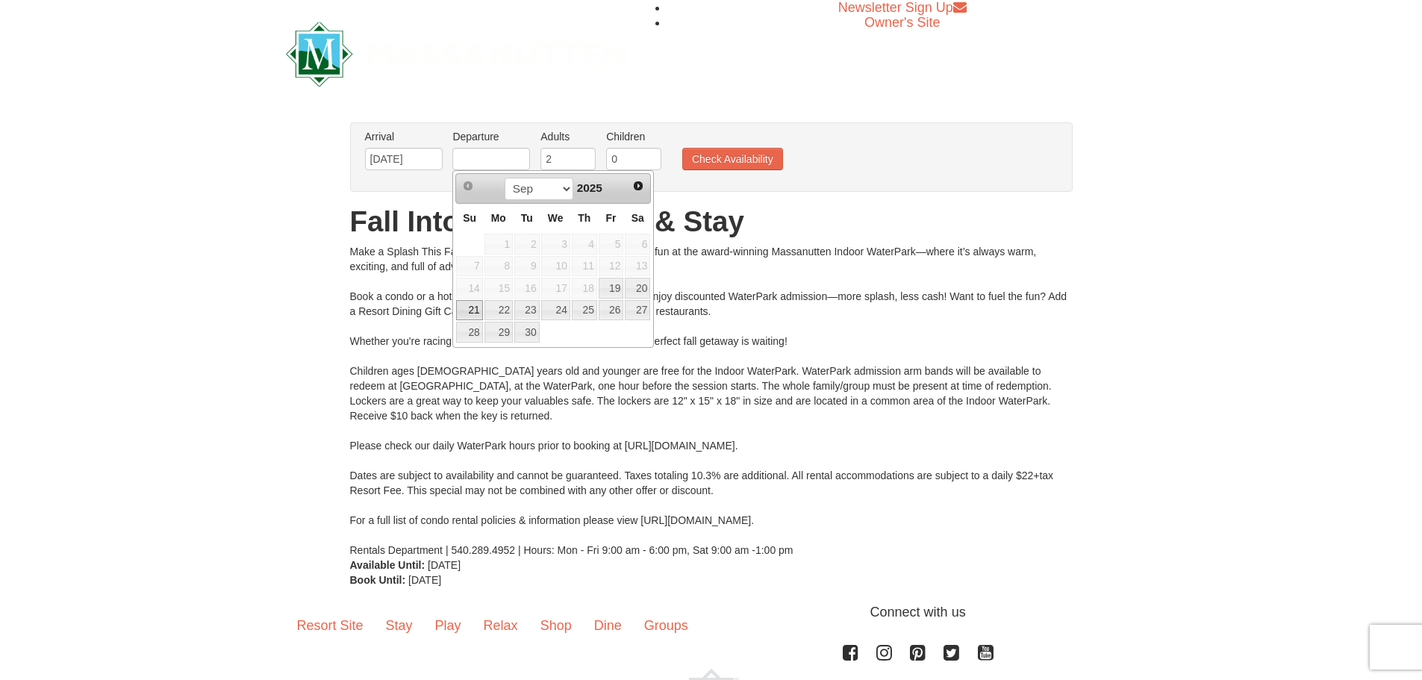
click at [467, 313] on link "21" at bounding box center [469, 310] width 26 height 21
type input "[DATE]"
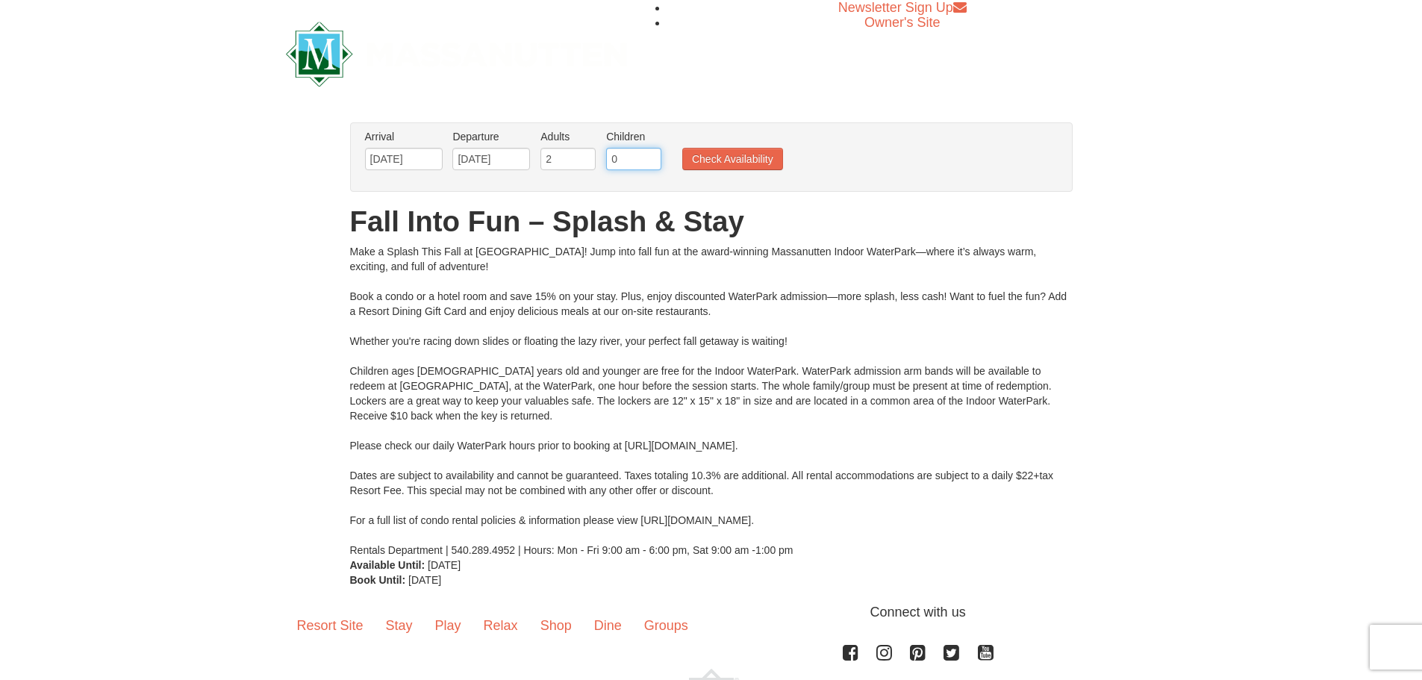
click at [638, 160] on input "0" at bounding box center [633, 159] width 55 height 22
click at [653, 156] on input "1" at bounding box center [633, 159] width 55 height 22
type input "2"
click at [653, 156] on input "2" at bounding box center [633, 159] width 55 height 22
click at [705, 159] on button "Check Availability" at bounding box center [732, 159] width 101 height 22
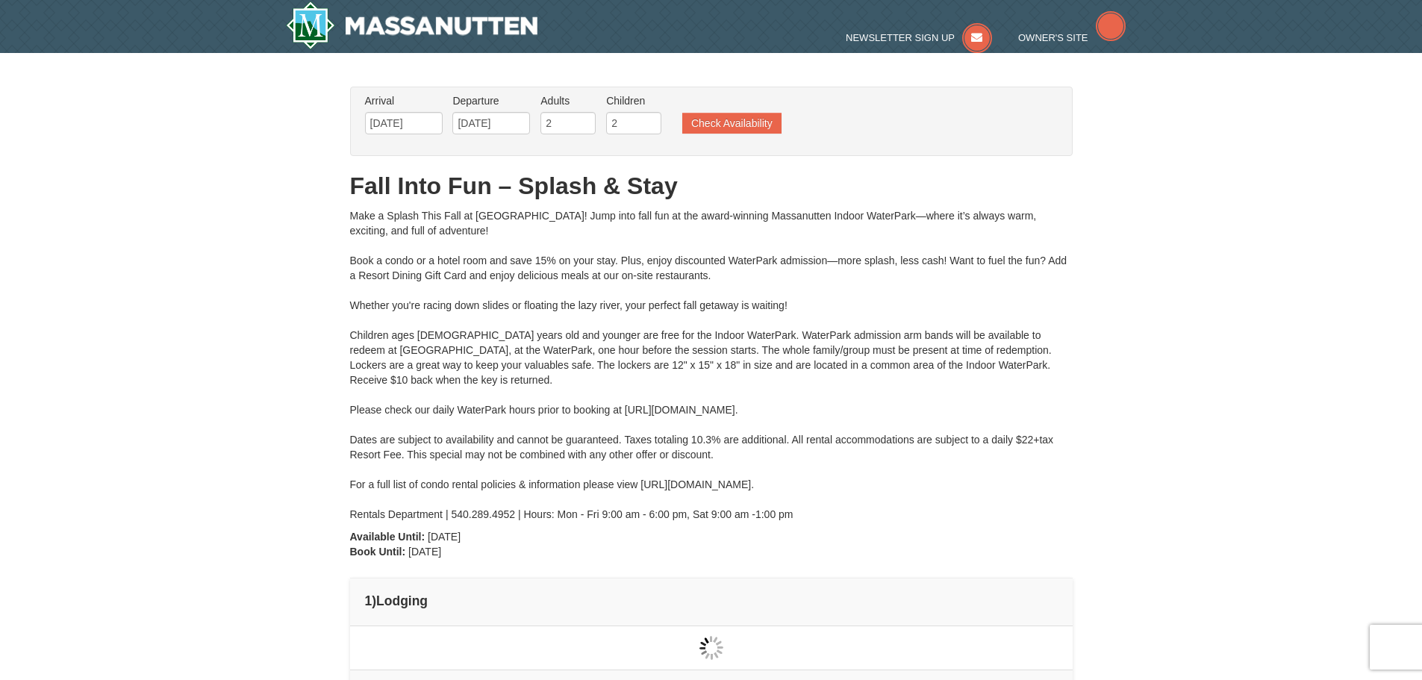
type input "09/20/2025"
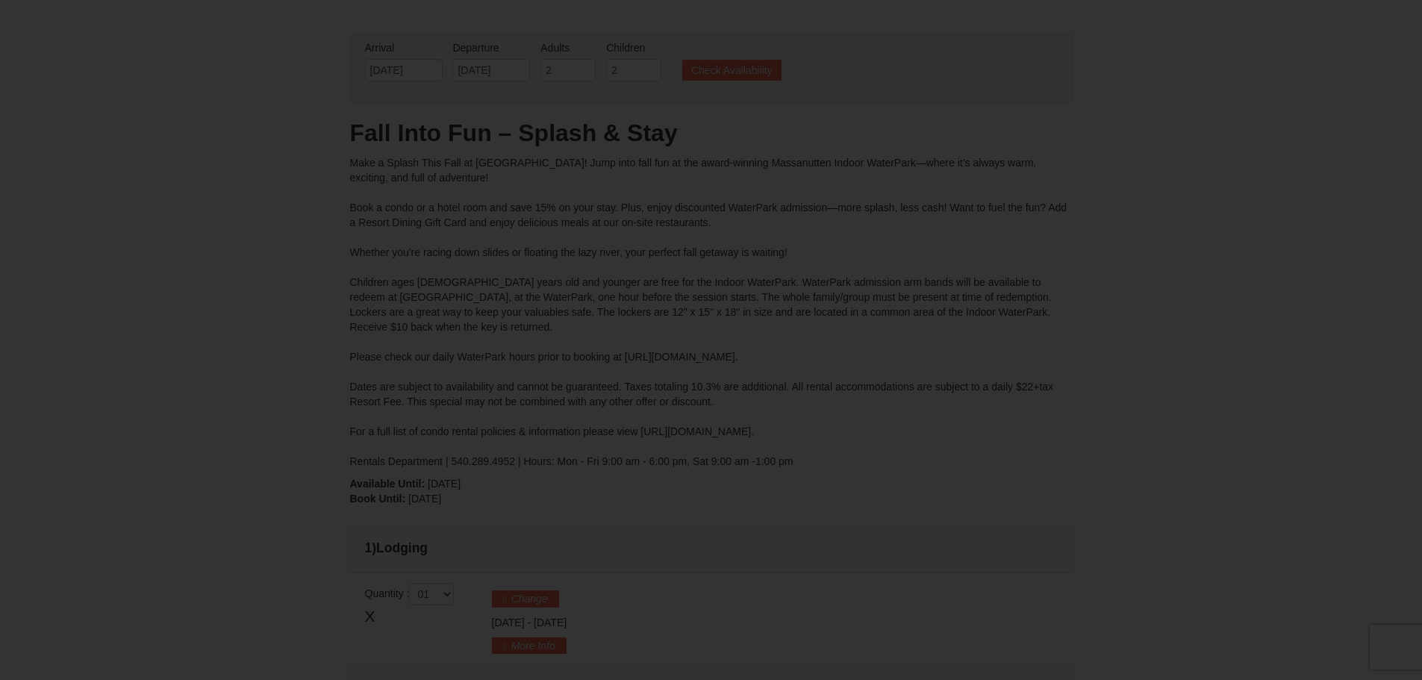
type input "[DATE]"
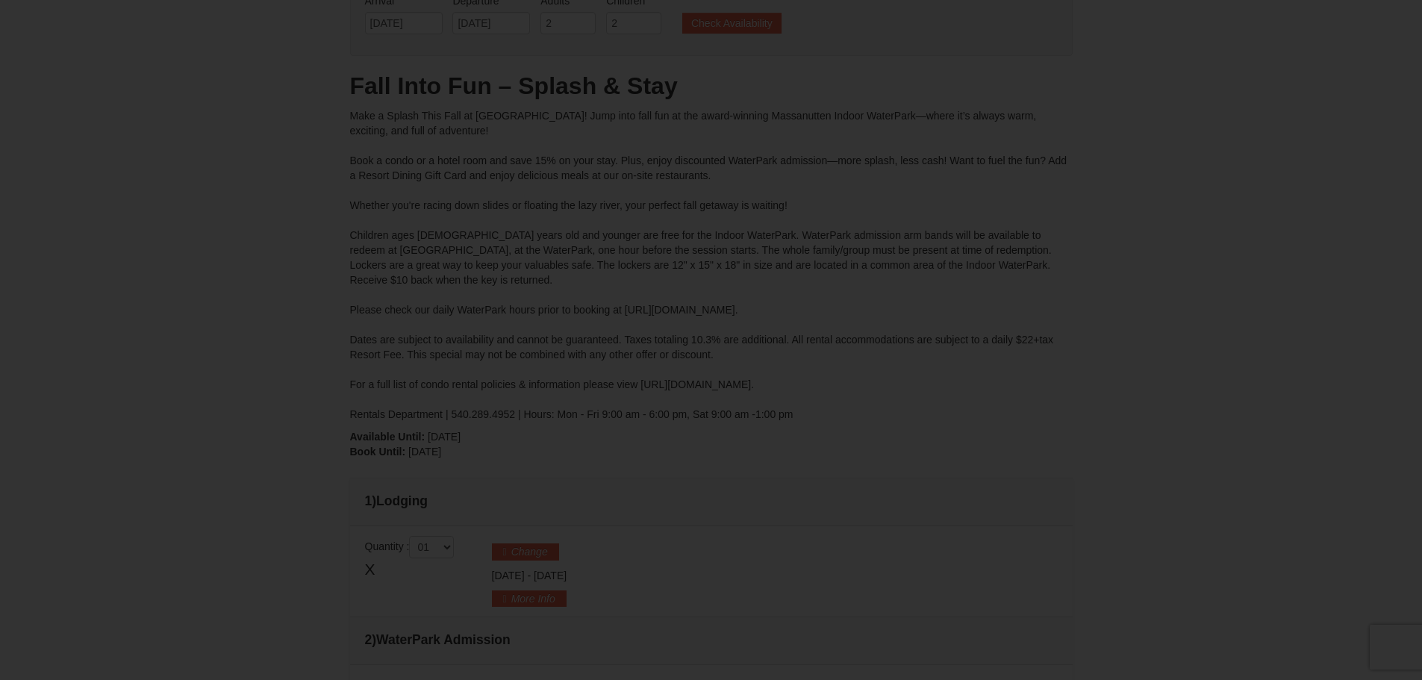
type input "[DATE]"
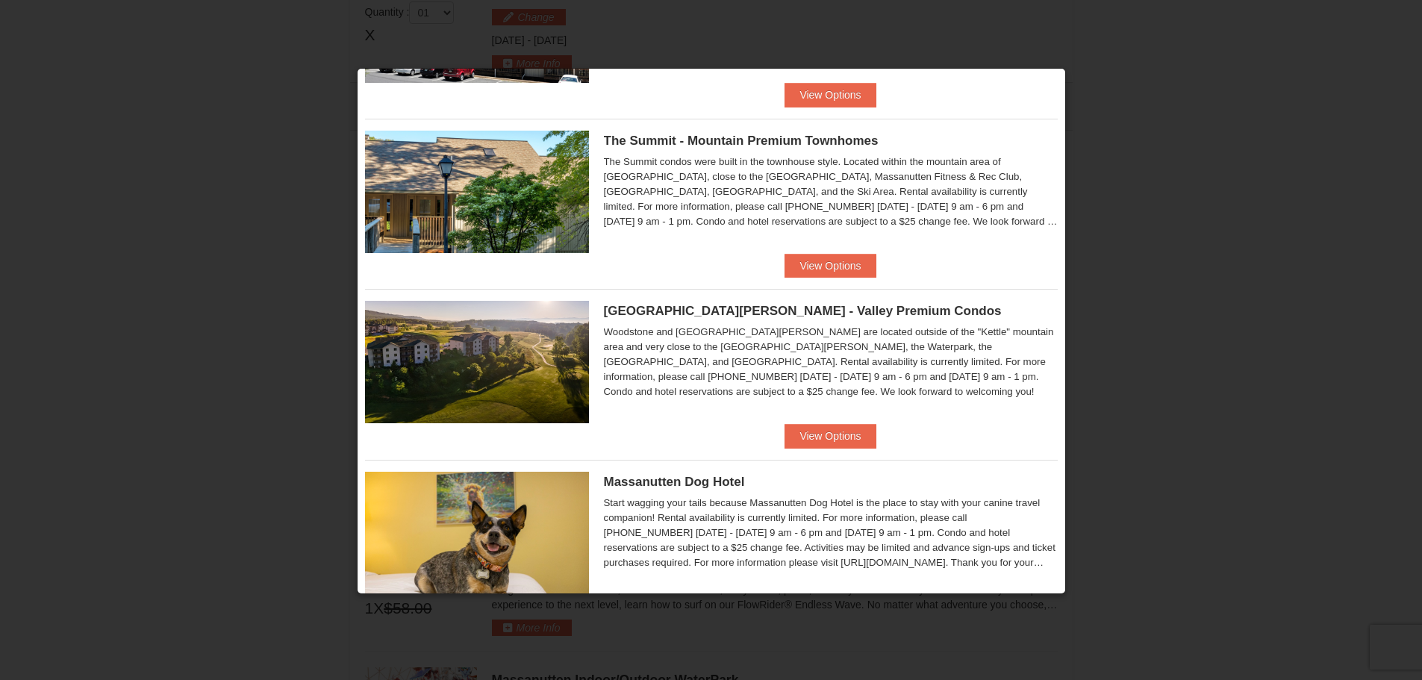
scroll to position [672, 0]
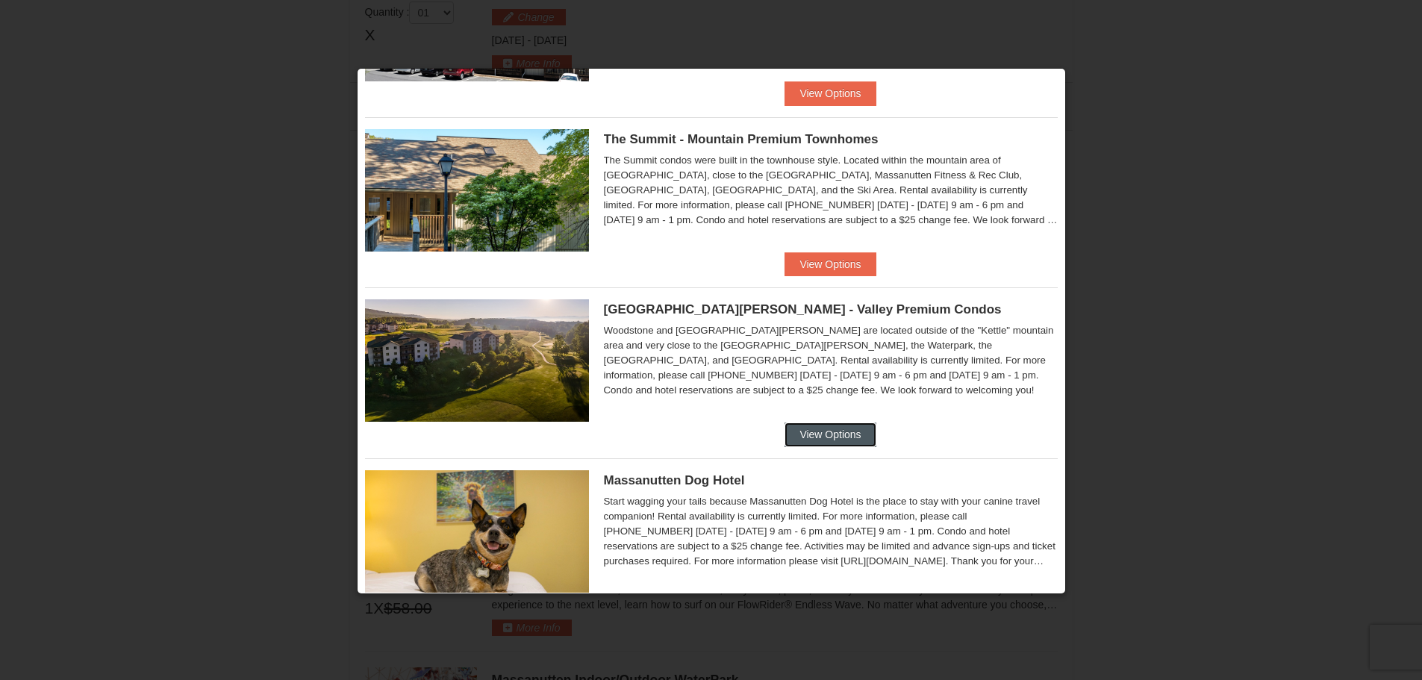
click at [816, 442] on button "View Options" at bounding box center [829, 434] width 91 height 24
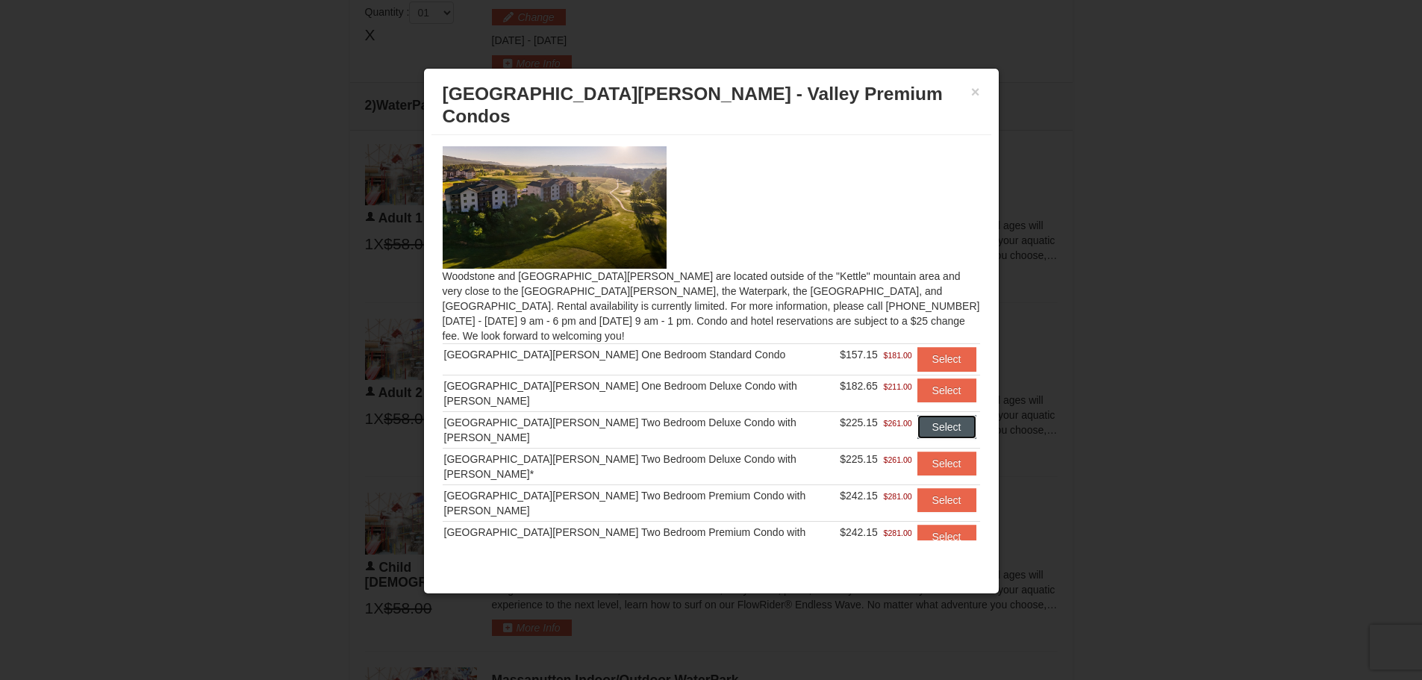
click at [917, 415] on button "Select" at bounding box center [946, 427] width 59 height 24
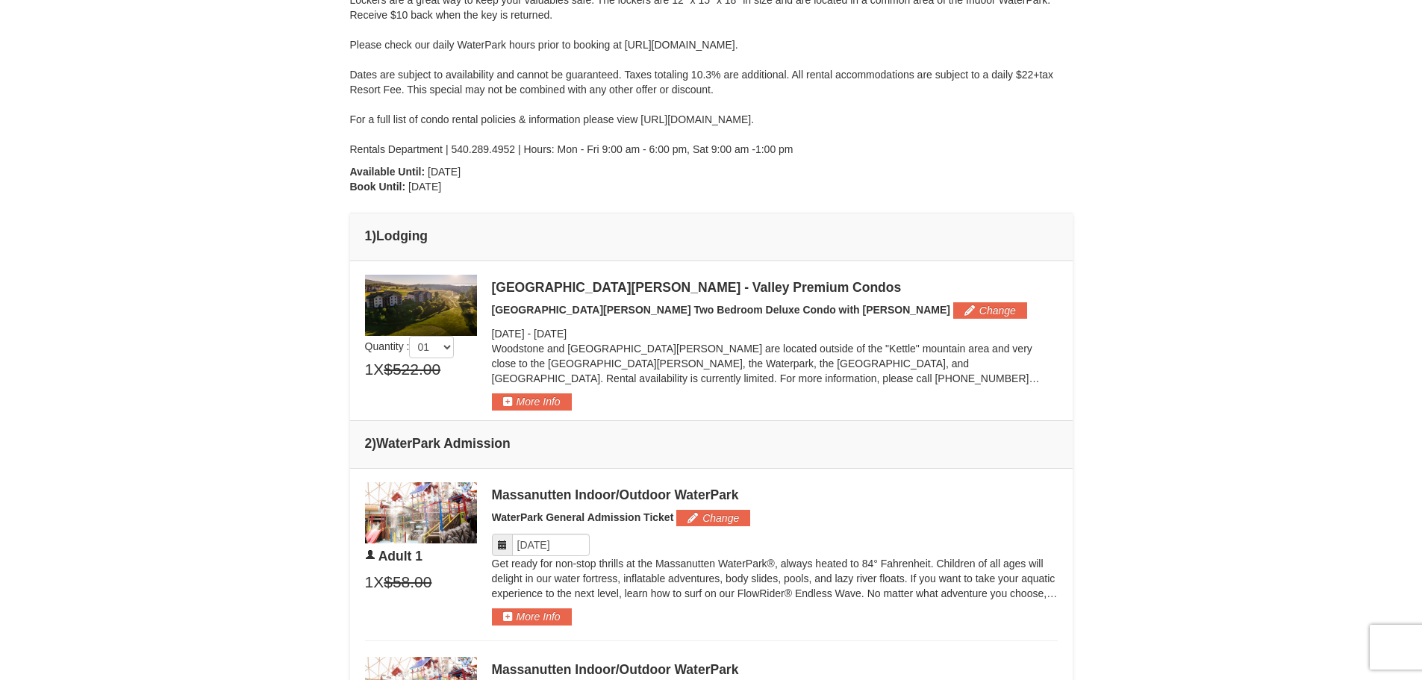
scroll to position [373, 0]
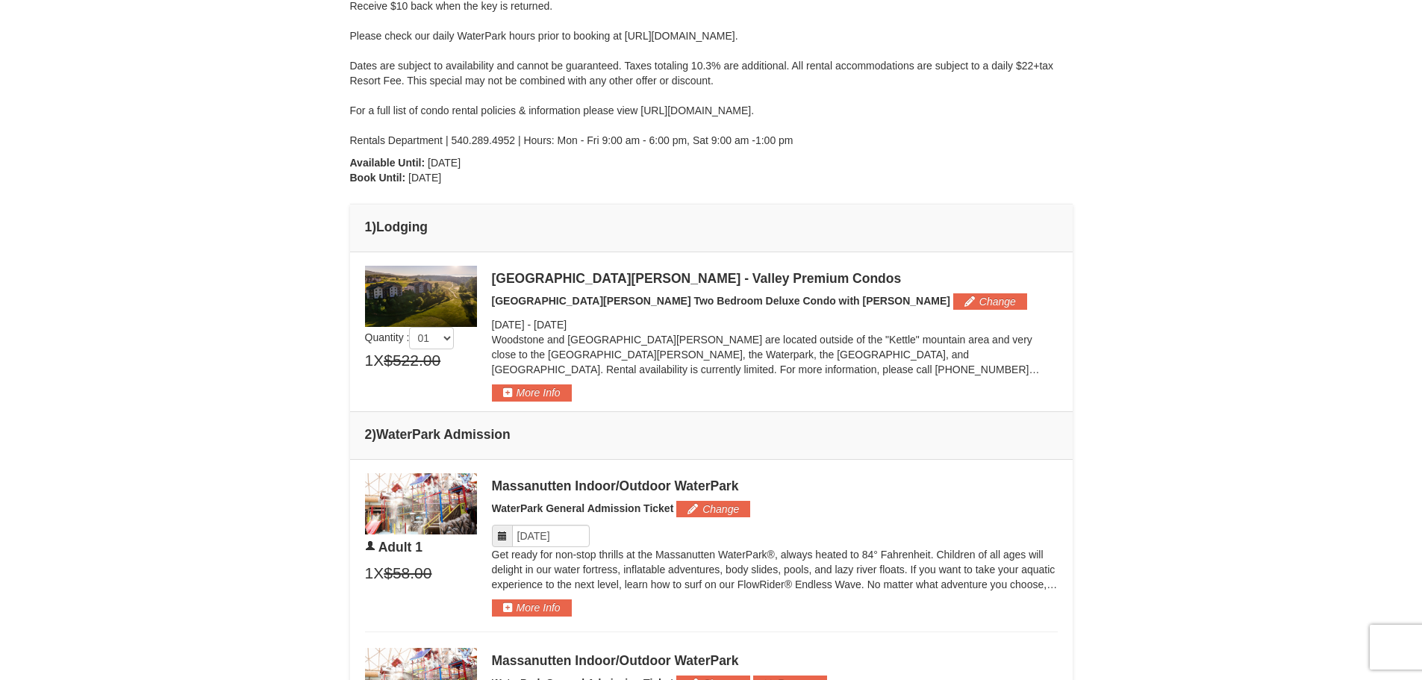
click at [499, 537] on icon at bounding box center [502, 536] width 10 height 10
click at [532, 536] on input "Please format dates MM/DD/YYYY" at bounding box center [551, 536] width 78 height 22
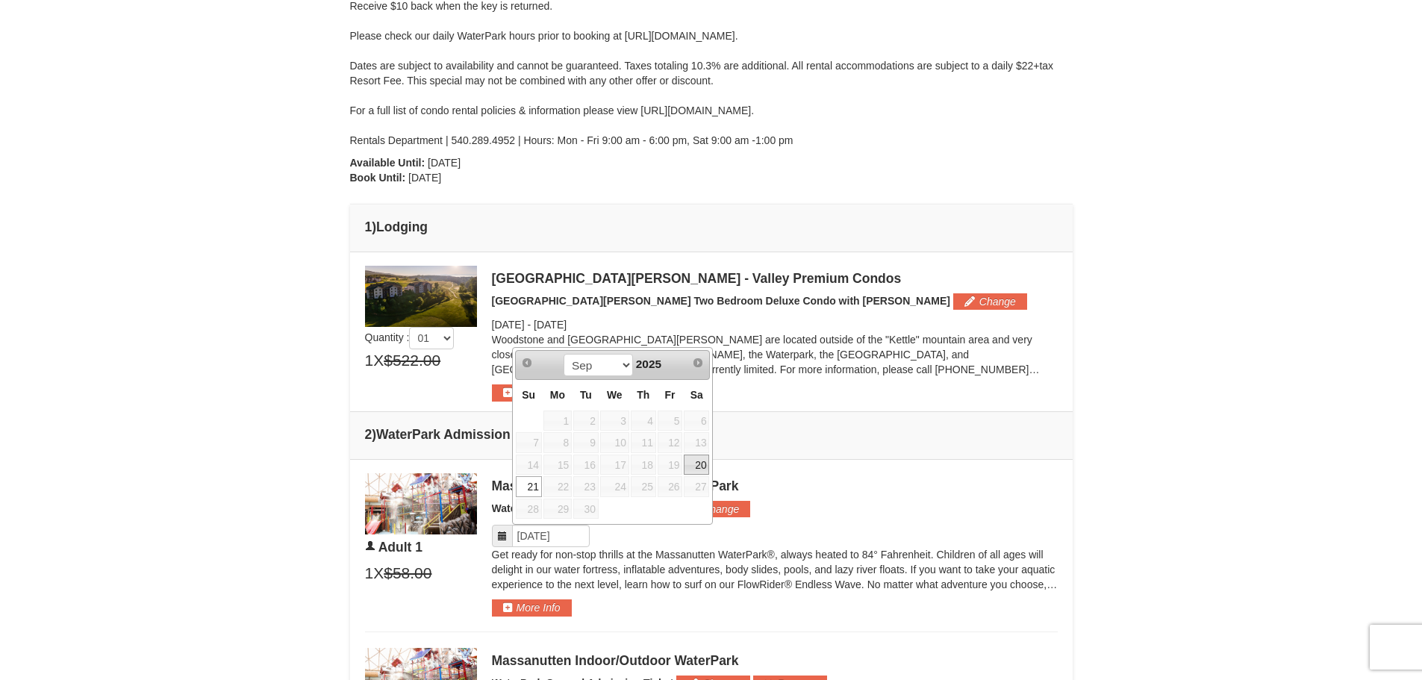
click at [691, 465] on link "20" at bounding box center [696, 465] width 25 height 21
type input "09/20/2025"
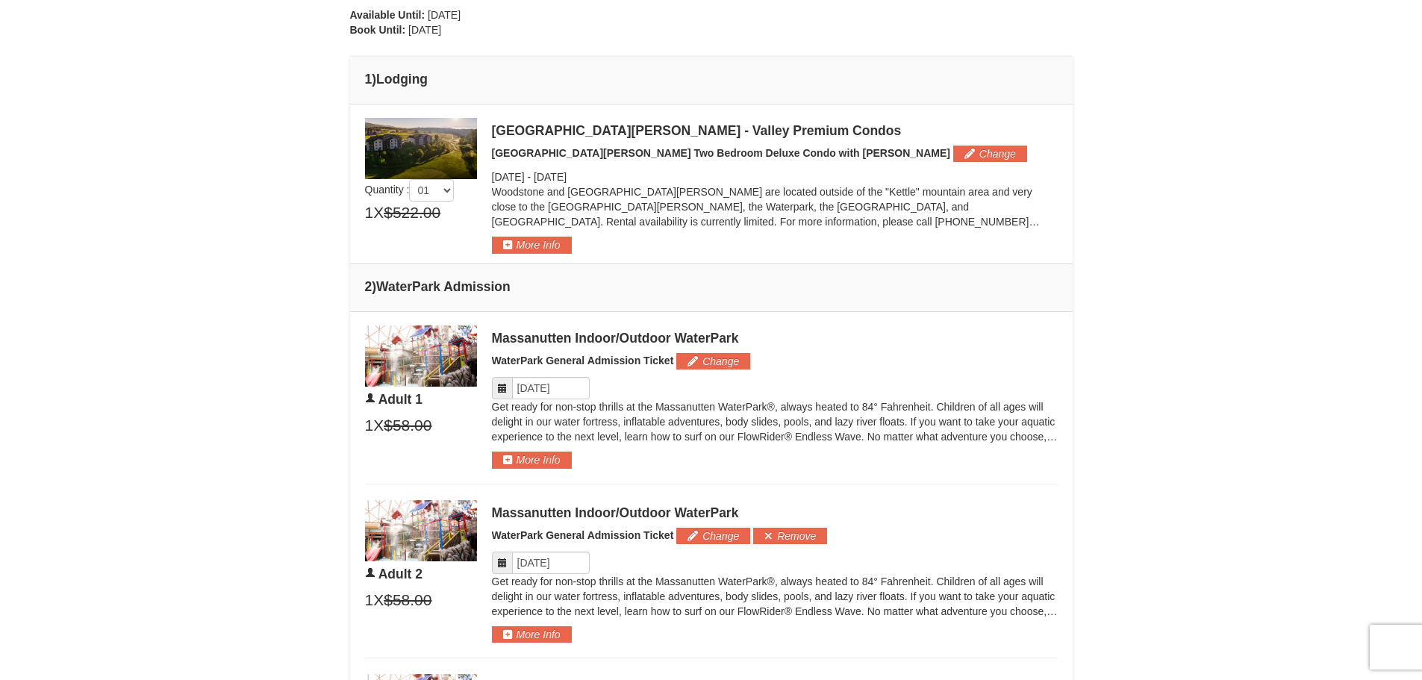
scroll to position [522, 0]
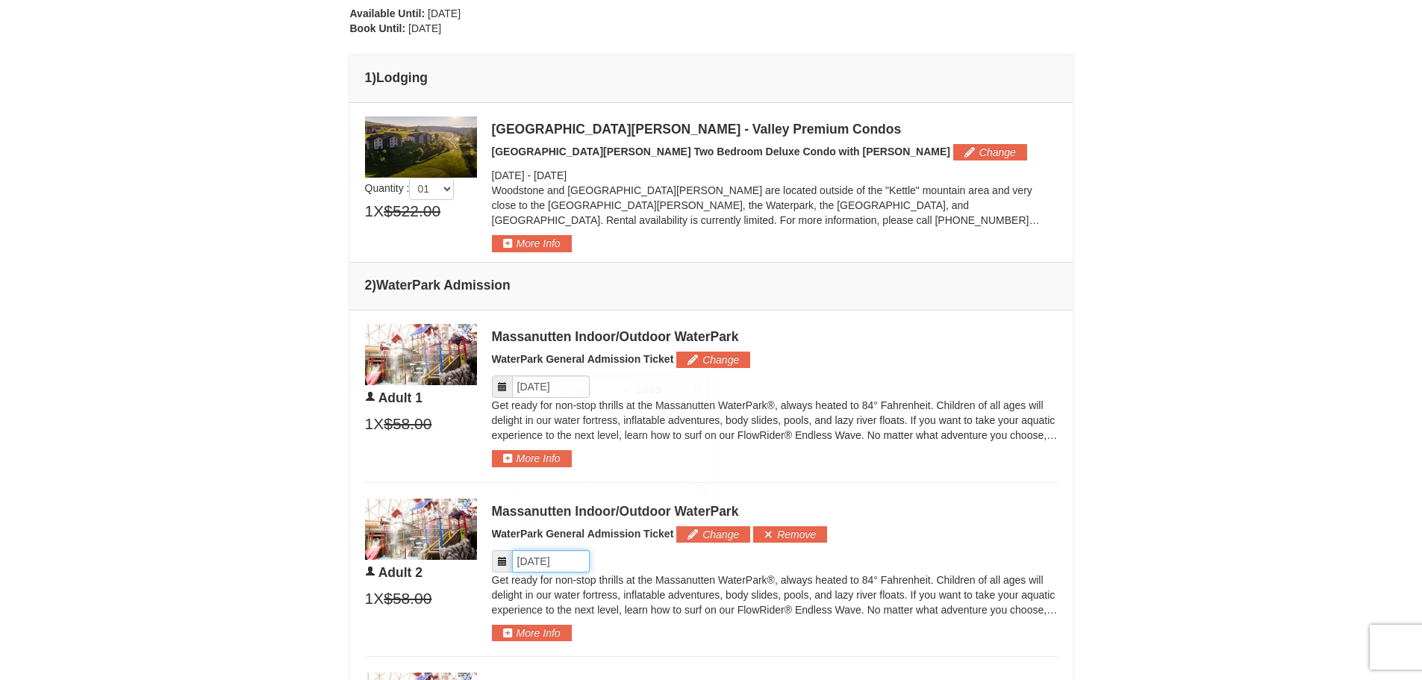
click at [566, 564] on input "Please format dates MM/DD/YYYY" at bounding box center [551, 561] width 78 height 22
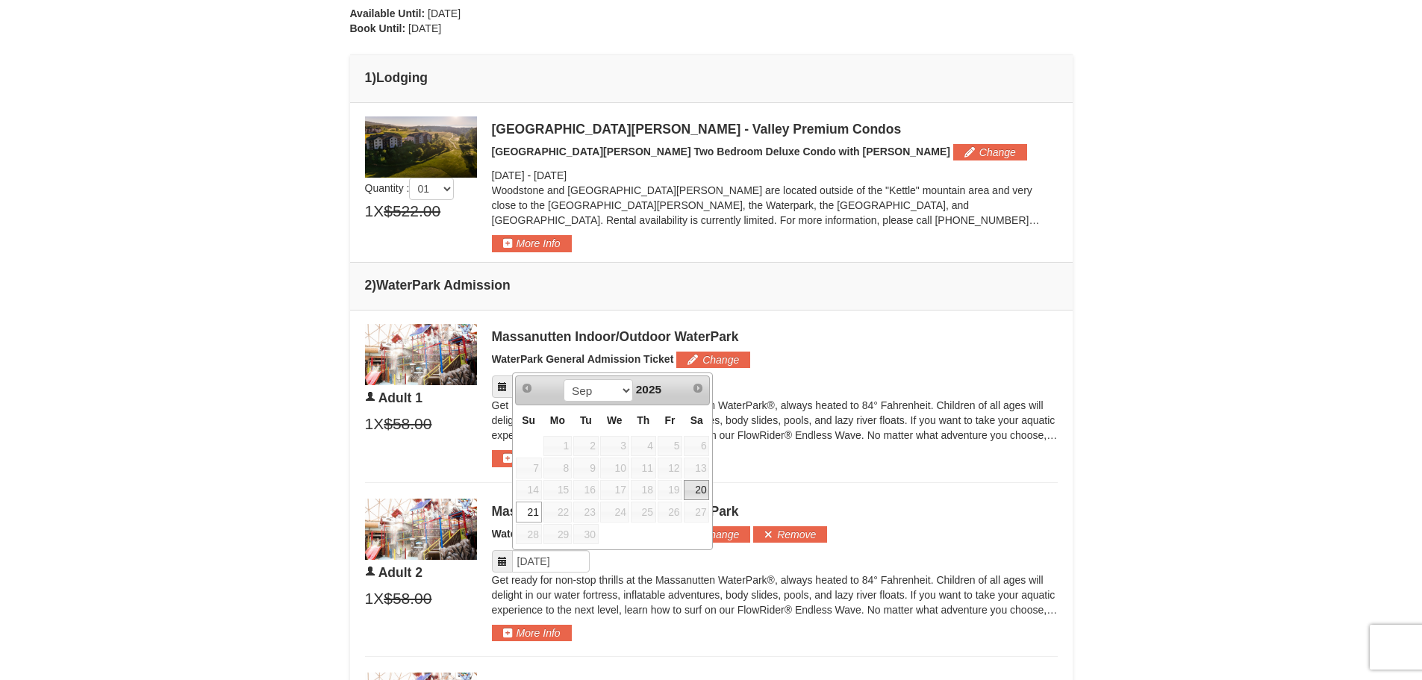
click at [693, 485] on link "20" at bounding box center [696, 490] width 25 height 21
type input "09/20/2025"
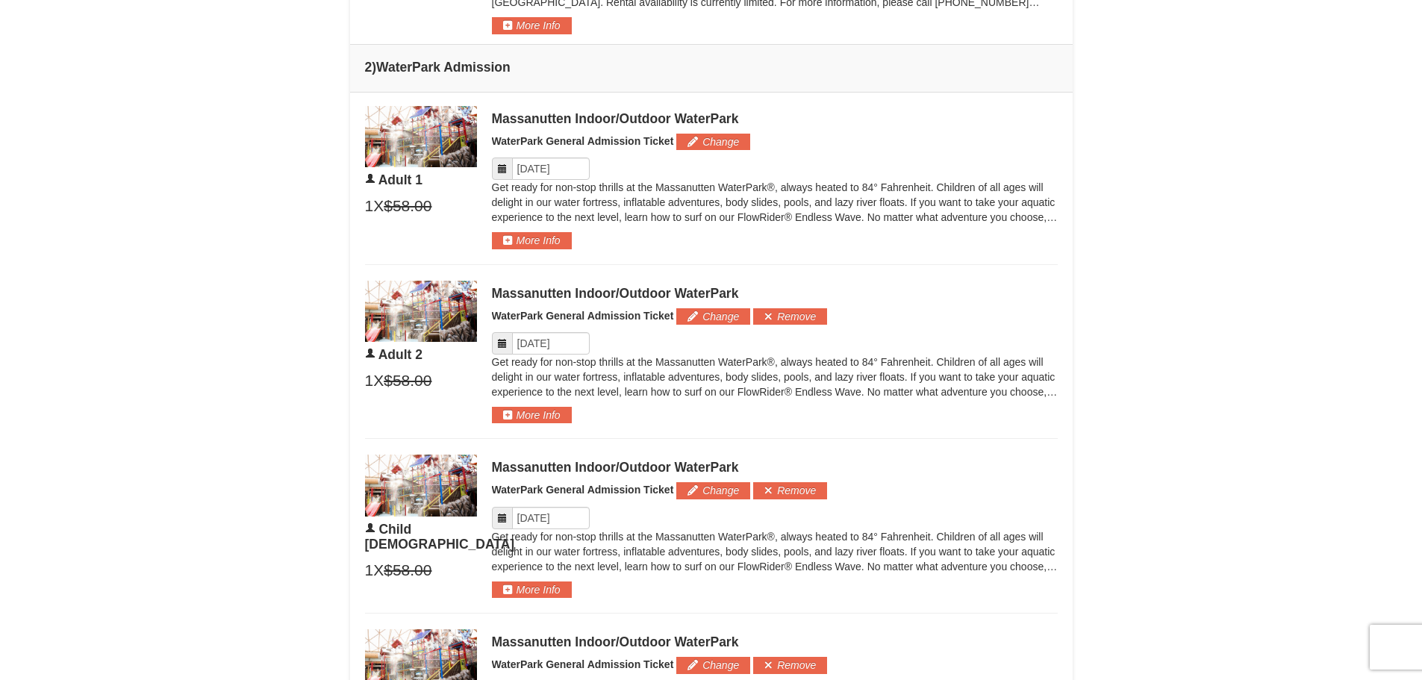
scroll to position [746, 0]
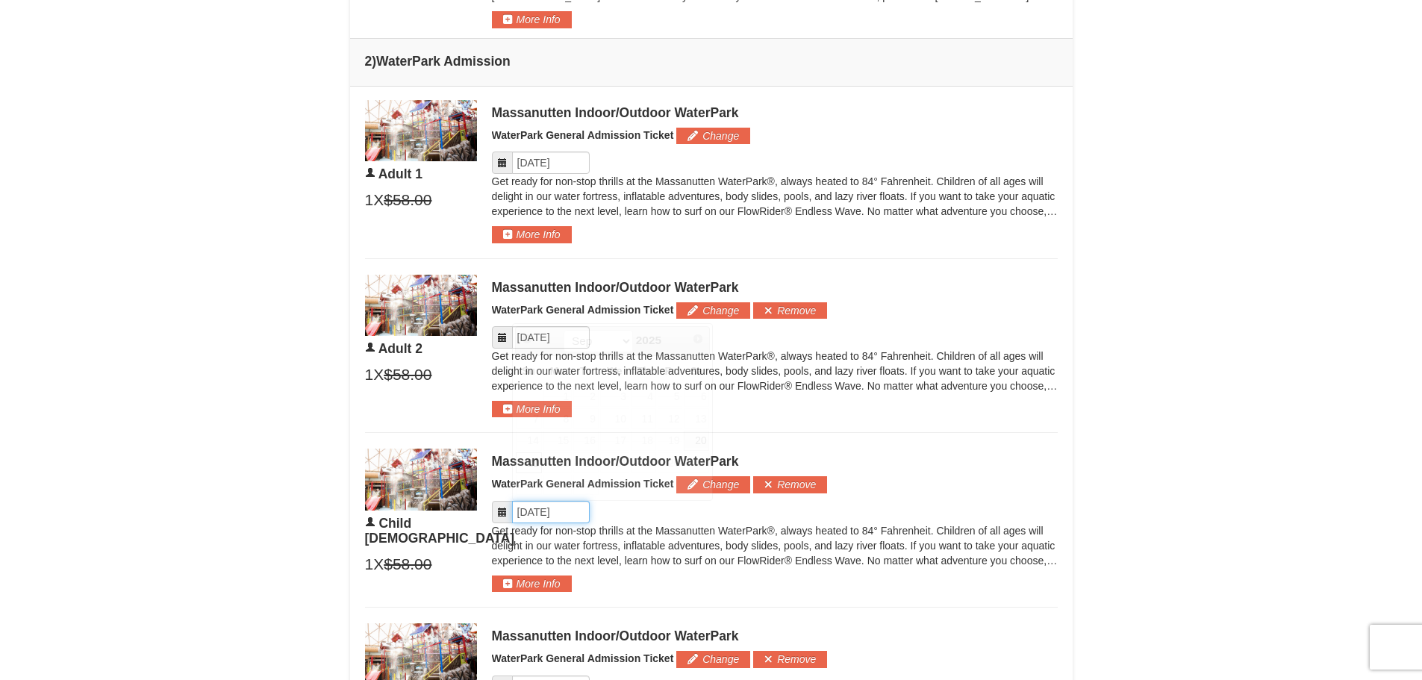
click at [535, 513] on input "Please format dates MM/DD/YYYY" at bounding box center [551, 512] width 78 height 22
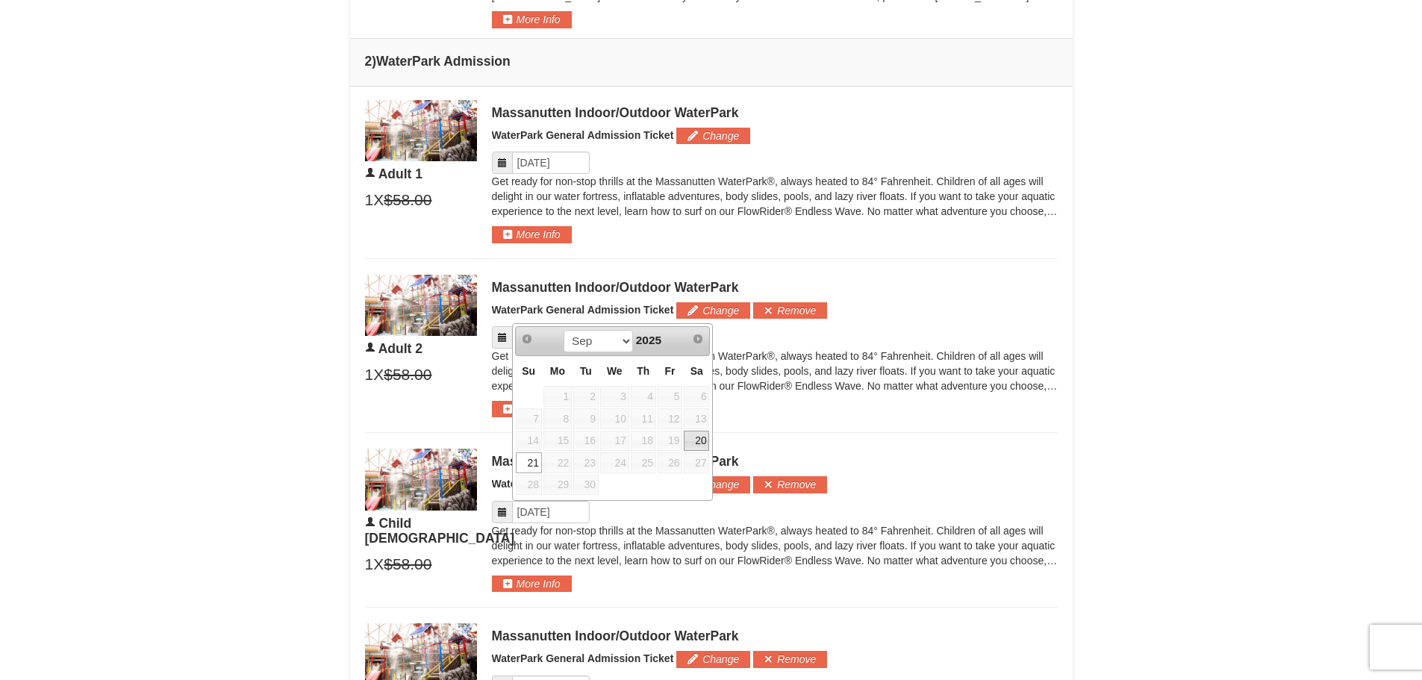
click at [699, 444] on link "20" at bounding box center [696, 441] width 25 height 21
type input "09/20/2025"
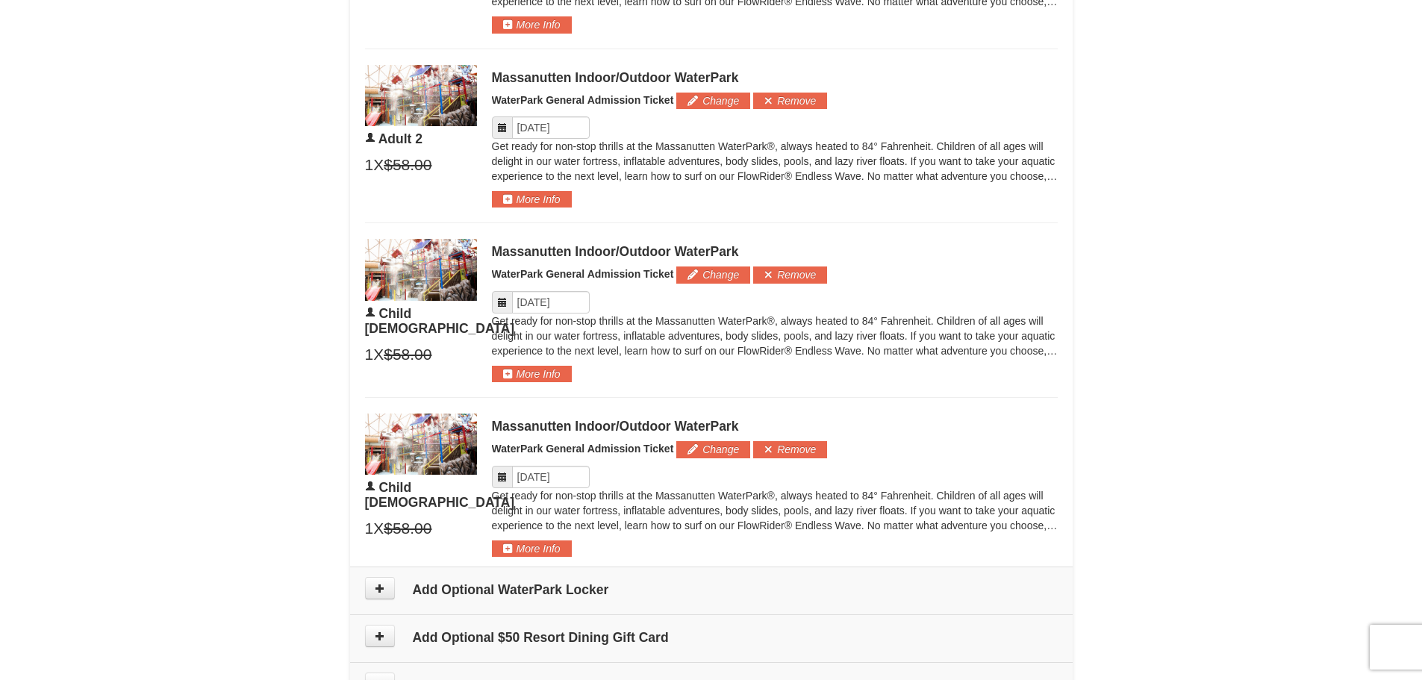
scroll to position [970, 0]
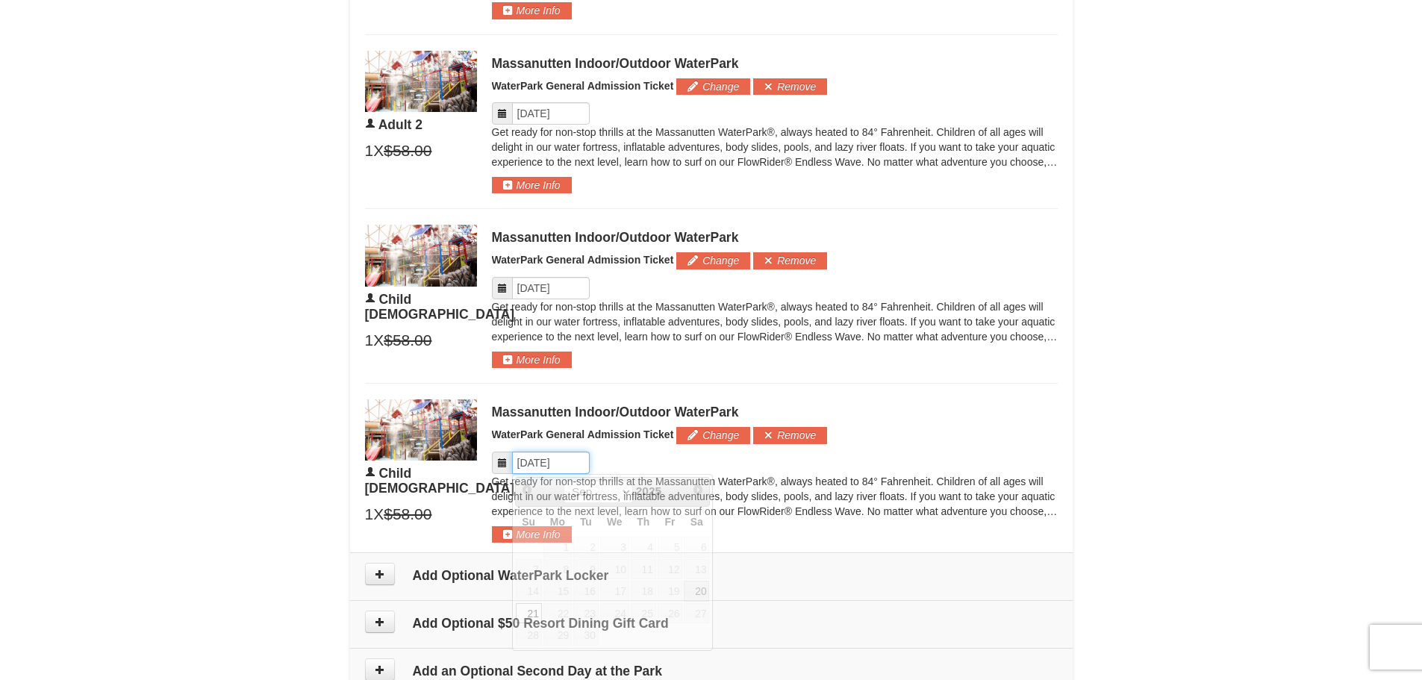
click at [537, 465] on input "Please format dates MM/DD/YYYY" at bounding box center [551, 463] width 78 height 22
click at [698, 586] on link "20" at bounding box center [696, 591] width 25 height 21
type input "09/20/2025"
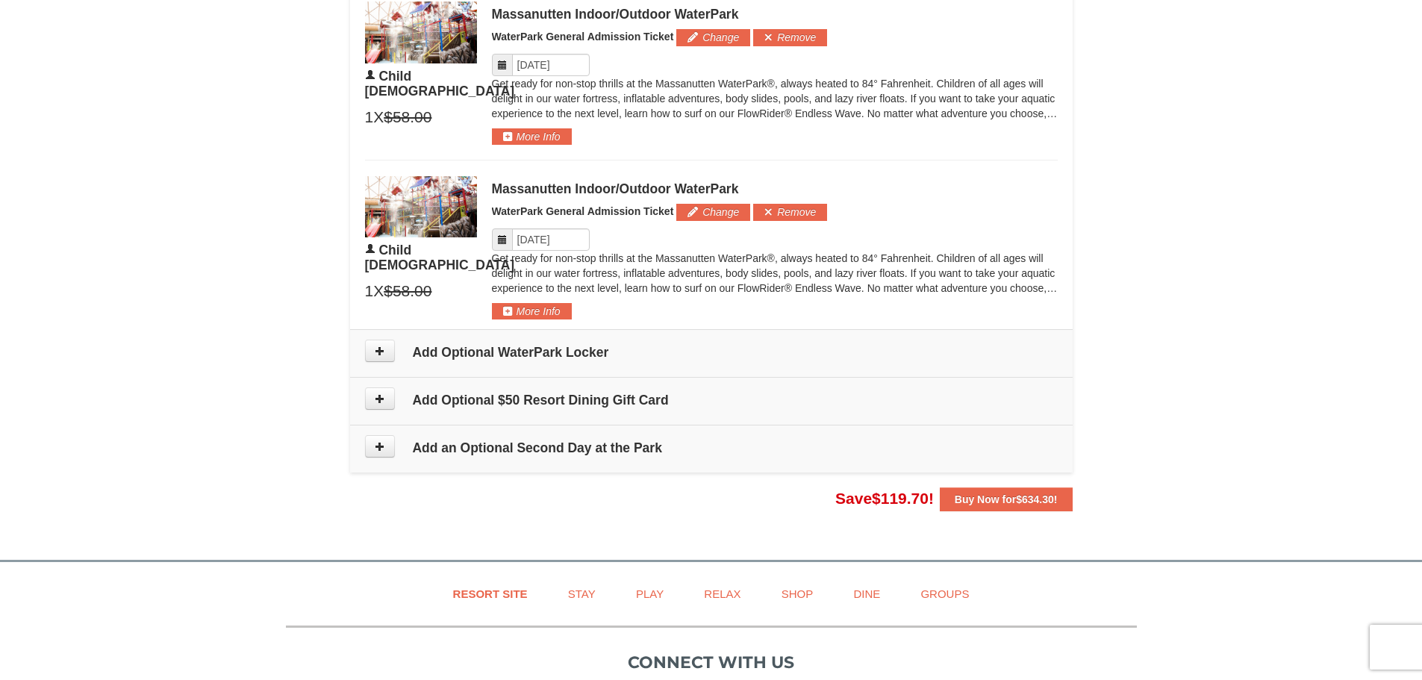
scroll to position [1194, 0]
click at [513, 308] on button "More Info" at bounding box center [532, 310] width 80 height 16
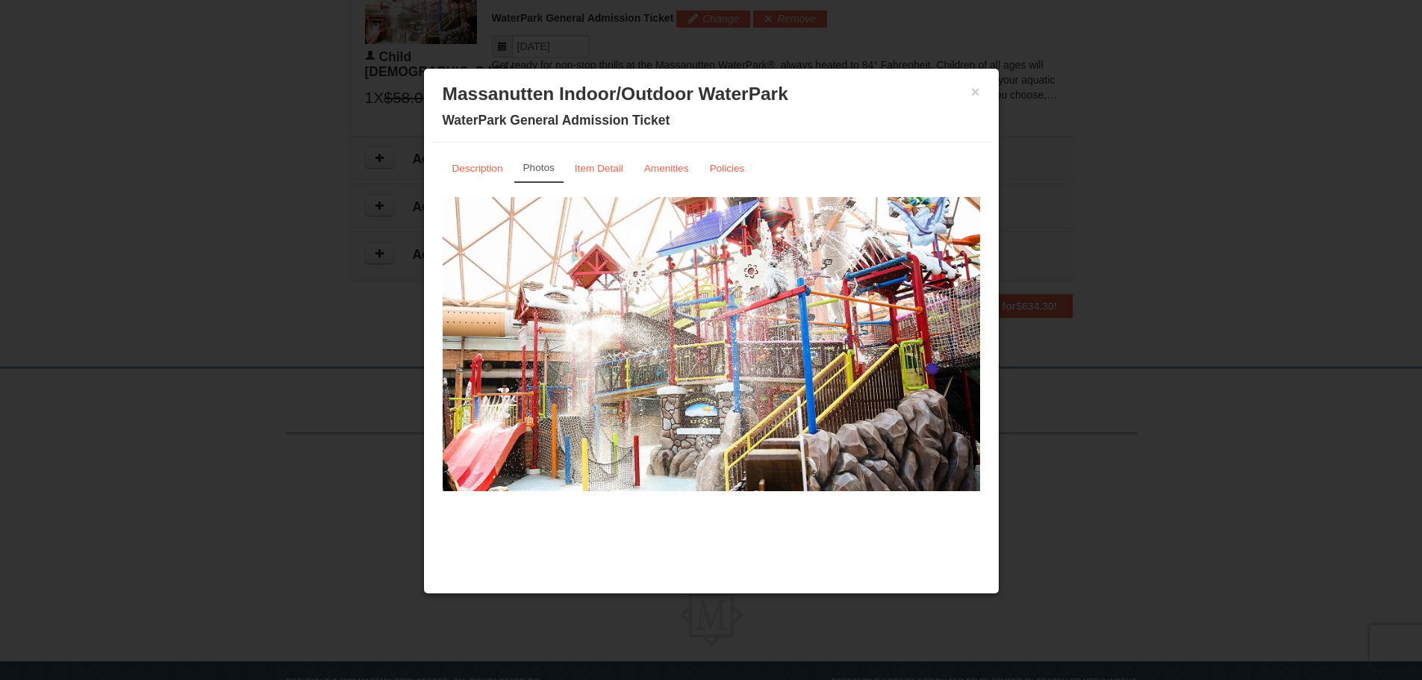
scroll to position [1431, 0]
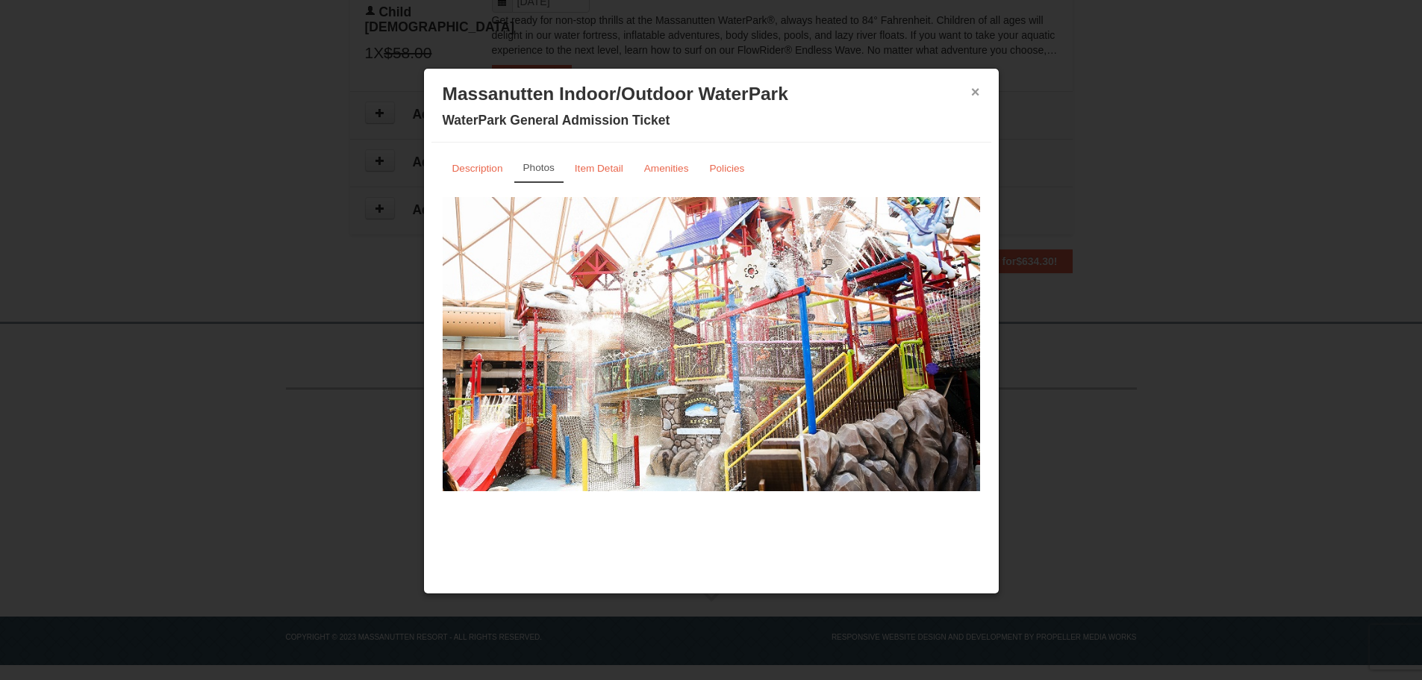
click at [975, 97] on button "×" at bounding box center [975, 91] width 9 height 15
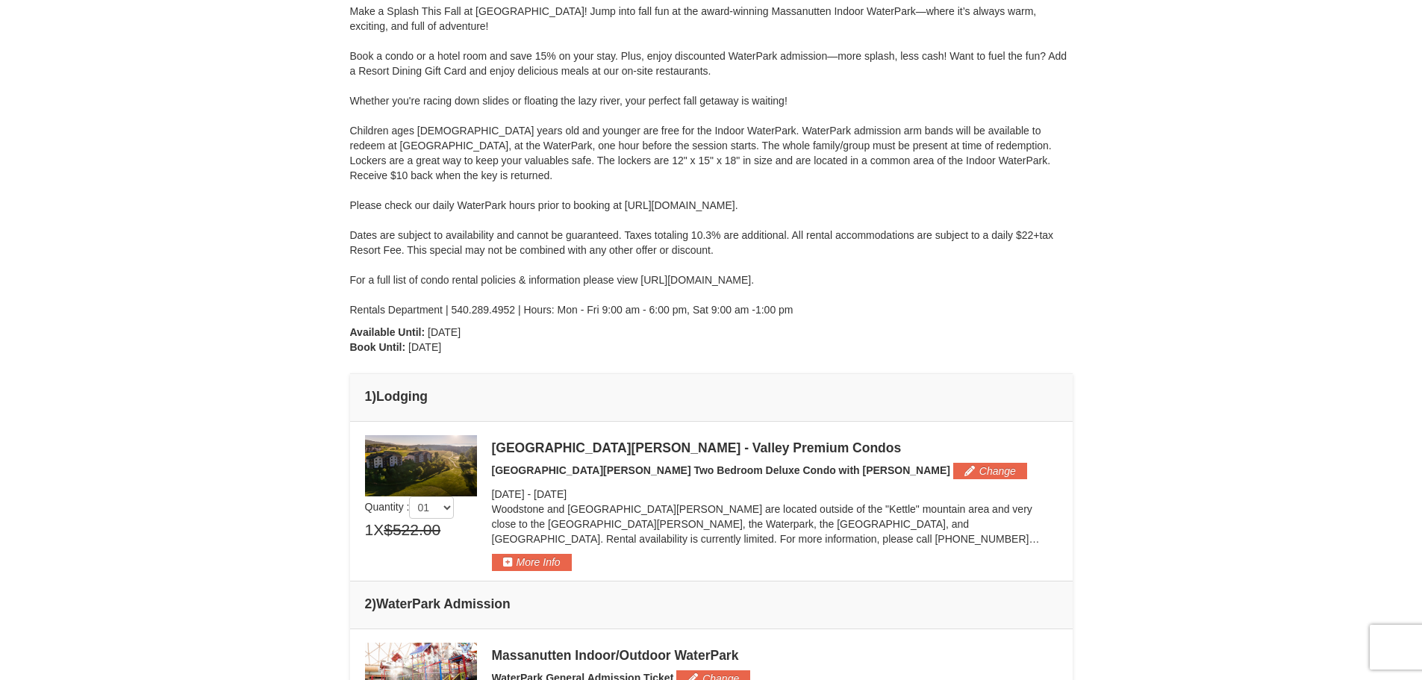
scroll to position [0, 0]
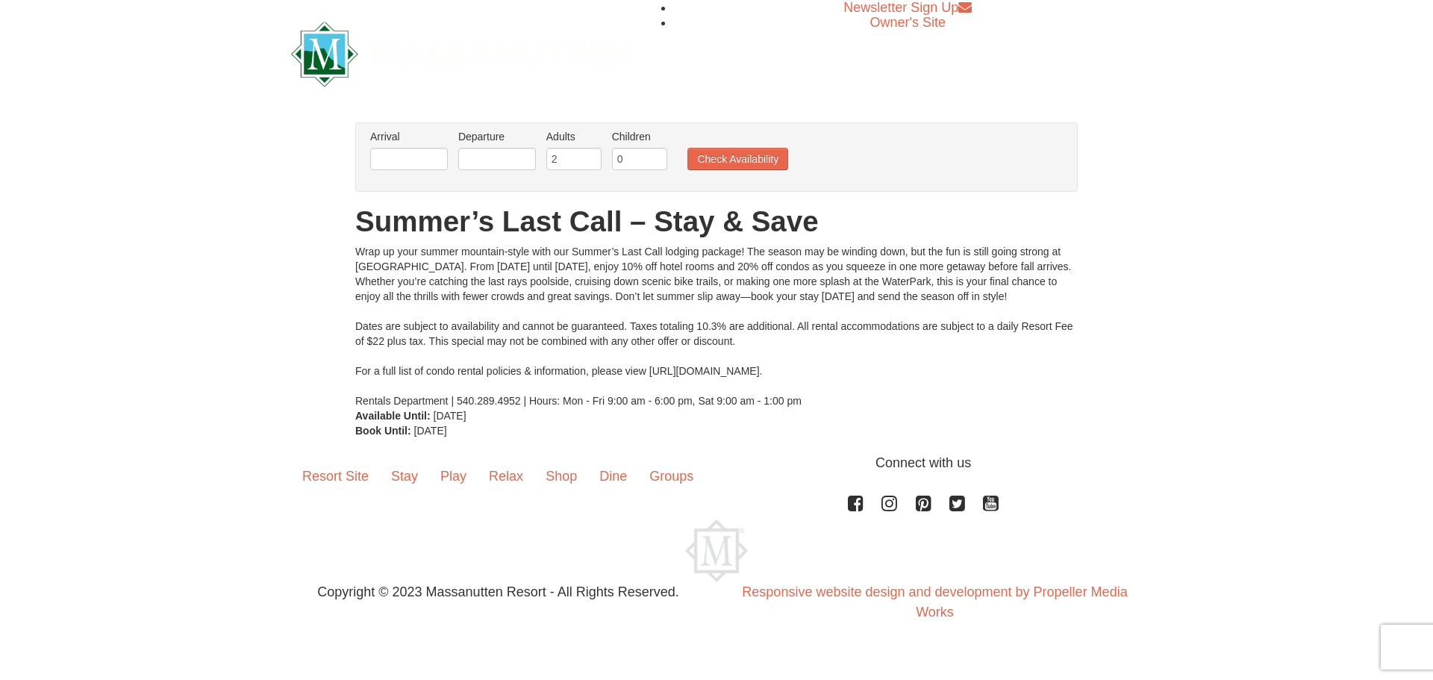
click at [451, 167] on li "Arrival Please format dates MM/DD/YYYY Please format dates MM/DD/YYYY" at bounding box center [408, 153] width 85 height 49
click at [421, 160] on input "text" at bounding box center [409, 159] width 78 height 22
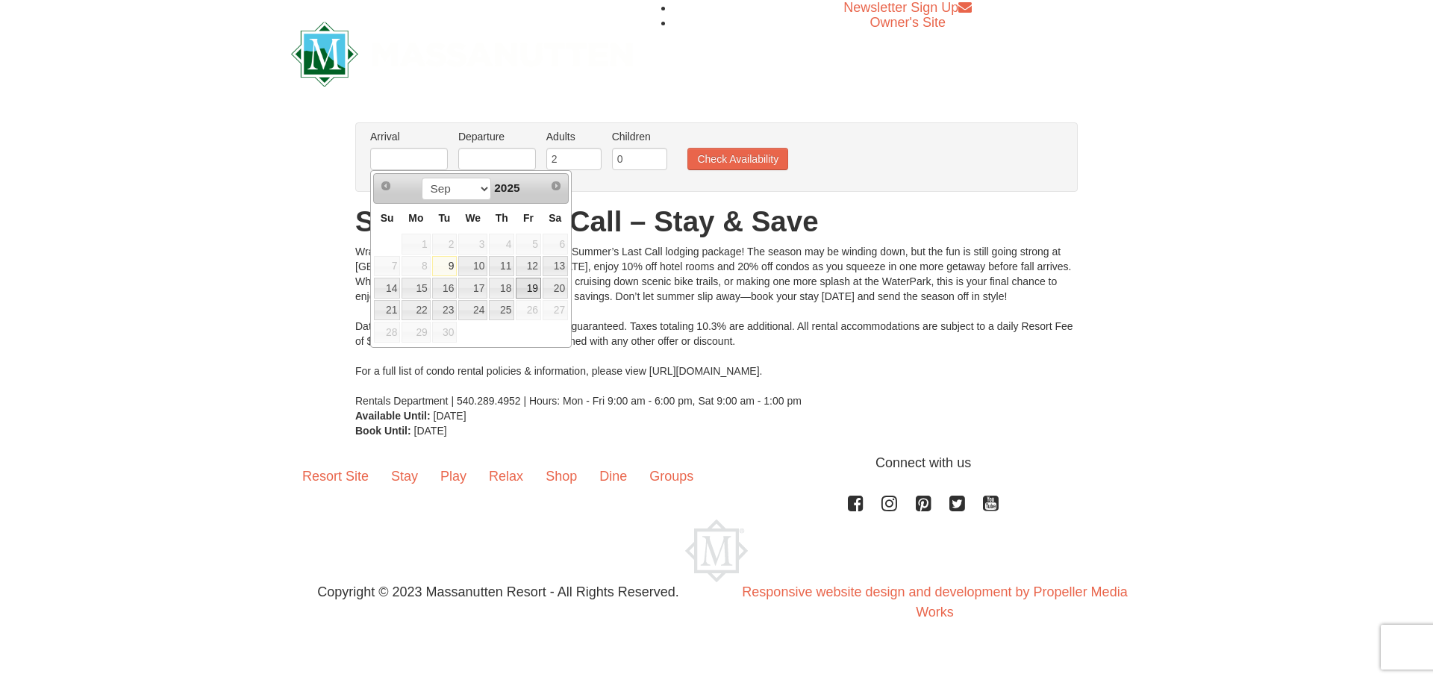
click at [534, 293] on link "19" at bounding box center [528, 288] width 25 height 21
type input "[DATE]"
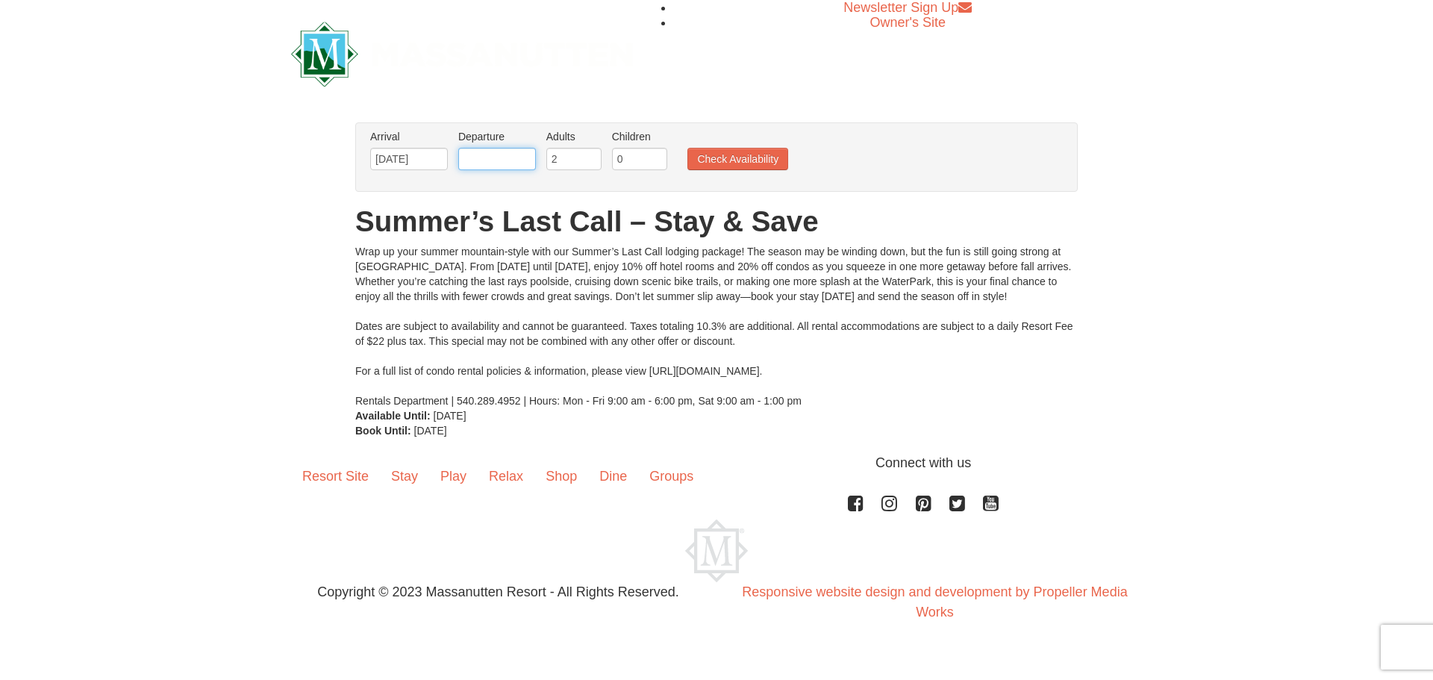
click at [510, 165] on input "text" at bounding box center [497, 159] width 78 height 22
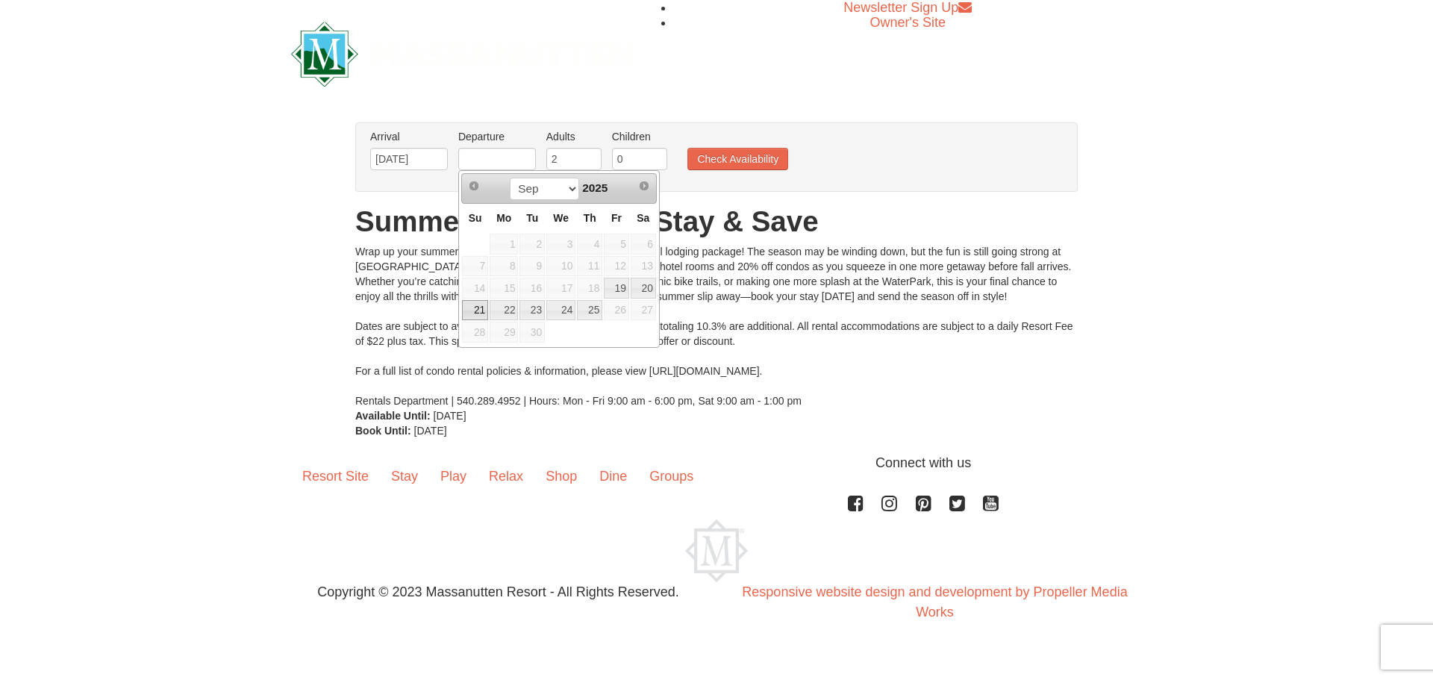
click at [472, 310] on link "21" at bounding box center [475, 310] width 26 height 21
type input "[DATE]"
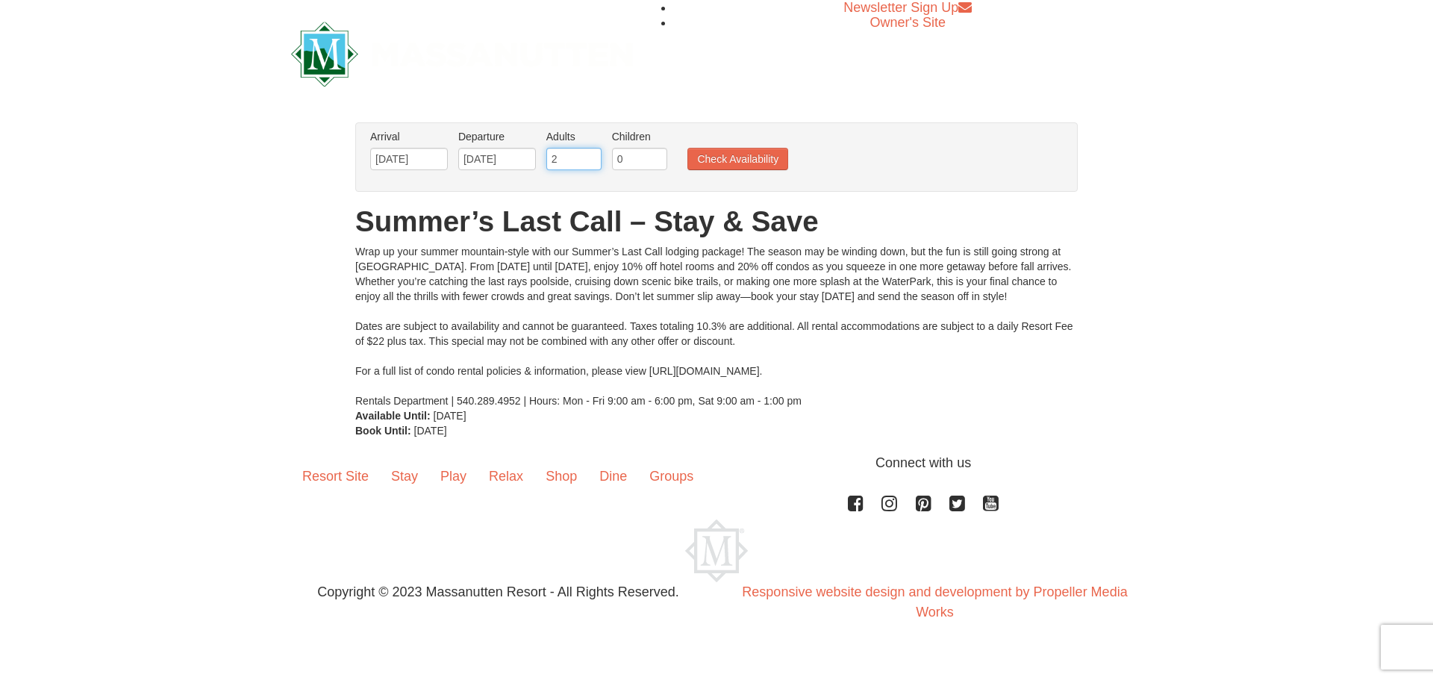
click at [569, 166] on input "2" at bounding box center [573, 159] width 55 height 22
click at [654, 152] on input "1" at bounding box center [639, 159] width 55 height 22
type input "2"
click at [654, 152] on input "2" at bounding box center [639, 159] width 55 height 22
click at [718, 161] on button "Check Availability" at bounding box center [737, 159] width 101 height 22
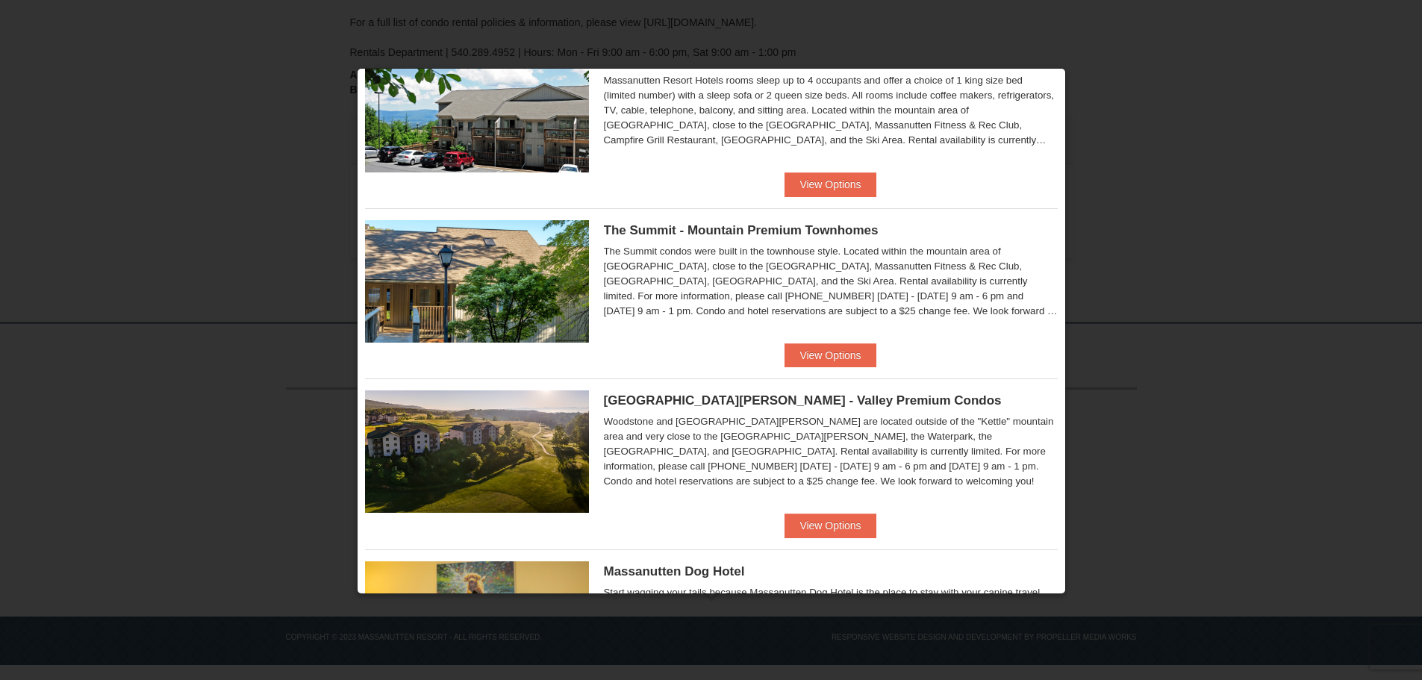
scroll to position [580, 0]
click at [852, 346] on button "View Options" at bounding box center [829, 356] width 91 height 24
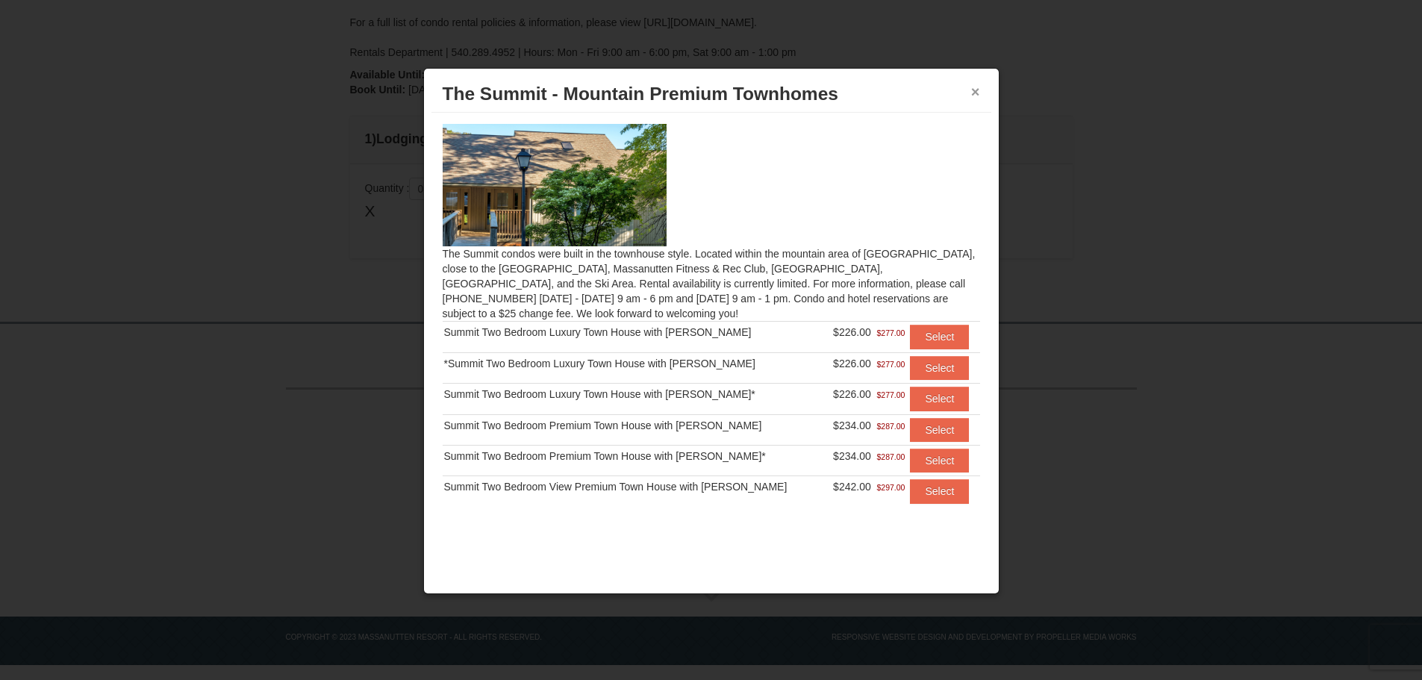
click at [978, 87] on button "×" at bounding box center [975, 91] width 9 height 15
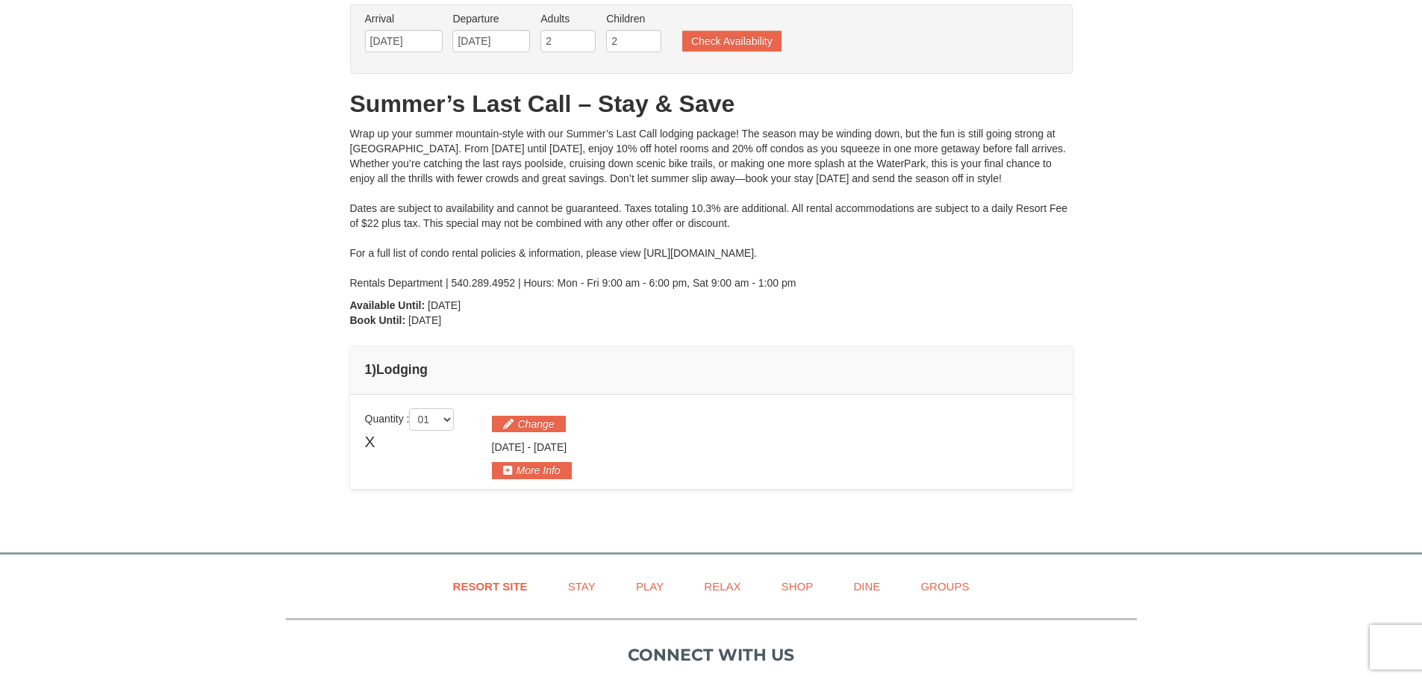
scroll to position [0, 0]
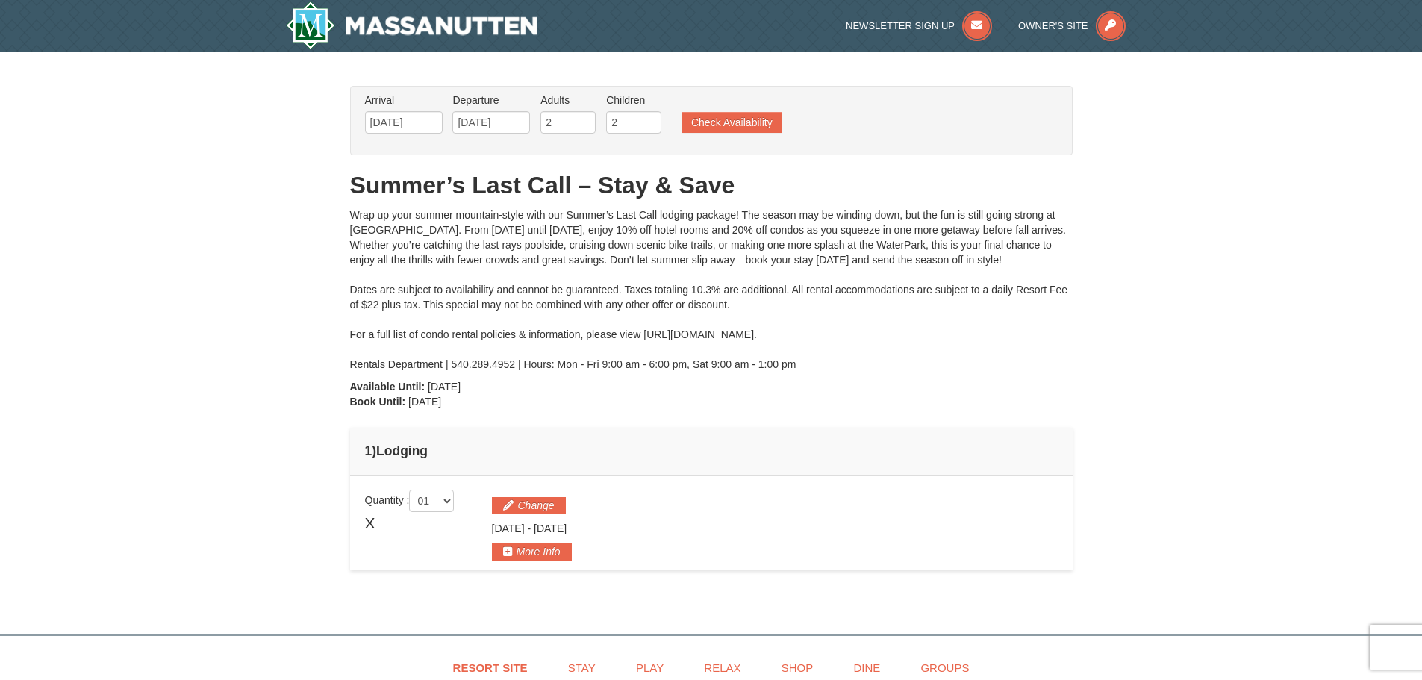
click at [724, 137] on ul "Arrival Please format dates MM/DD/YYYY Please format dates MM/DD/YYYY 09/19/202…" at bounding box center [703, 117] width 684 height 49
click at [724, 120] on button "Check Availability" at bounding box center [731, 122] width 99 height 21
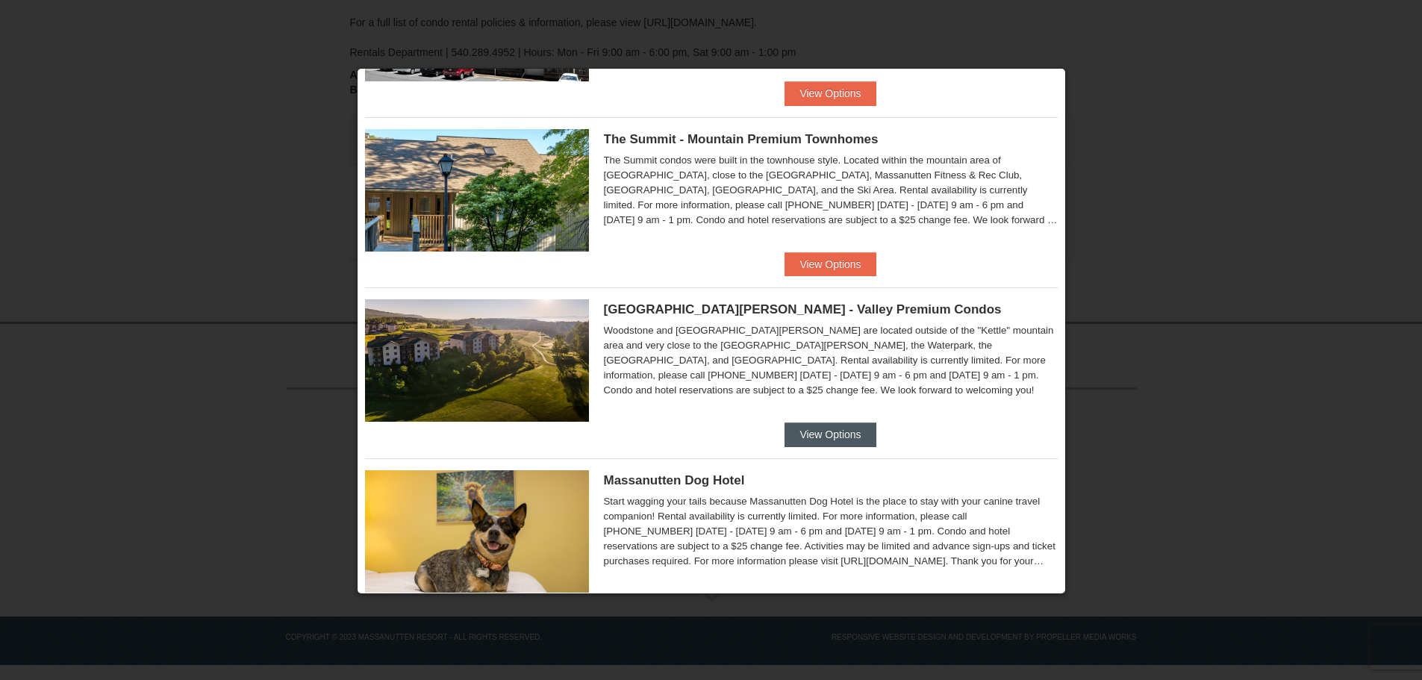
scroll to position [729, 0]
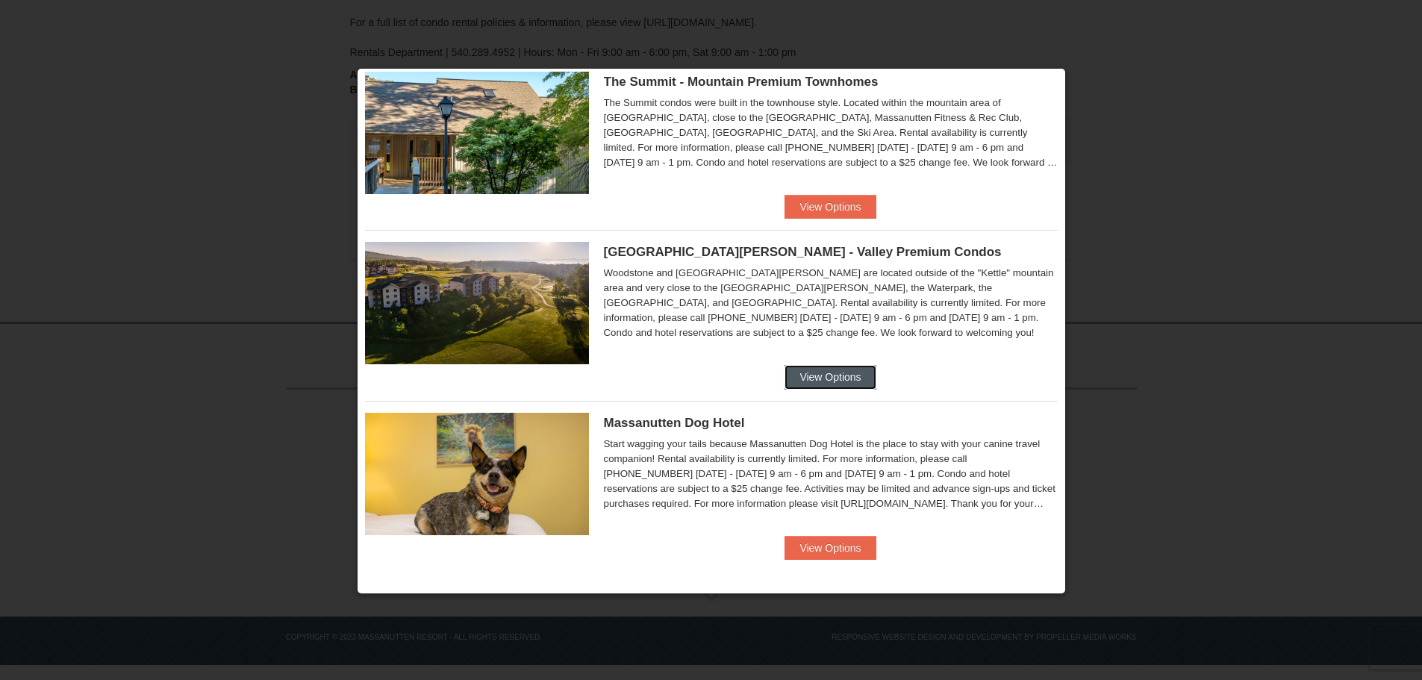
click at [831, 381] on button "View Options" at bounding box center [829, 377] width 91 height 24
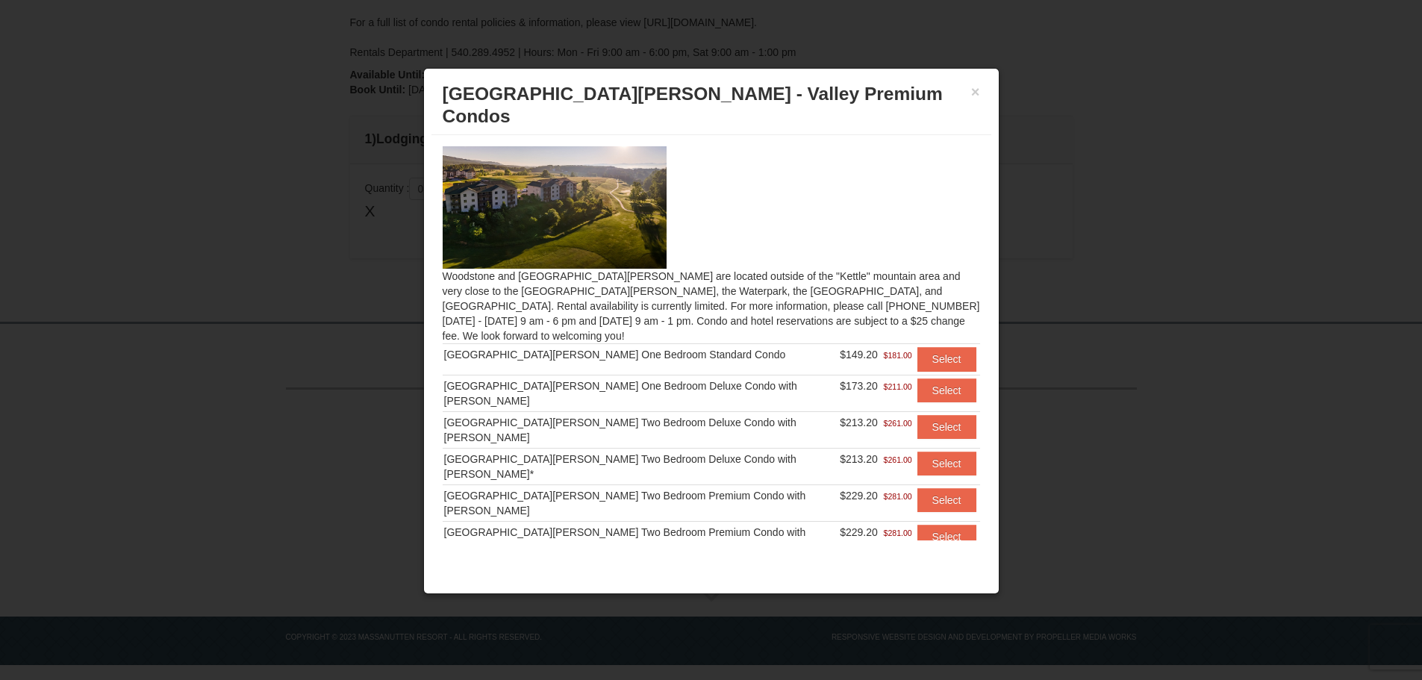
click at [980, 90] on div "× Woodstone Meadows - Valley Premium Condos" at bounding box center [711, 105] width 560 height 59
click at [977, 93] on button "×" at bounding box center [975, 91] width 9 height 15
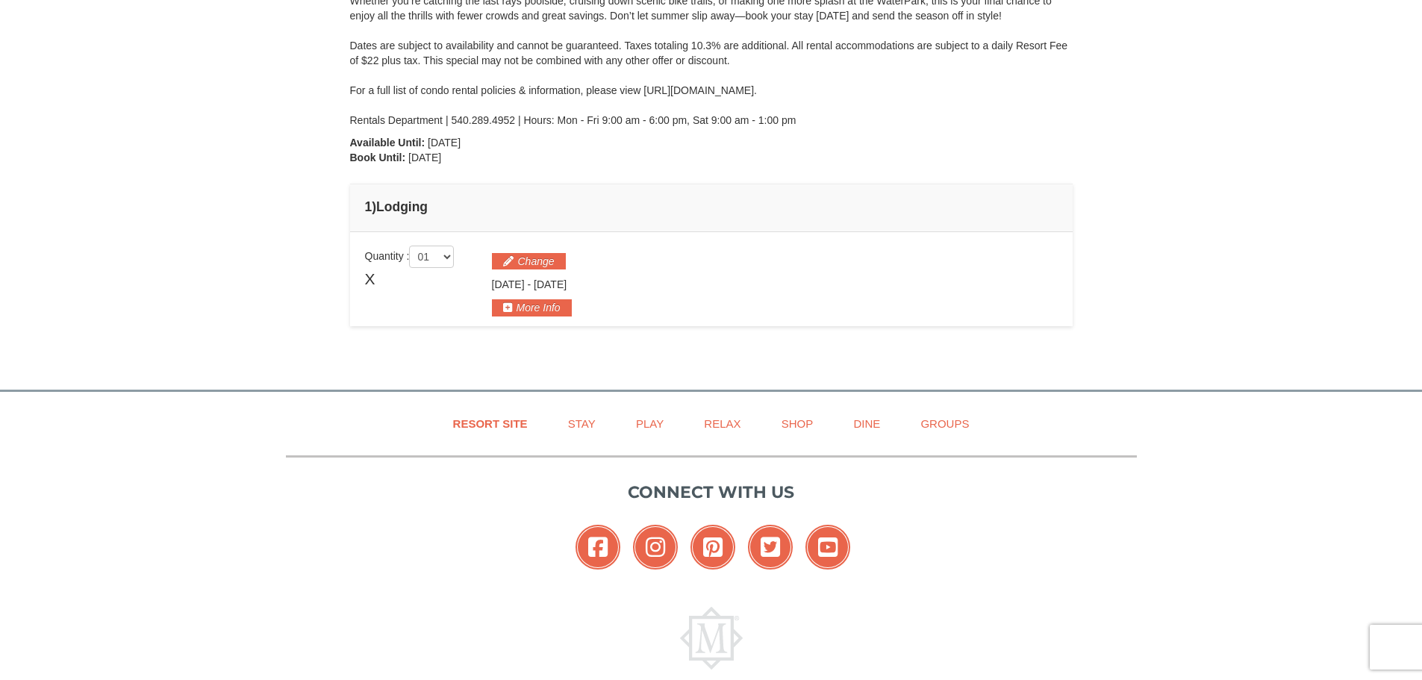
scroll to position [88, 0]
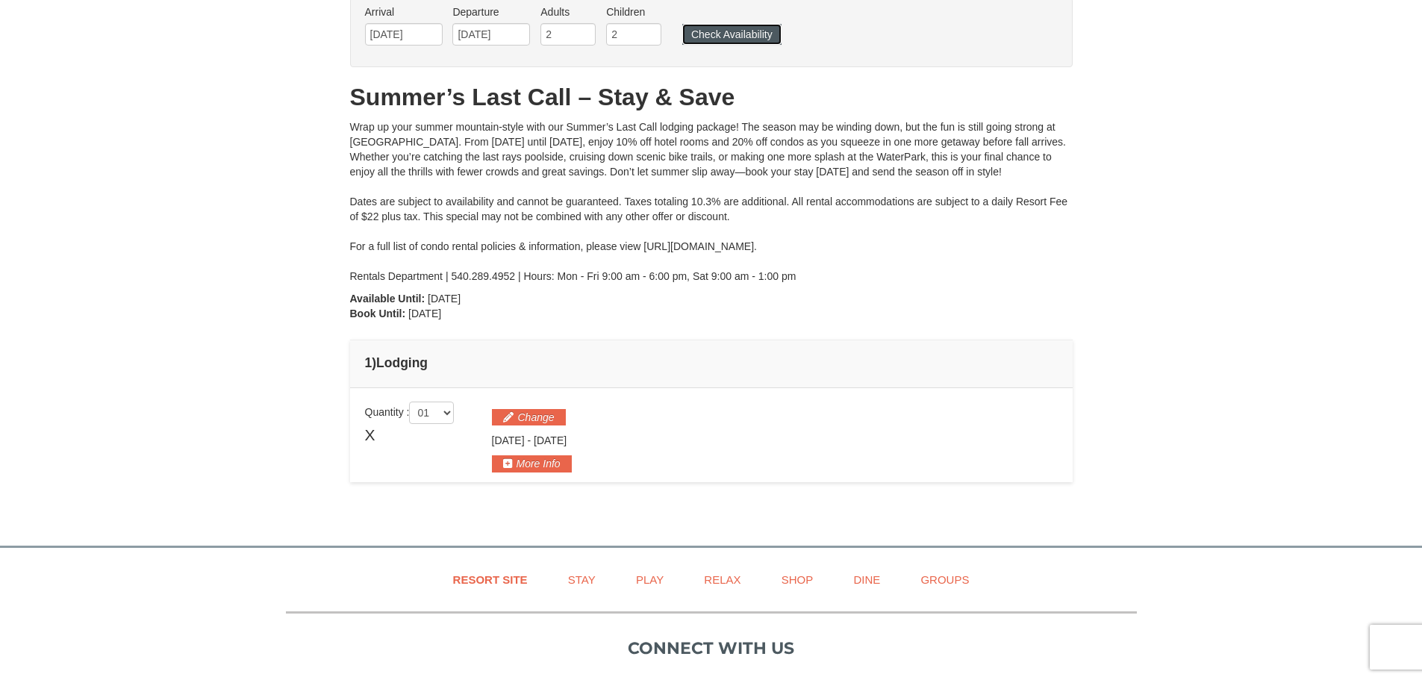
click at [743, 29] on button "Check Availability" at bounding box center [731, 34] width 99 height 21
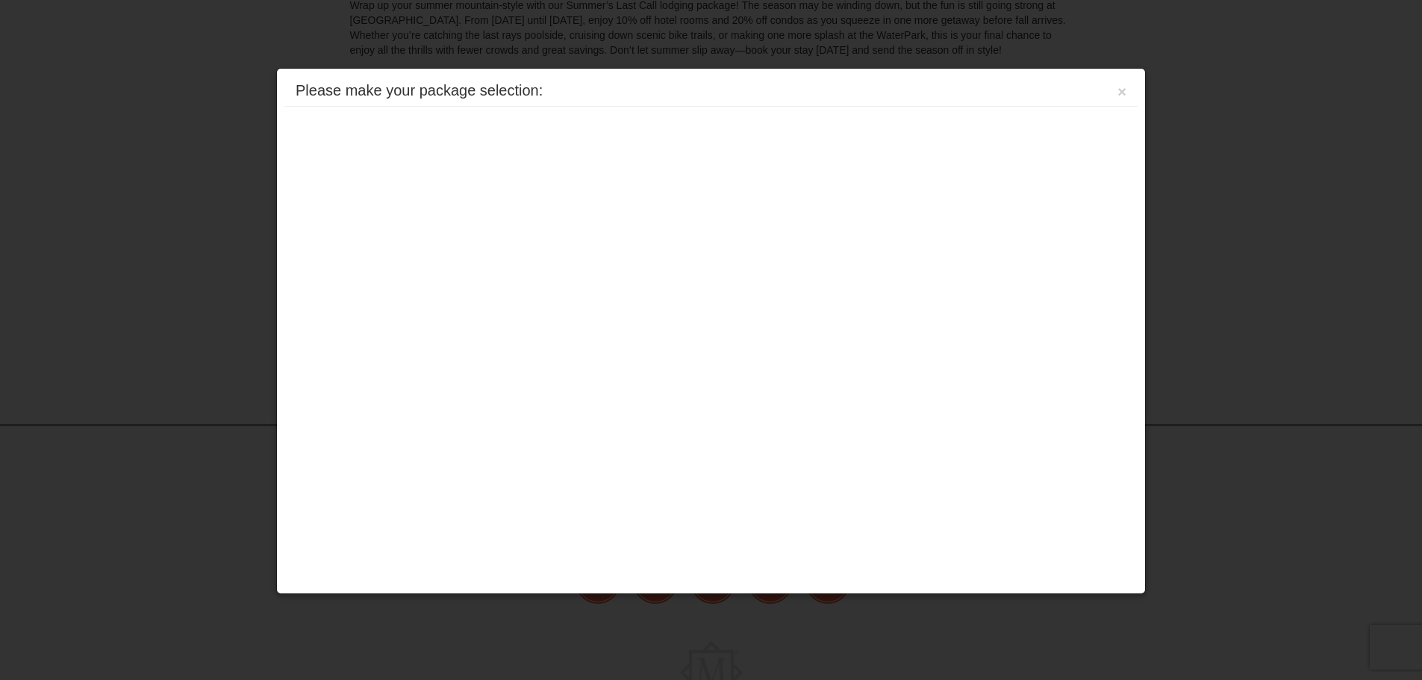
scroll to position [312, 0]
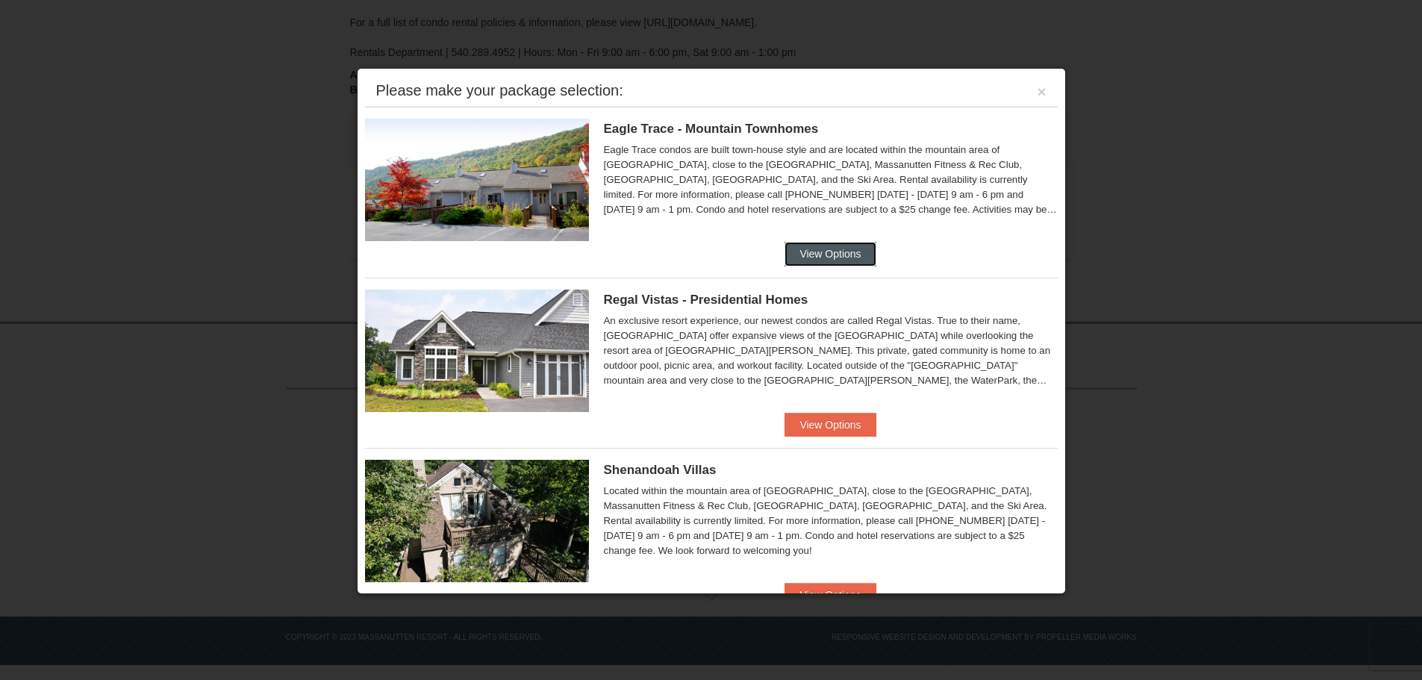
click at [811, 259] on button "View Options" at bounding box center [829, 254] width 91 height 24
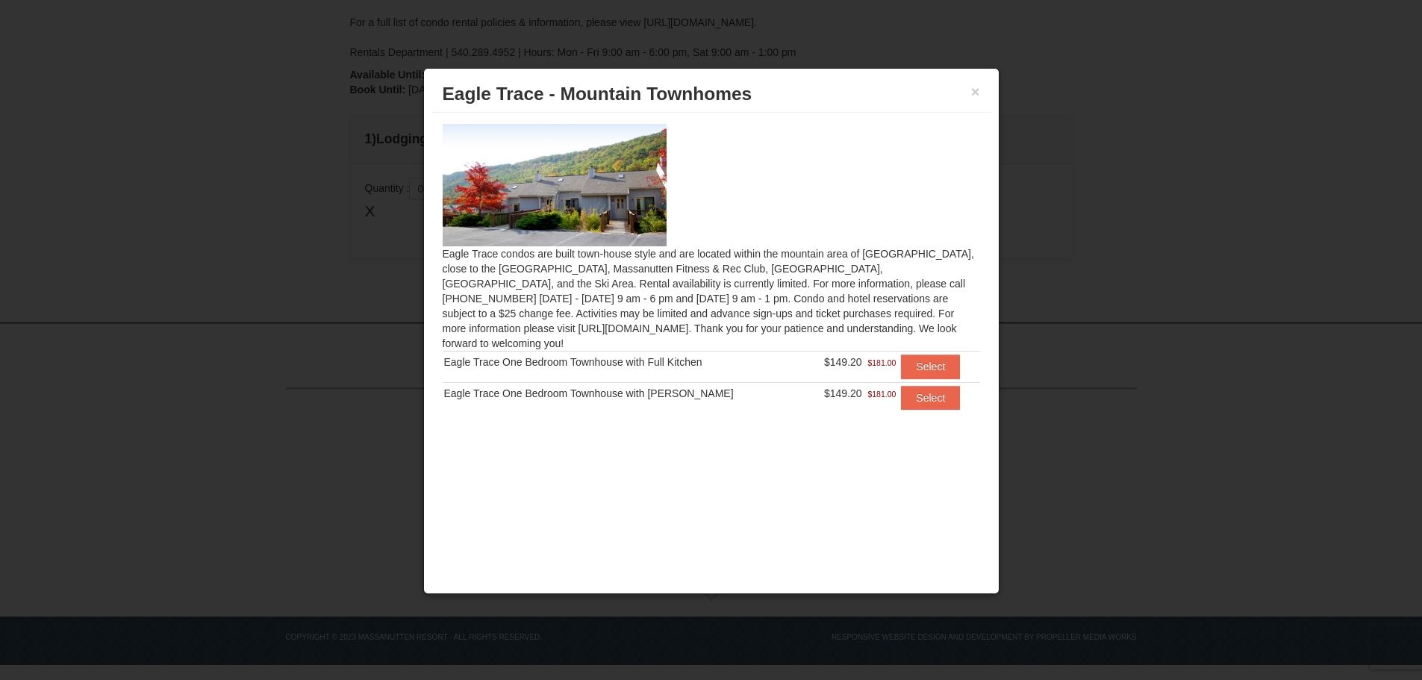
click at [985, 78] on div "× Eagle Trace - Mountain Townhomes" at bounding box center [711, 94] width 560 height 37
click at [974, 94] on button "×" at bounding box center [975, 91] width 9 height 15
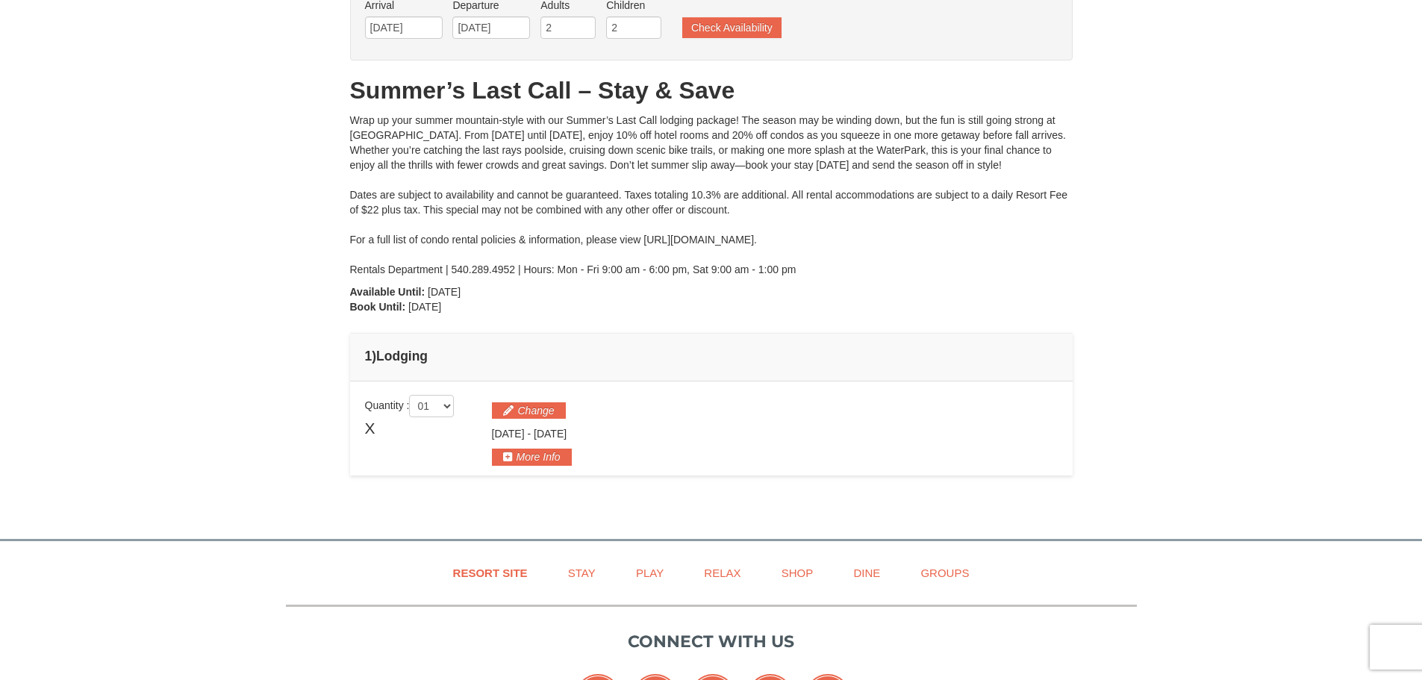
scroll to position [88, 0]
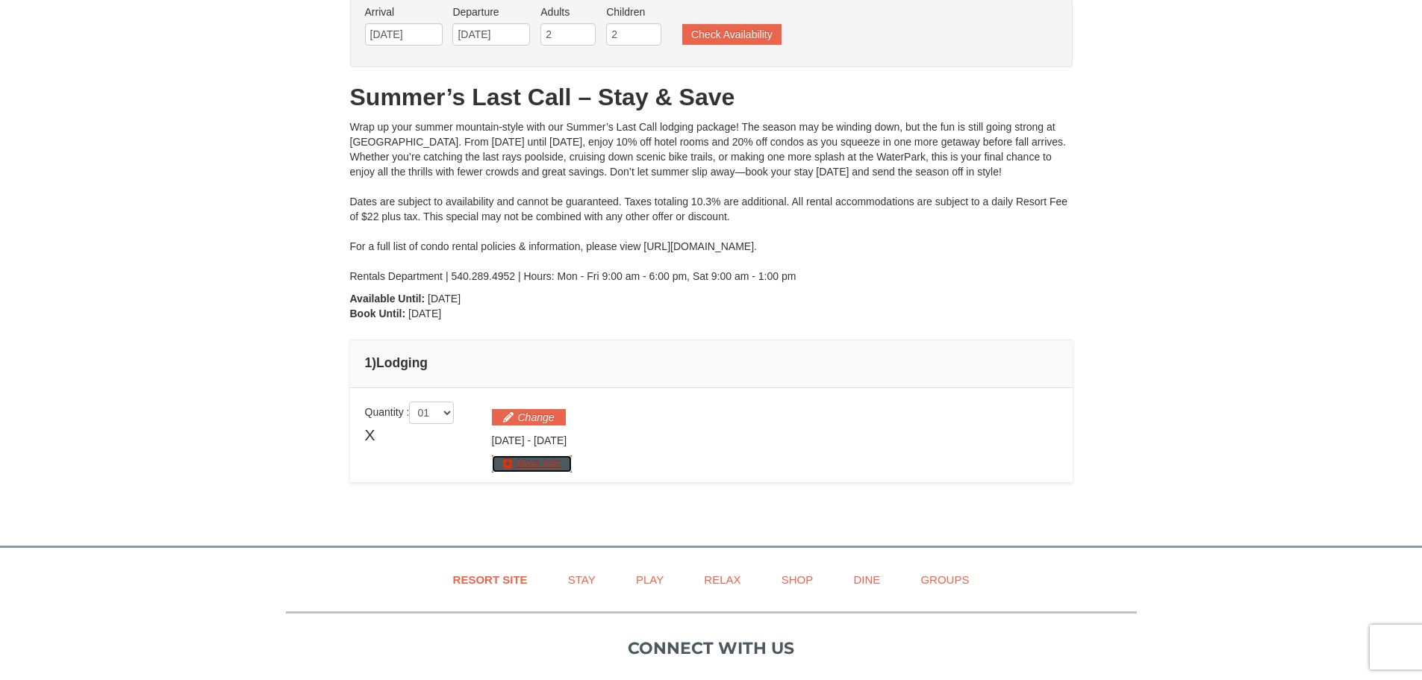
click at [511, 471] on button "More Info" at bounding box center [532, 463] width 80 height 16
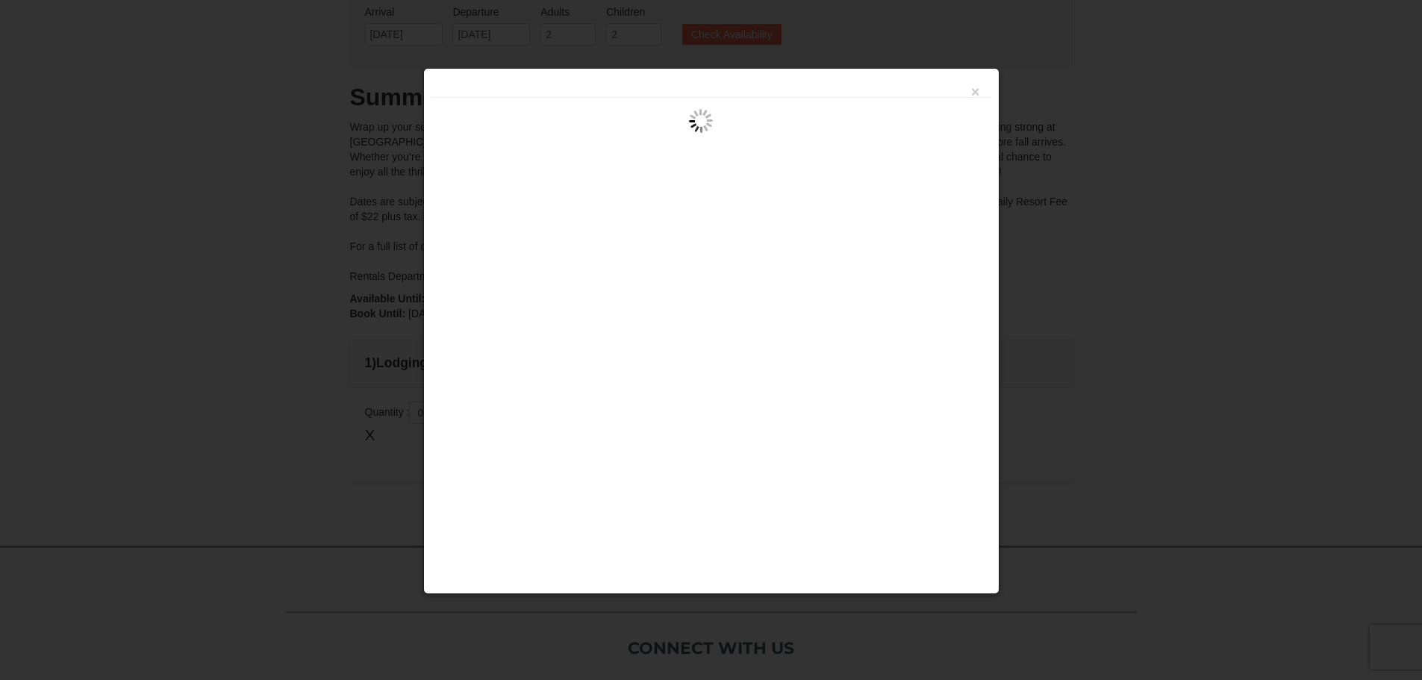
click at [980, 87] on div "×" at bounding box center [711, 87] width 560 height 22
drag, startPoint x: 972, startPoint y: 93, endPoint x: 948, endPoint y: 88, distance: 24.3
click at [972, 92] on button "×" at bounding box center [975, 91] width 9 height 15
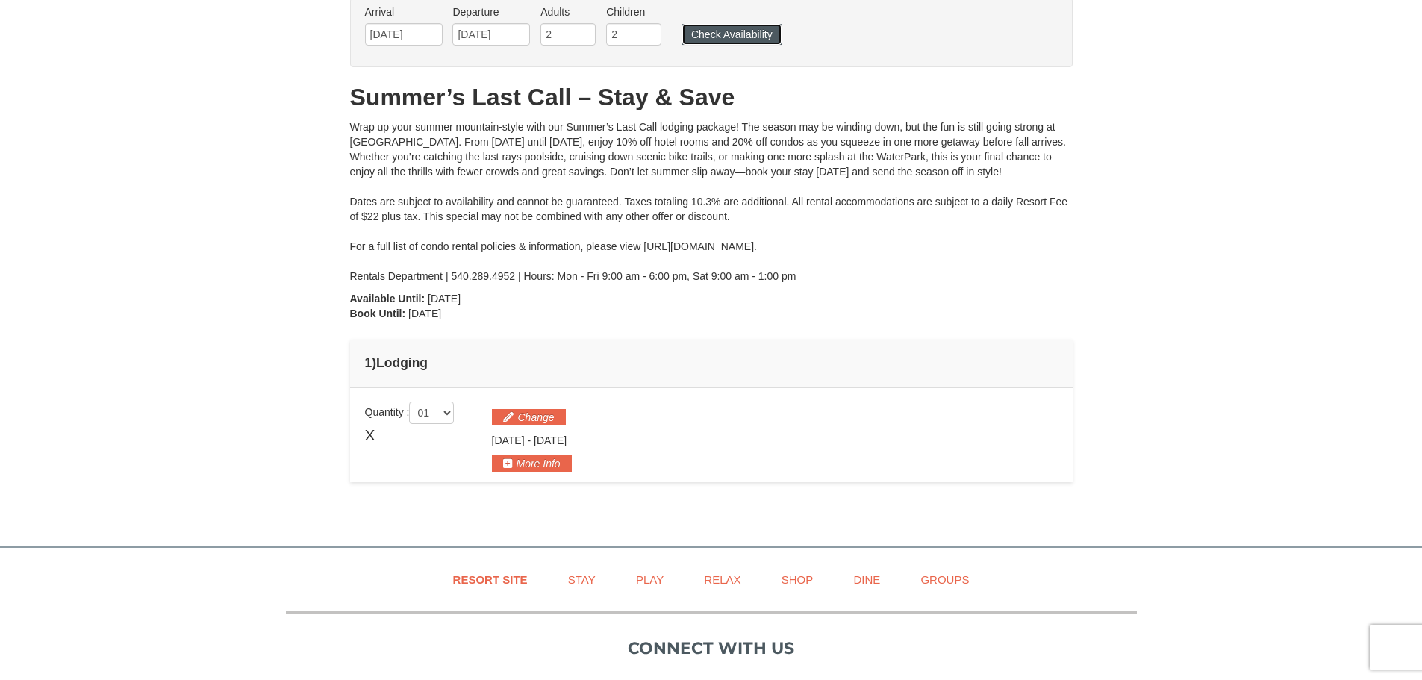
click at [750, 35] on button "Check Availability" at bounding box center [731, 34] width 99 height 21
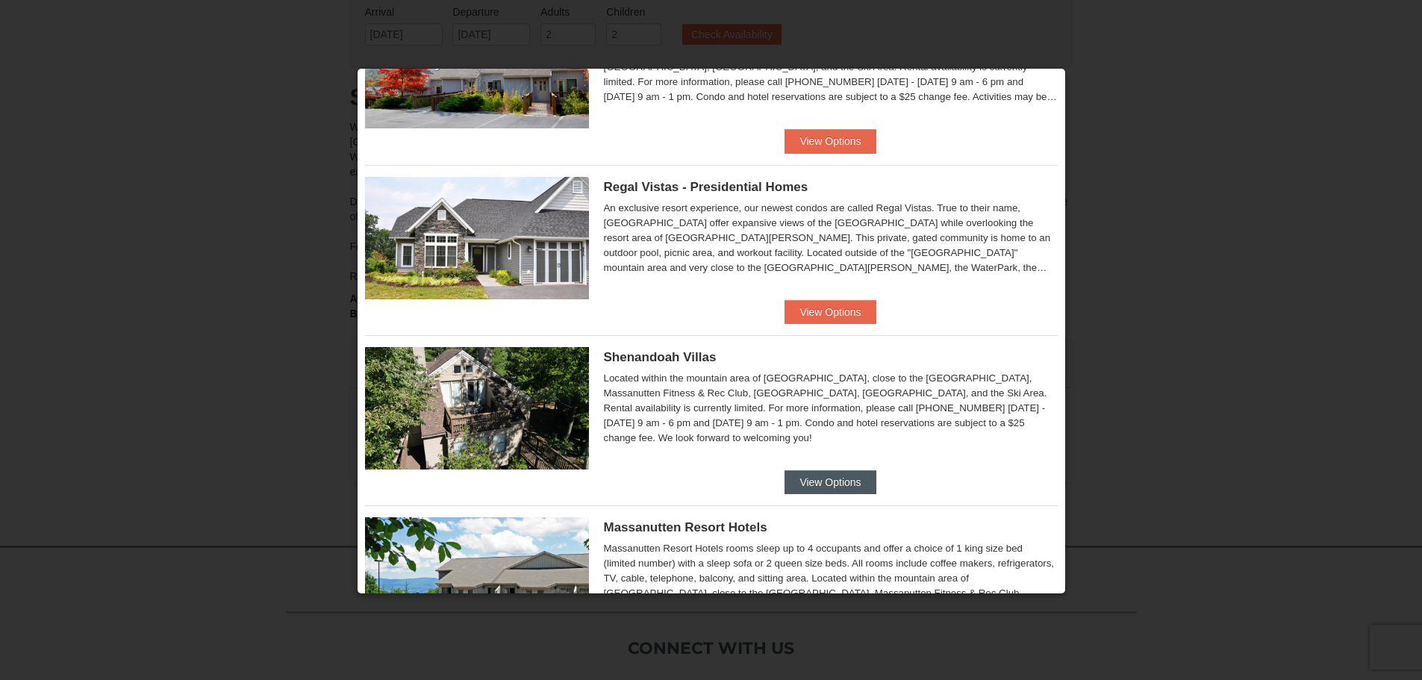
scroll to position [149, 0]
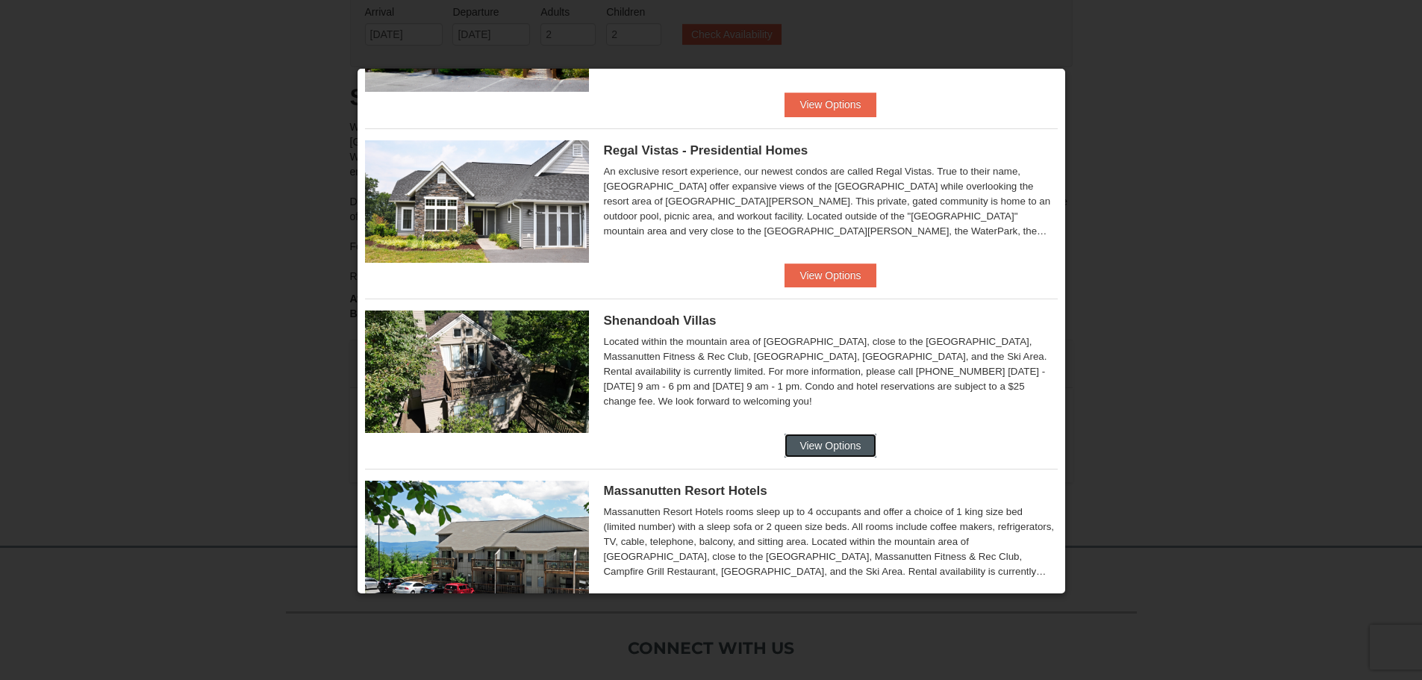
click at [837, 446] on button "View Options" at bounding box center [829, 446] width 91 height 24
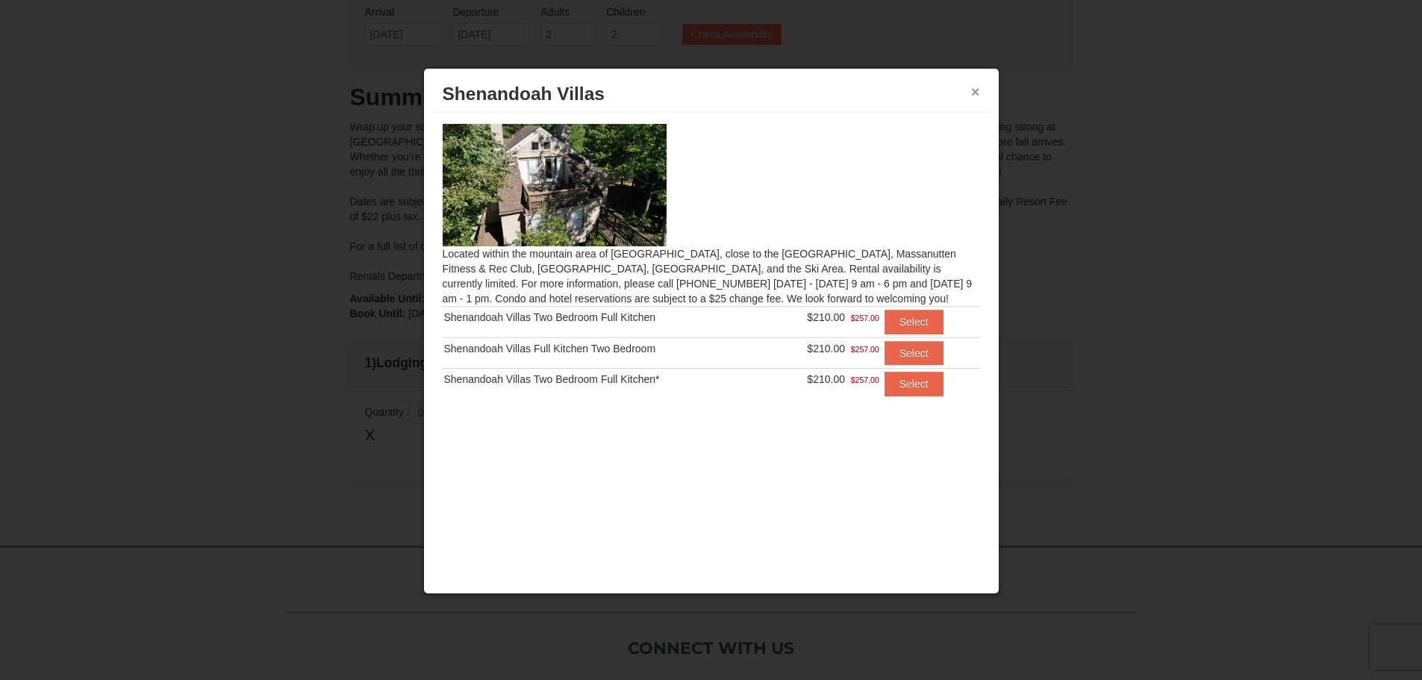
click at [973, 89] on button "×" at bounding box center [975, 91] width 9 height 15
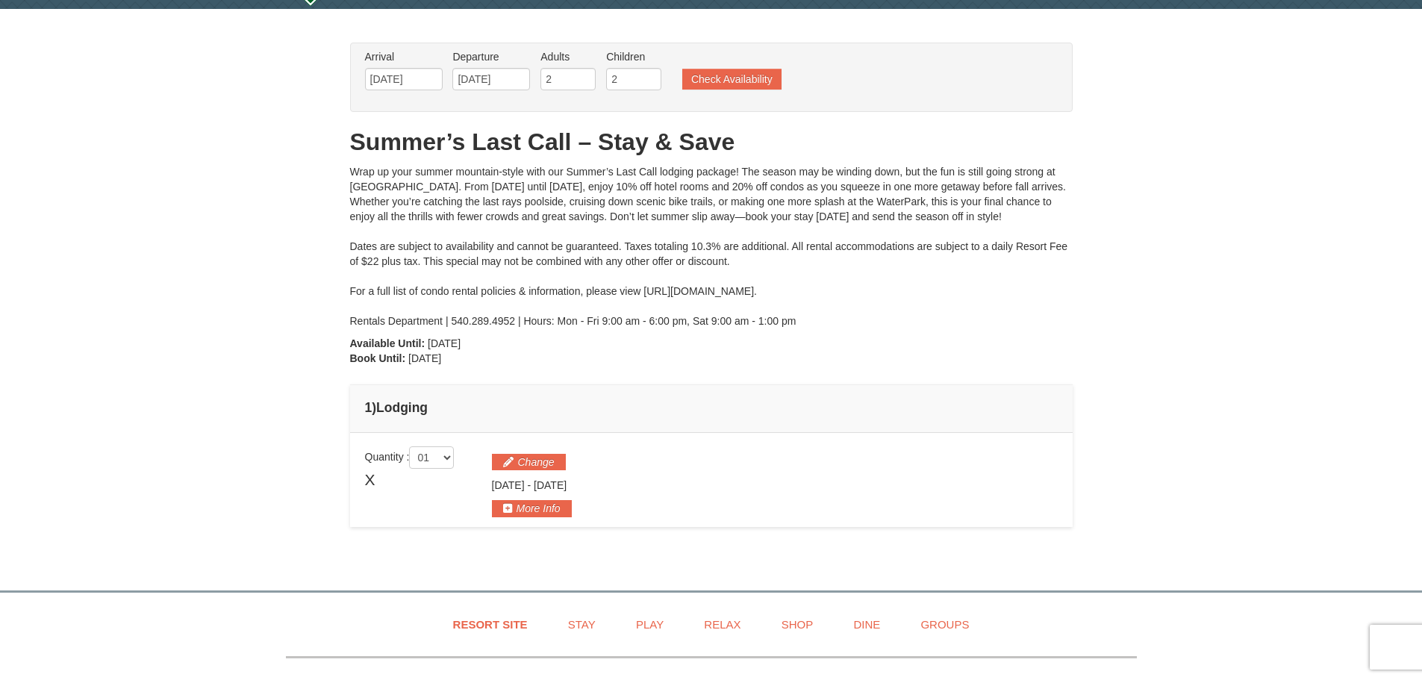
scroll to position [0, 0]
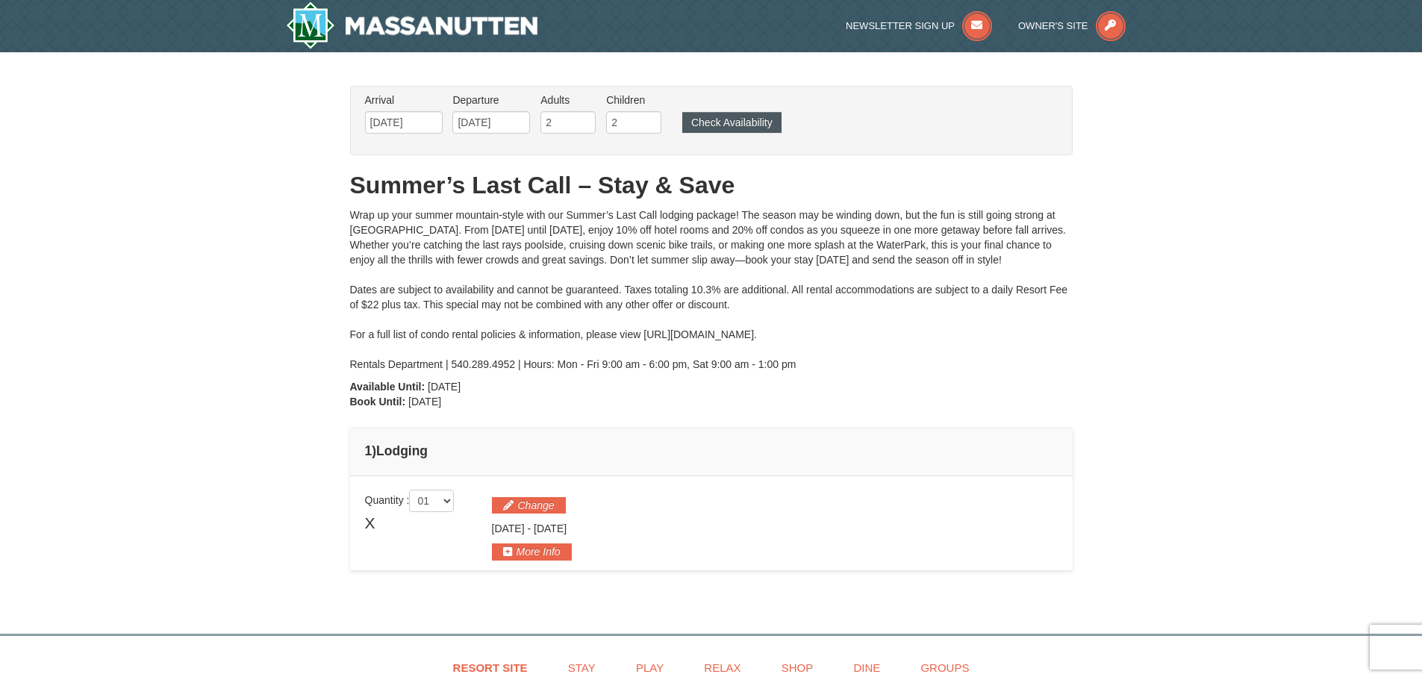
click at [759, 110] on ul "Arrival Please format dates MM/DD/YYYY Please format dates MM/DD/YYYY [DATE] De…" at bounding box center [703, 117] width 684 height 49
click at [754, 120] on button "Check Availability" at bounding box center [731, 122] width 99 height 21
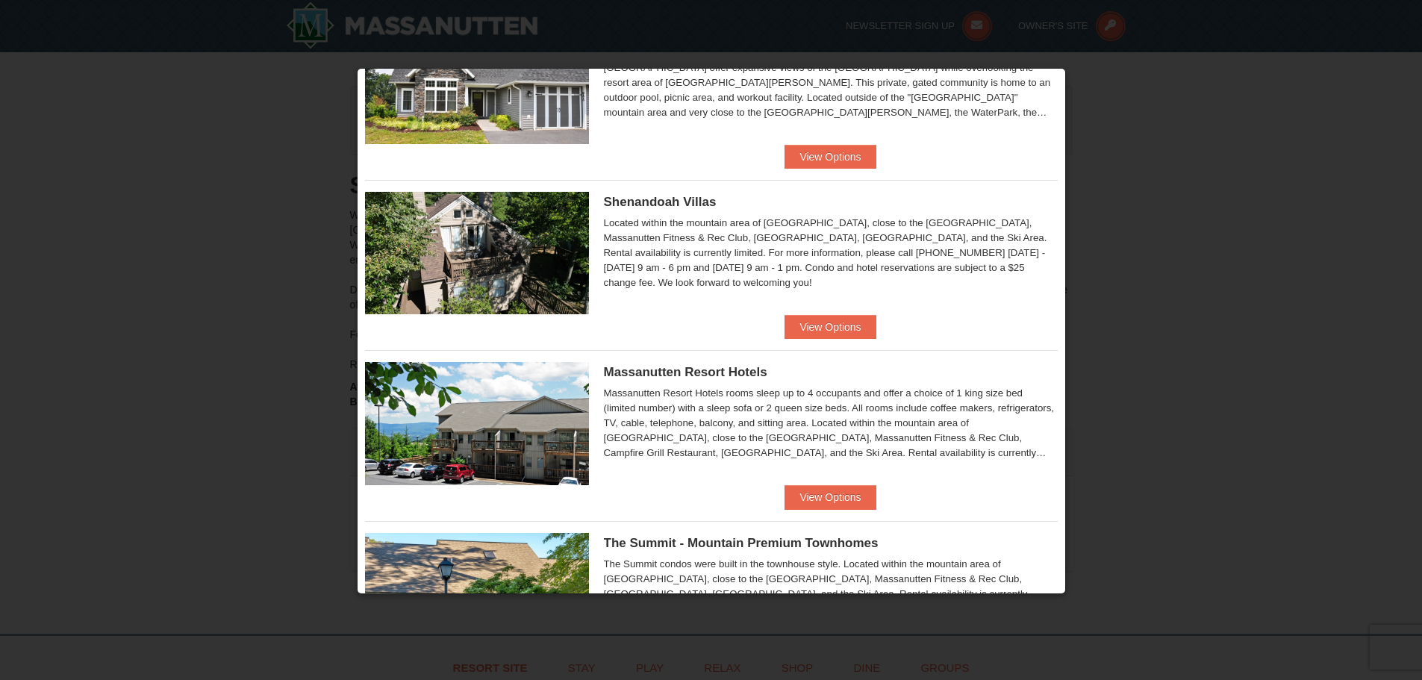
scroll to position [299, 0]
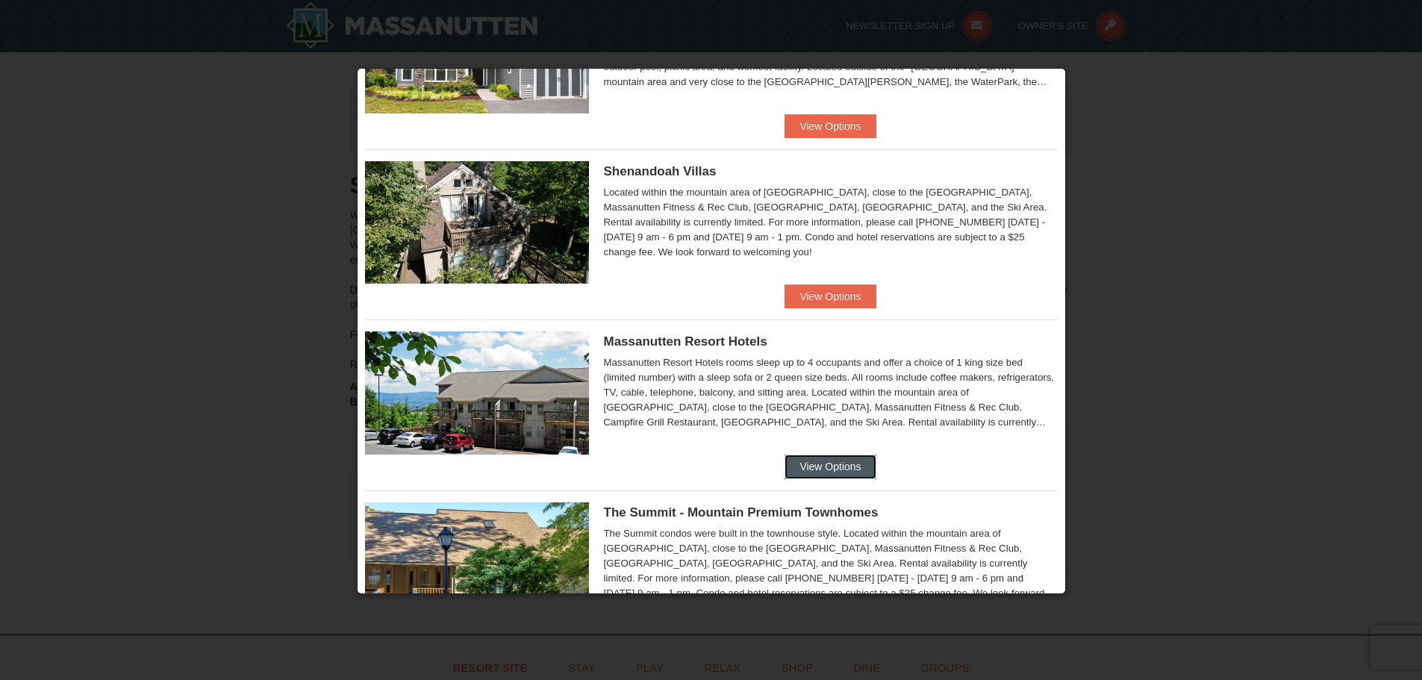
click at [816, 472] on button "View Options" at bounding box center [829, 467] width 91 height 24
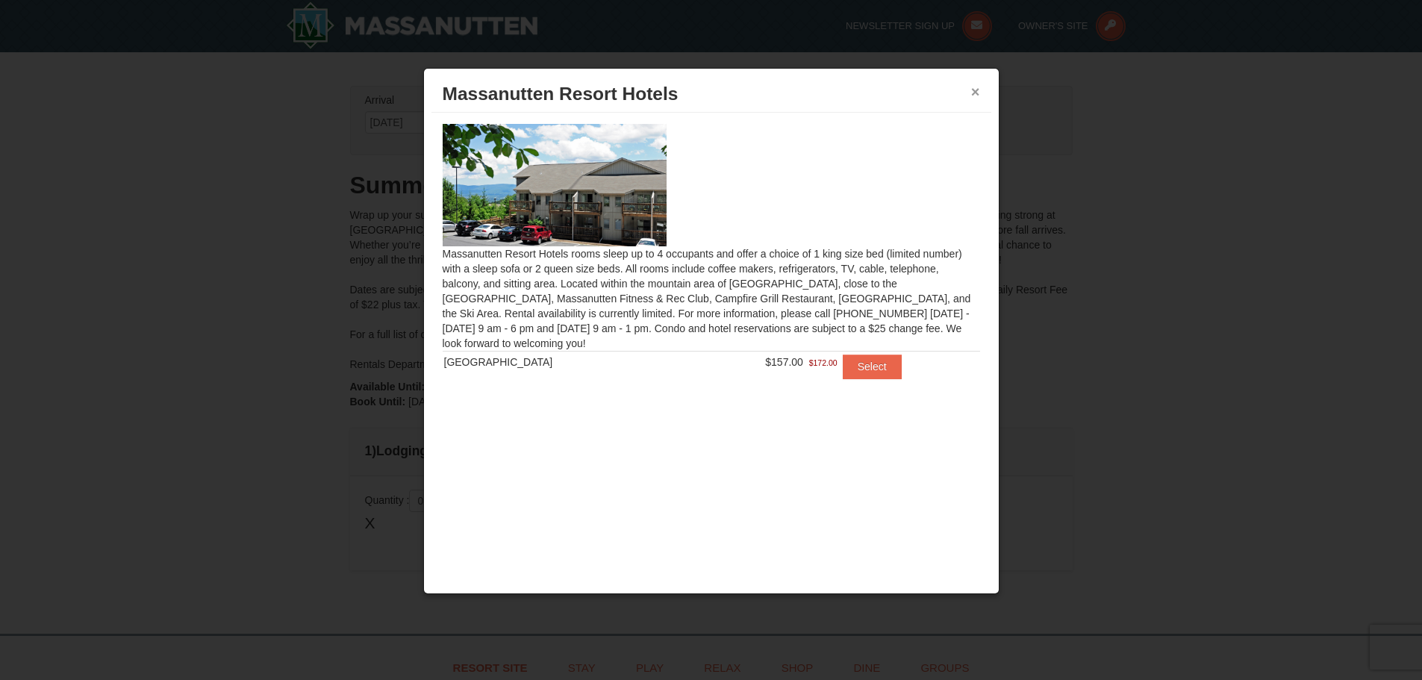
click at [975, 93] on button "×" at bounding box center [975, 91] width 9 height 15
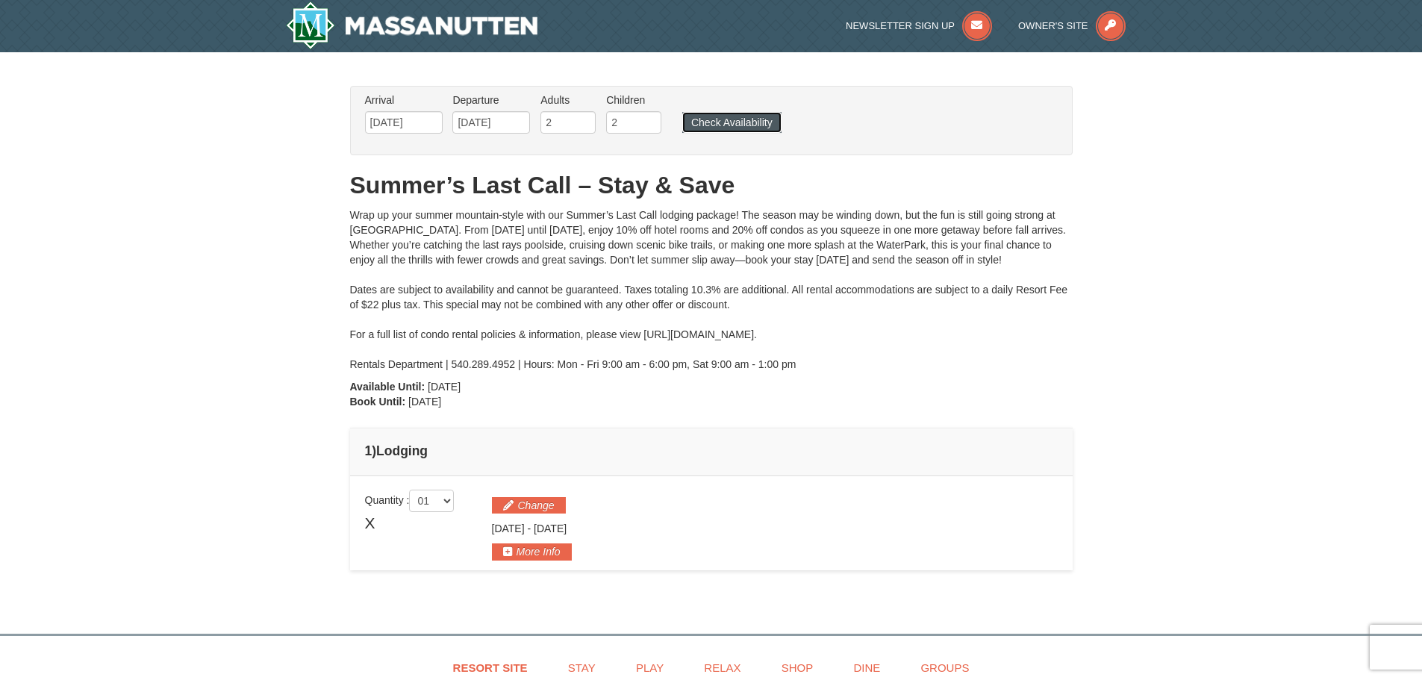
click at [768, 122] on button "Check Availability" at bounding box center [731, 122] width 99 height 21
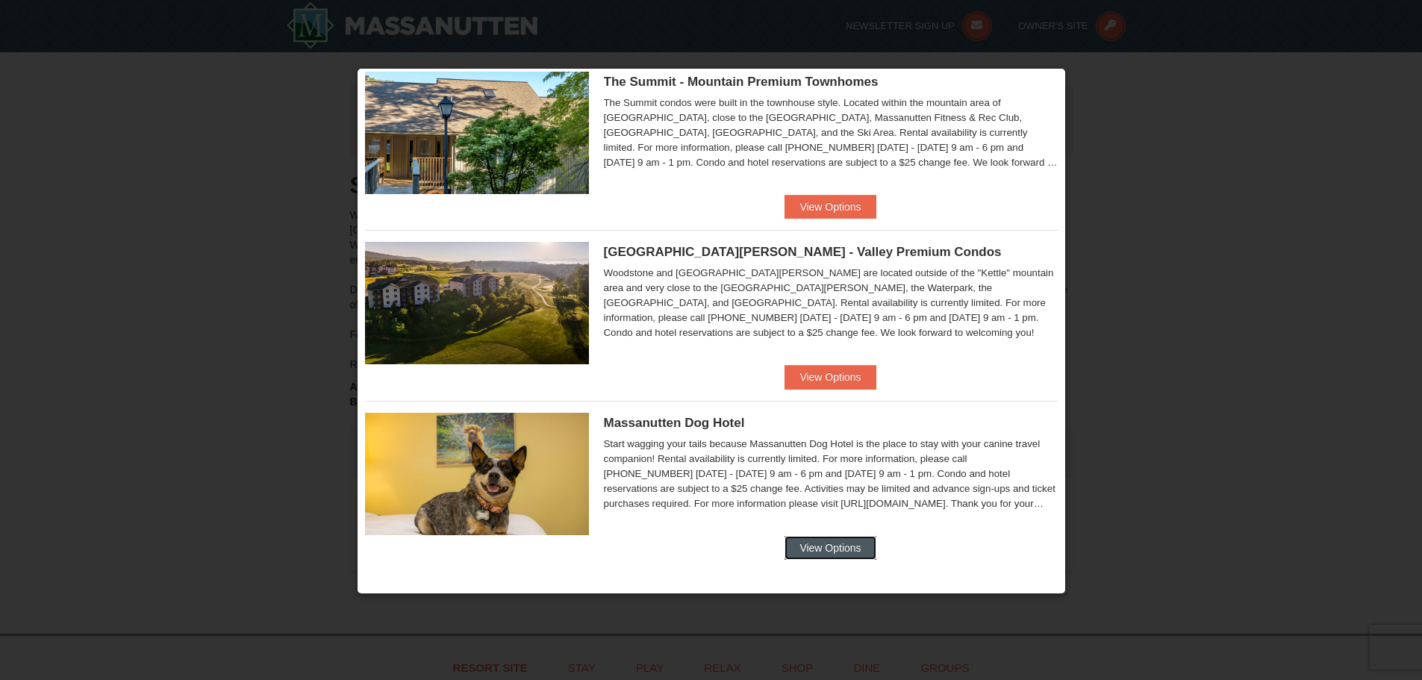
click at [866, 540] on button "View Options" at bounding box center [829, 548] width 91 height 24
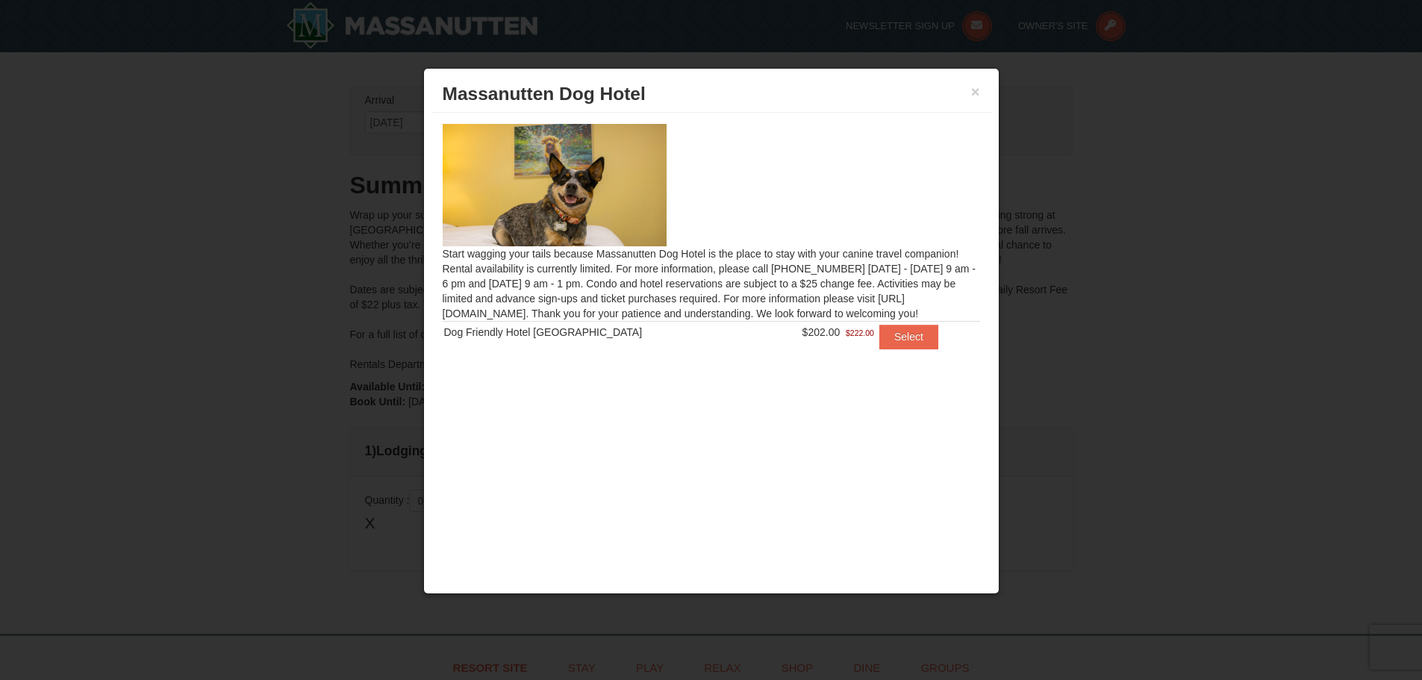
click at [982, 92] on div "× Massanutten Dog Hotel" at bounding box center [711, 94] width 560 height 37
click at [976, 94] on button "×" at bounding box center [975, 91] width 9 height 15
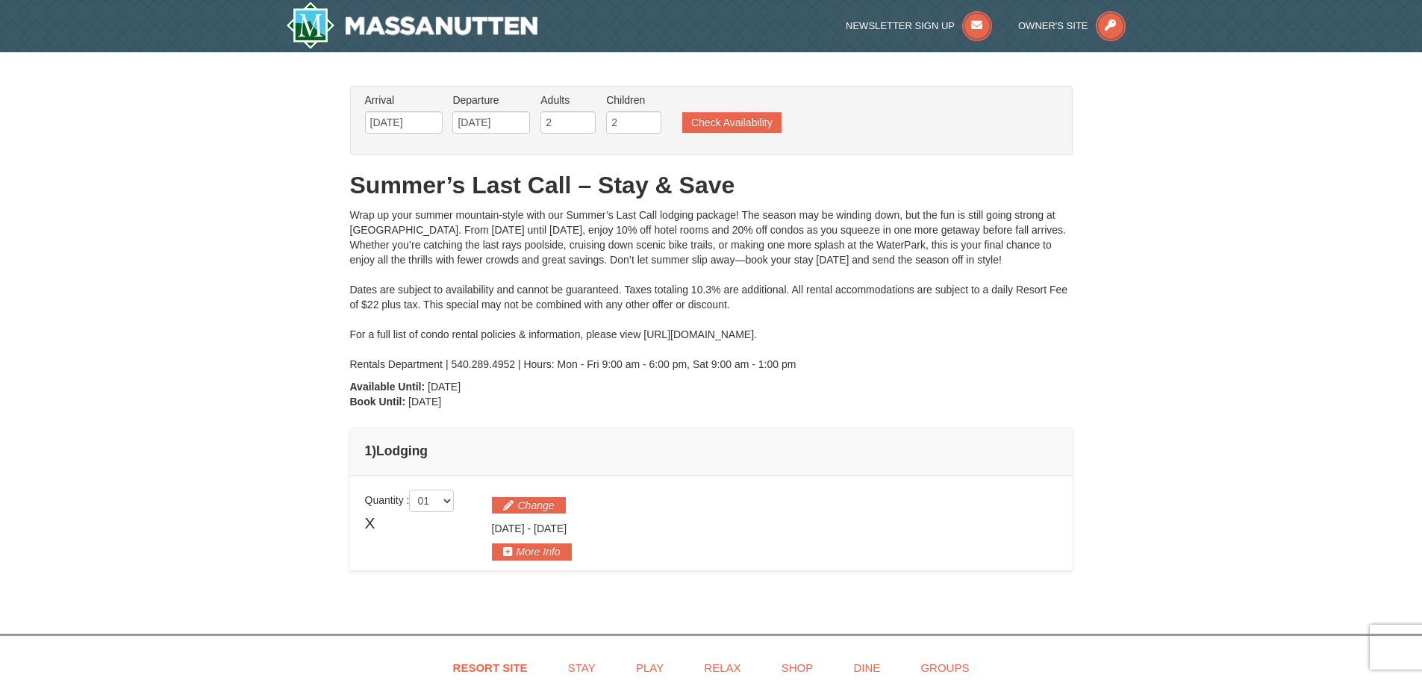
click at [737, 104] on ul "Arrival Please format dates MM/DD/YYYY Please format dates MM/DD/YYYY 09/19/202…" at bounding box center [703, 117] width 684 height 49
click at [740, 113] on button "Check Availability" at bounding box center [731, 122] width 99 height 21
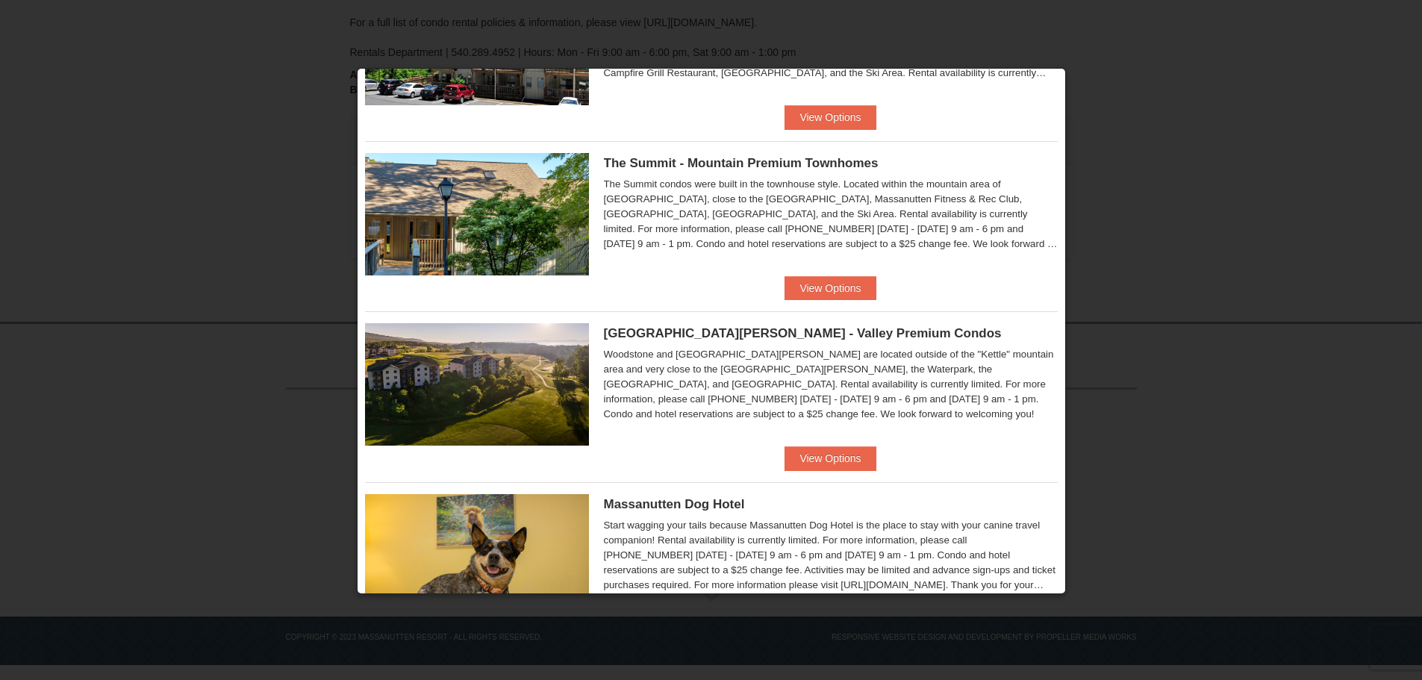
scroll to position [672, 0]
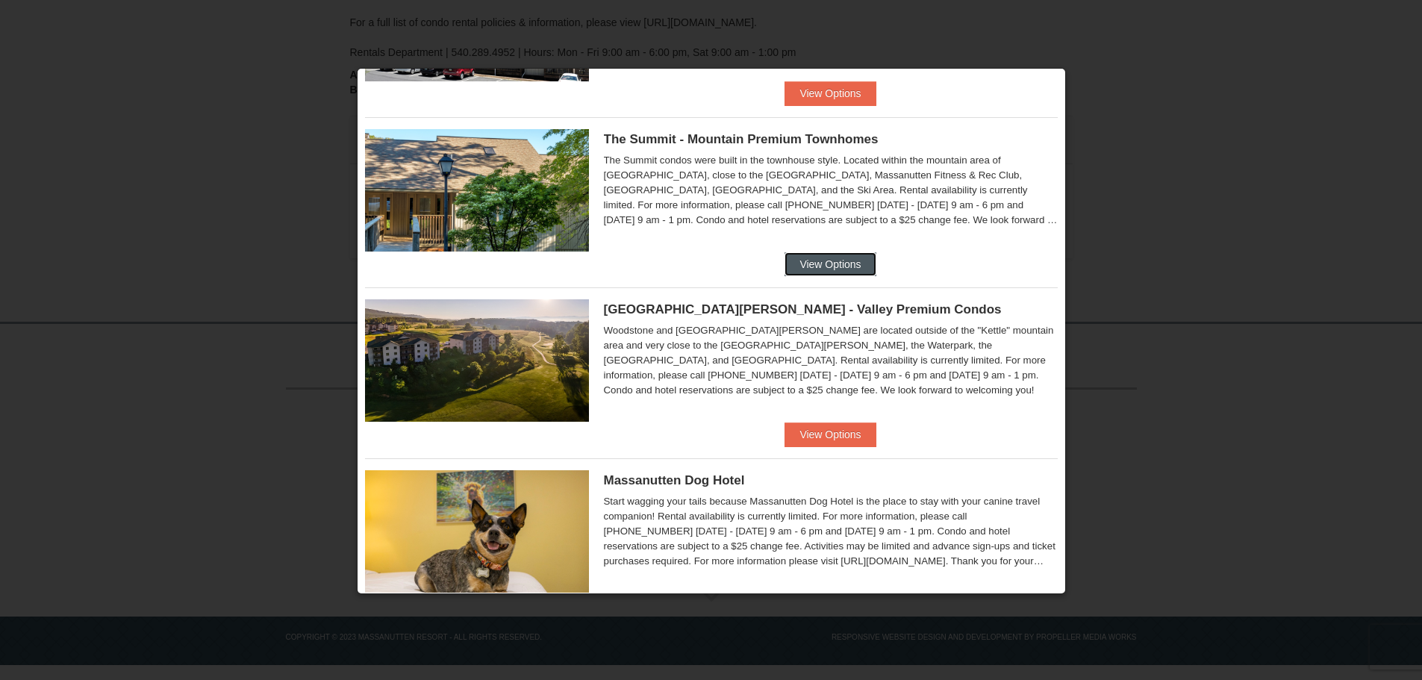
click at [817, 266] on button "View Options" at bounding box center [829, 264] width 91 height 24
